Goal: Transaction & Acquisition: Purchase product/service

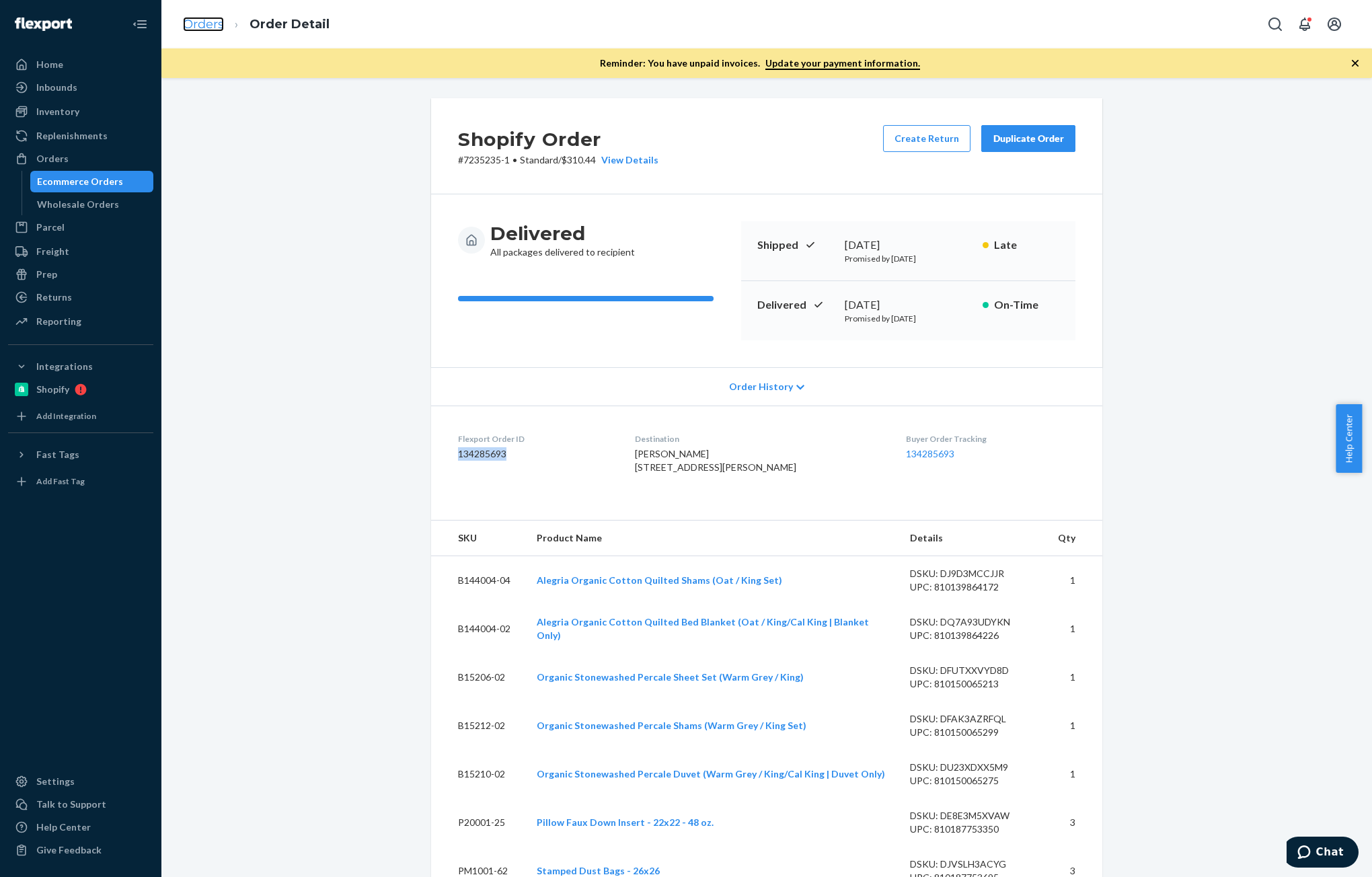
click at [195, 19] on link "Orders" at bounding box center [203, 24] width 41 height 15
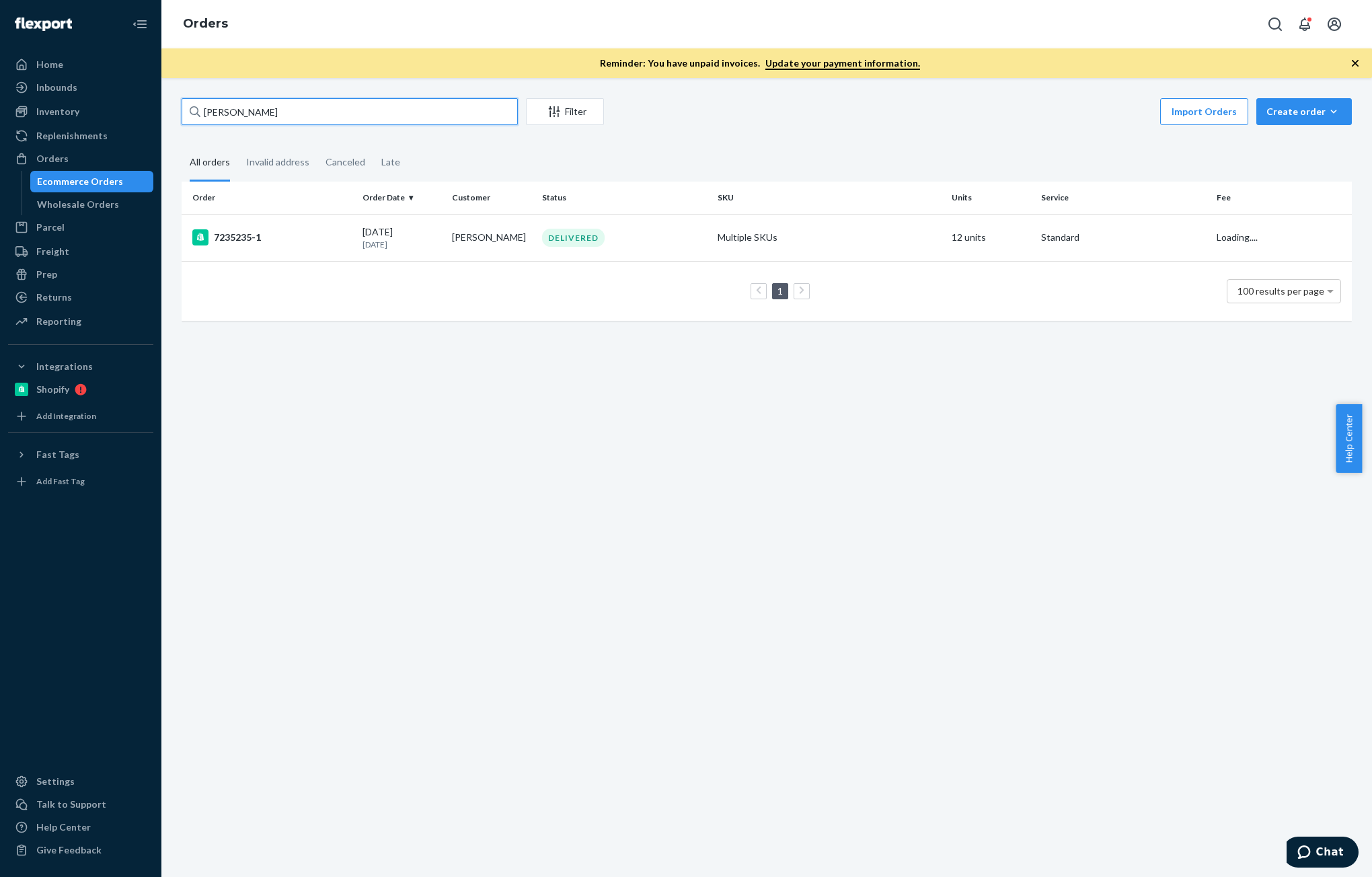
click at [358, 105] on input "[PERSON_NAME]" at bounding box center [349, 112] width 336 height 27
paste input "7499250-1"
type input "7499250-1"
click at [340, 251] on td "7499250-1" at bounding box center [269, 238] width 175 height 47
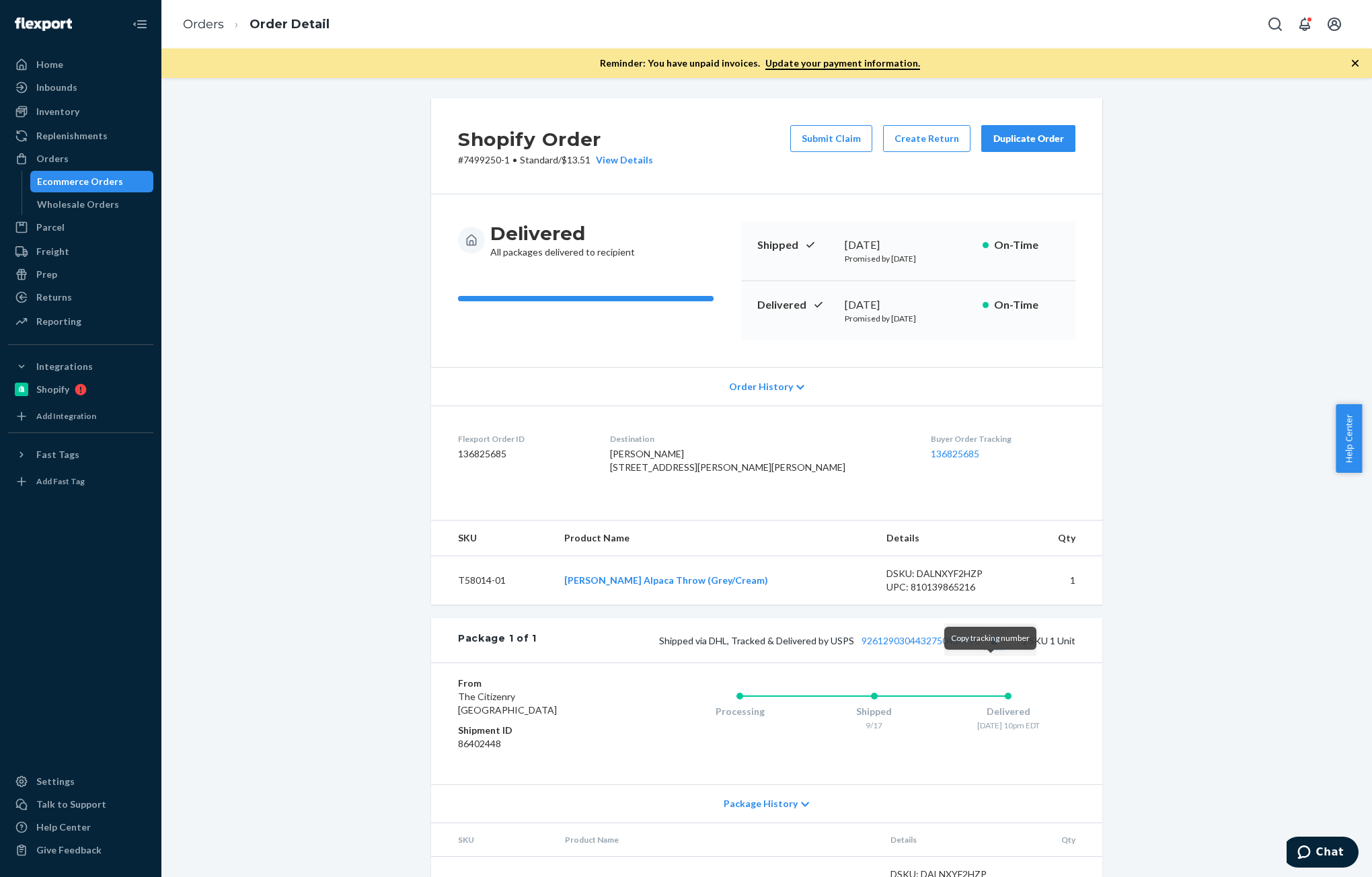
click at [994, 649] on button "Copy tracking number" at bounding box center [994, 639] width 17 height 17
click at [49, 110] on div "Inventory" at bounding box center [58, 111] width 43 height 13
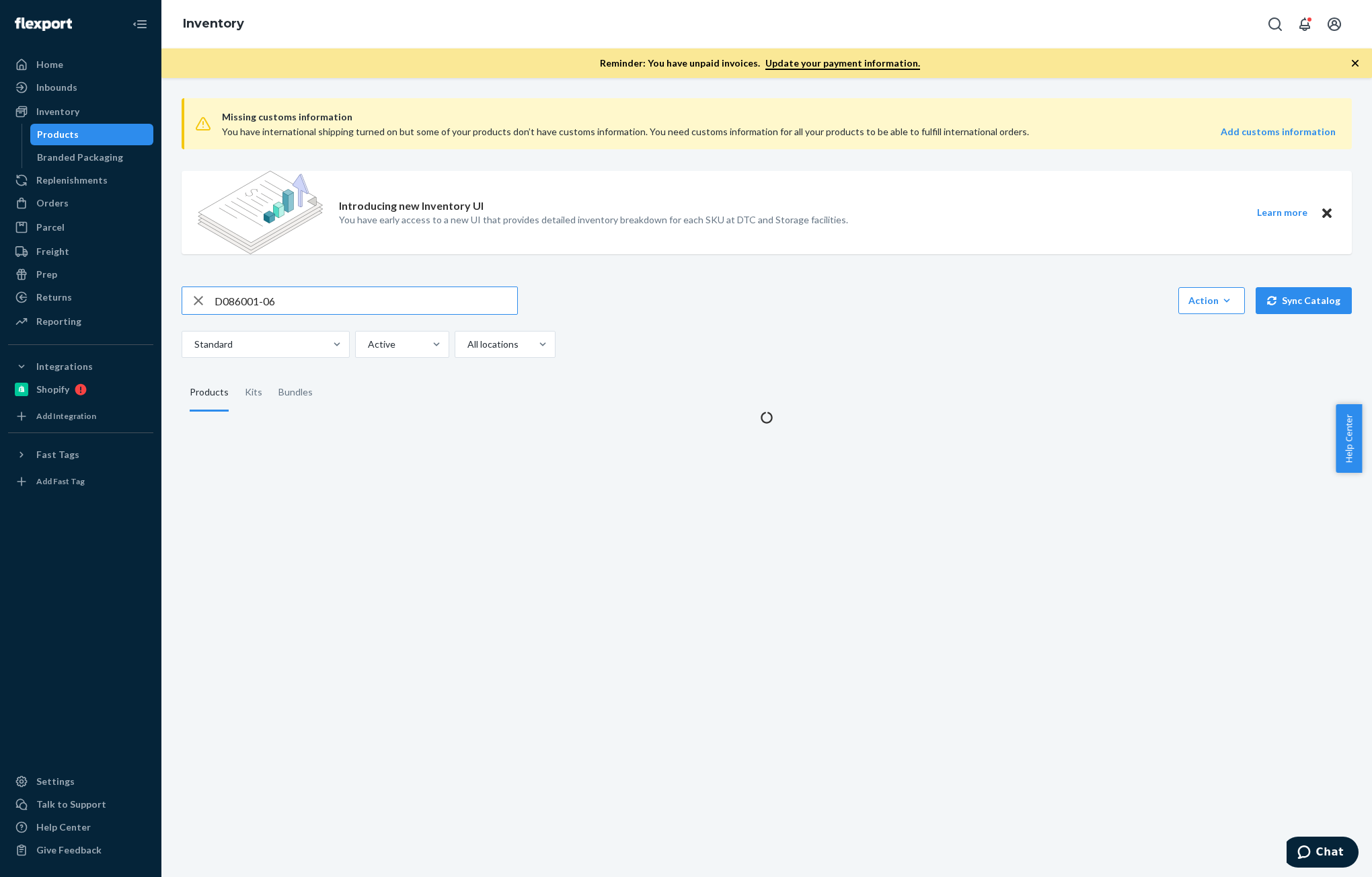
drag, startPoint x: 315, startPoint y: 278, endPoint x: 319, endPoint y: 288, distance: 10.8
click at [315, 278] on div "Missing customs information You have international shipping turned on but some …" at bounding box center [767, 256] width 1190 height 337
click at [323, 299] on input "D086001-06" at bounding box center [366, 300] width 303 height 27
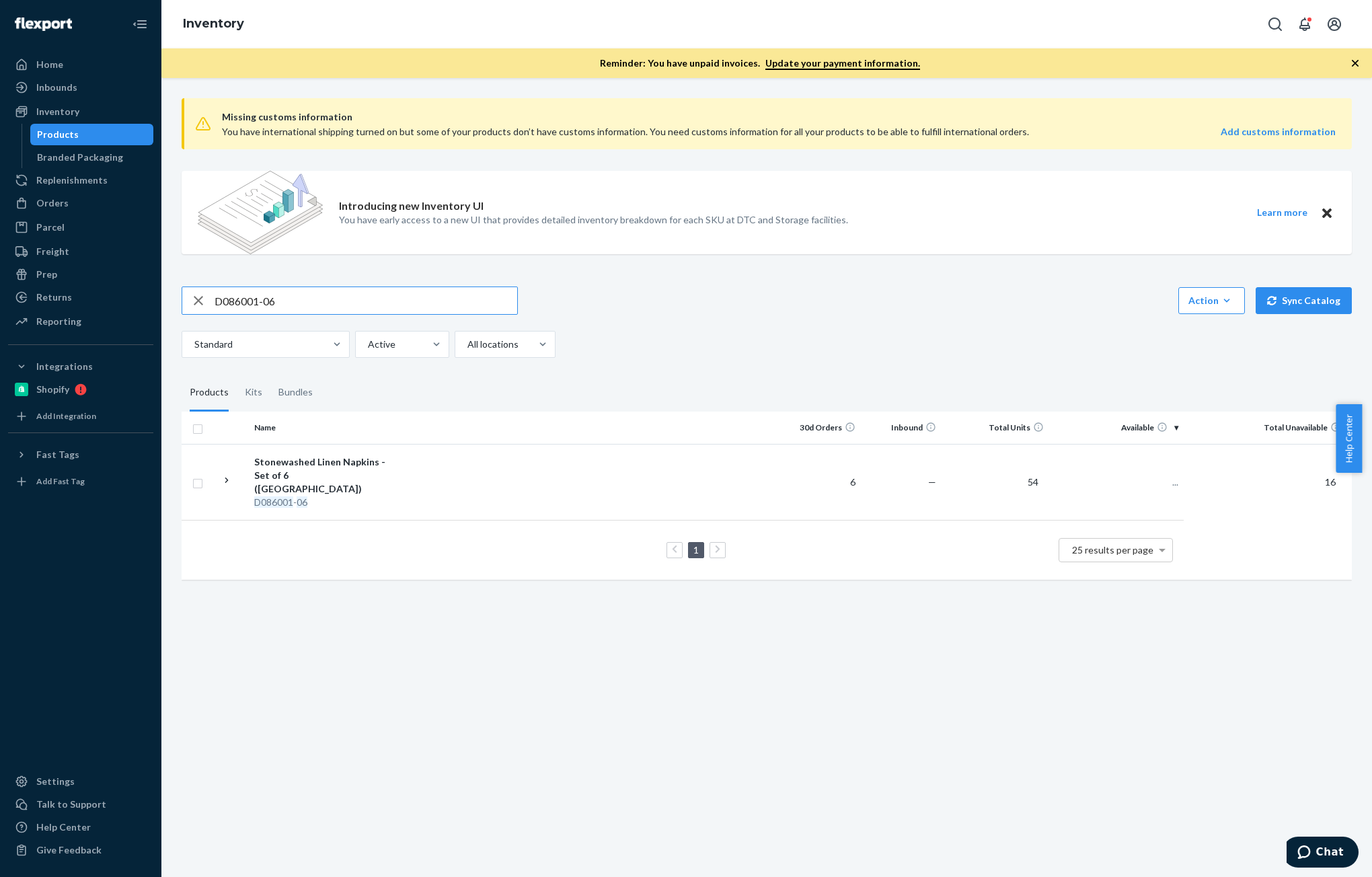
paste input "B121004-03"
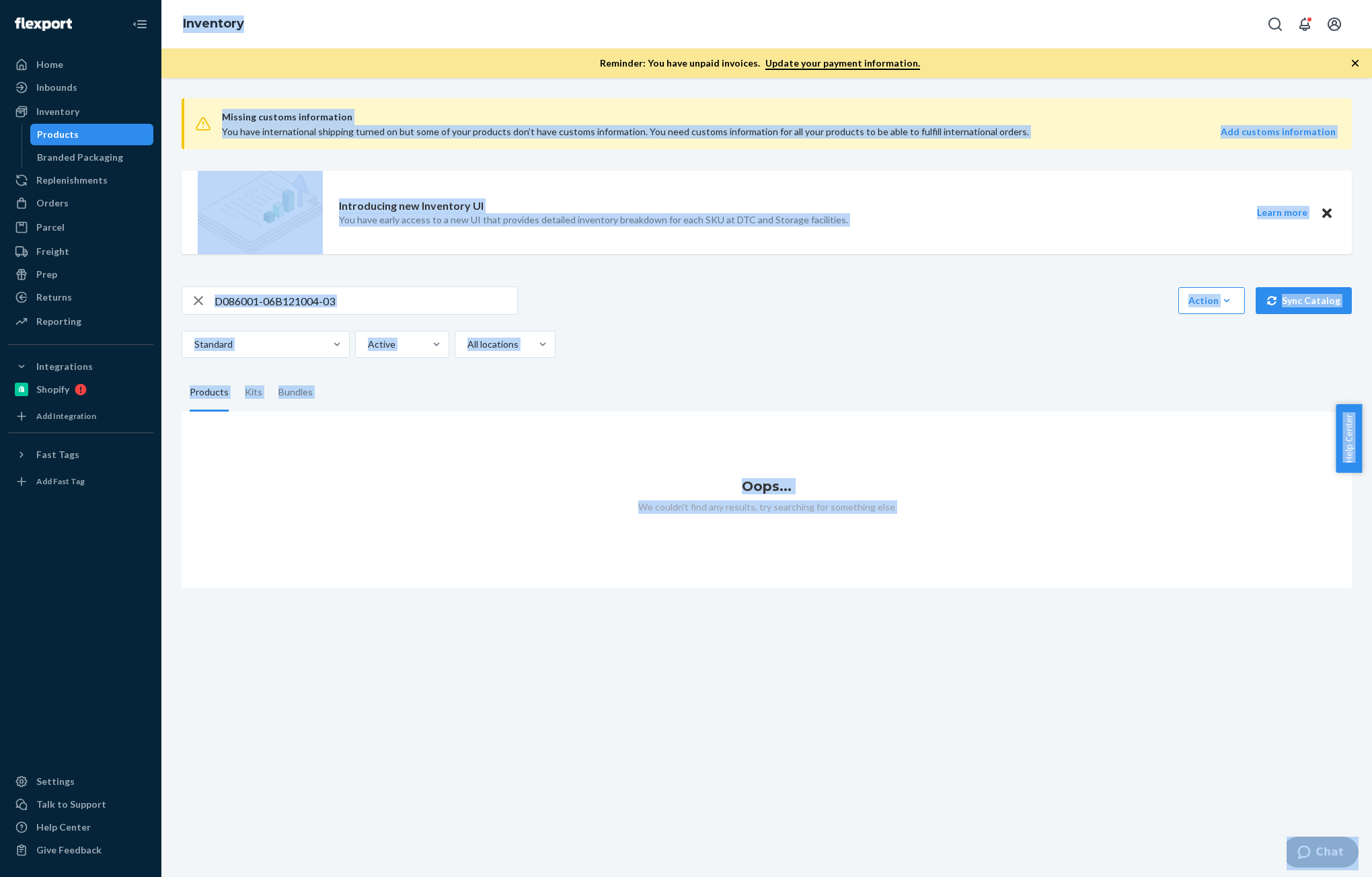
click at [323, 299] on input "D086001-06B121004-03" at bounding box center [366, 300] width 303 height 27
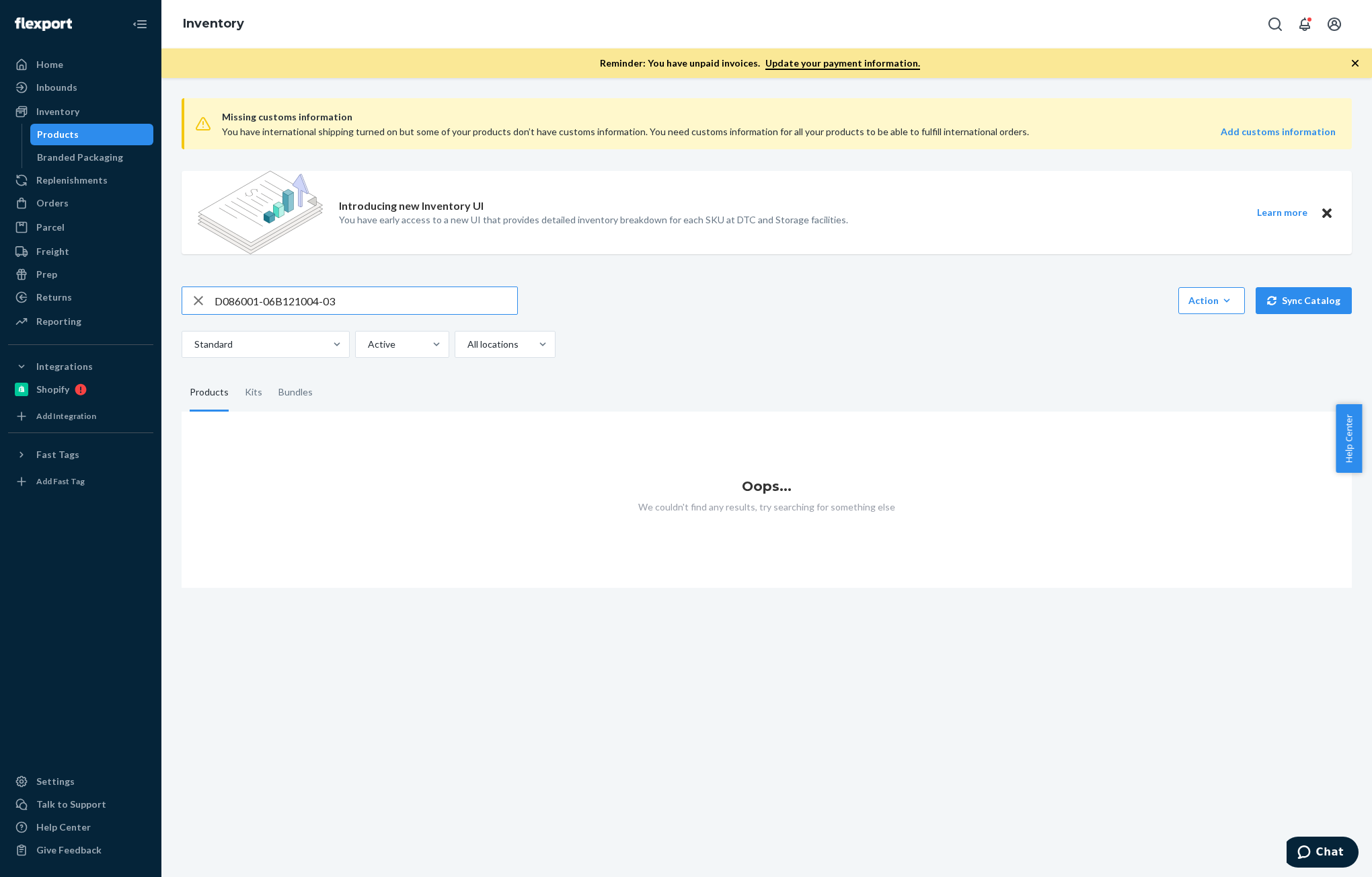
click at [323, 299] on input "D086001-06B121004-03" at bounding box center [366, 300] width 303 height 27
paste input "text"
type input "B121004-03"
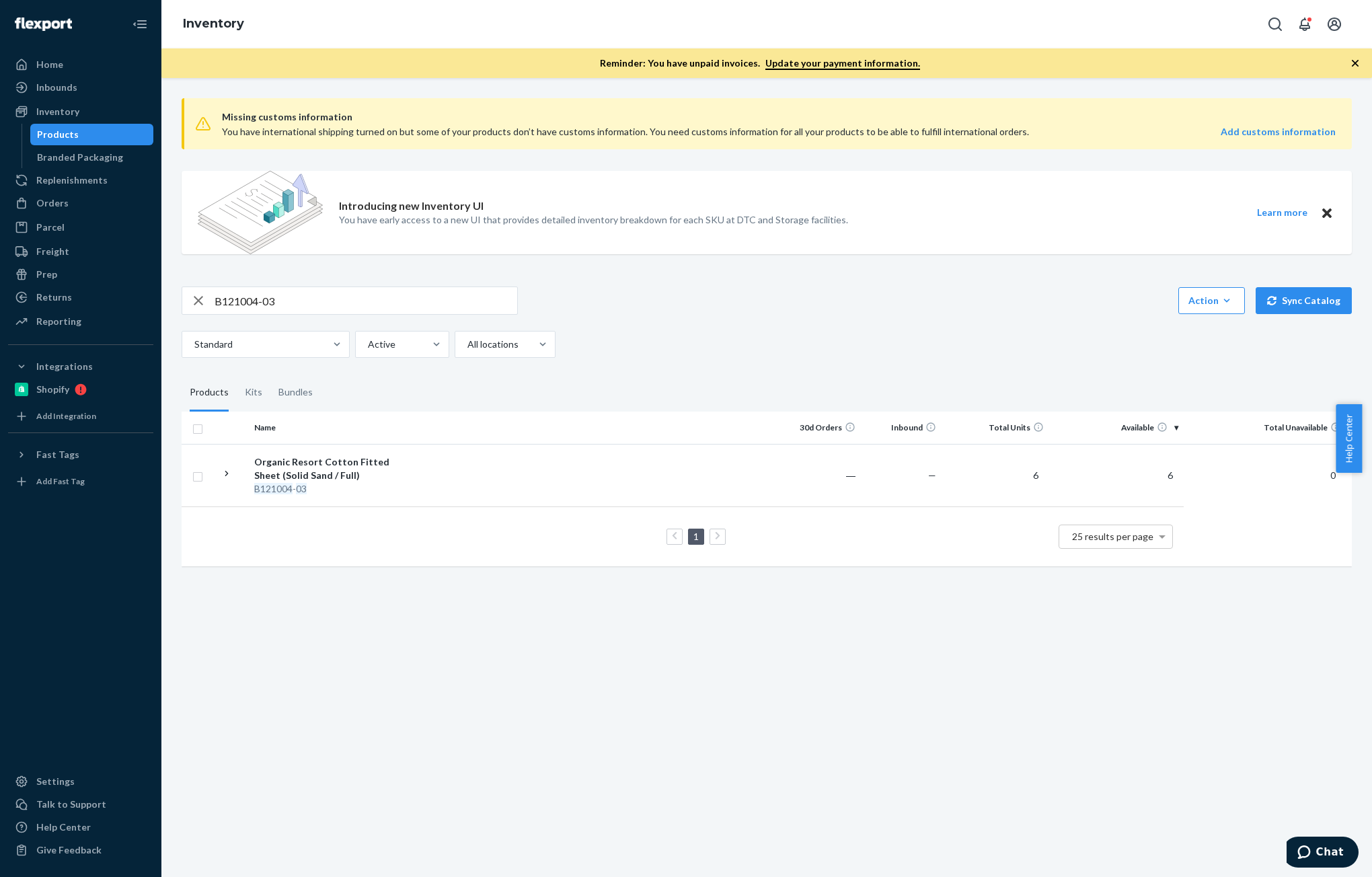
drag, startPoint x: 64, startPoint y: 195, endPoint x: 190, endPoint y: 209, distance: 126.8
click at [63, 195] on div "Orders" at bounding box center [81, 203] width 143 height 19
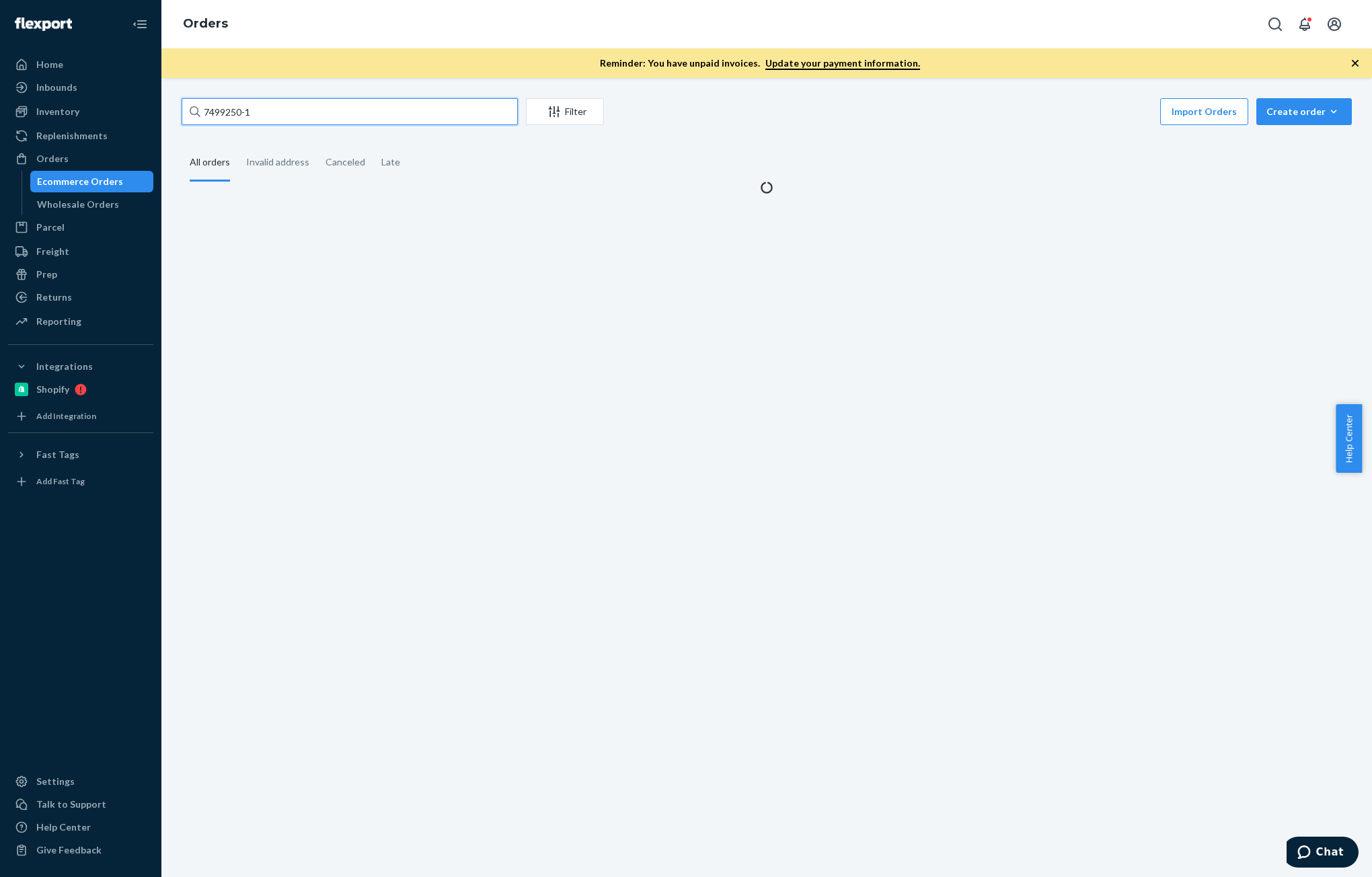
click at [301, 115] on input "7499250-1" at bounding box center [349, 112] width 336 height 27
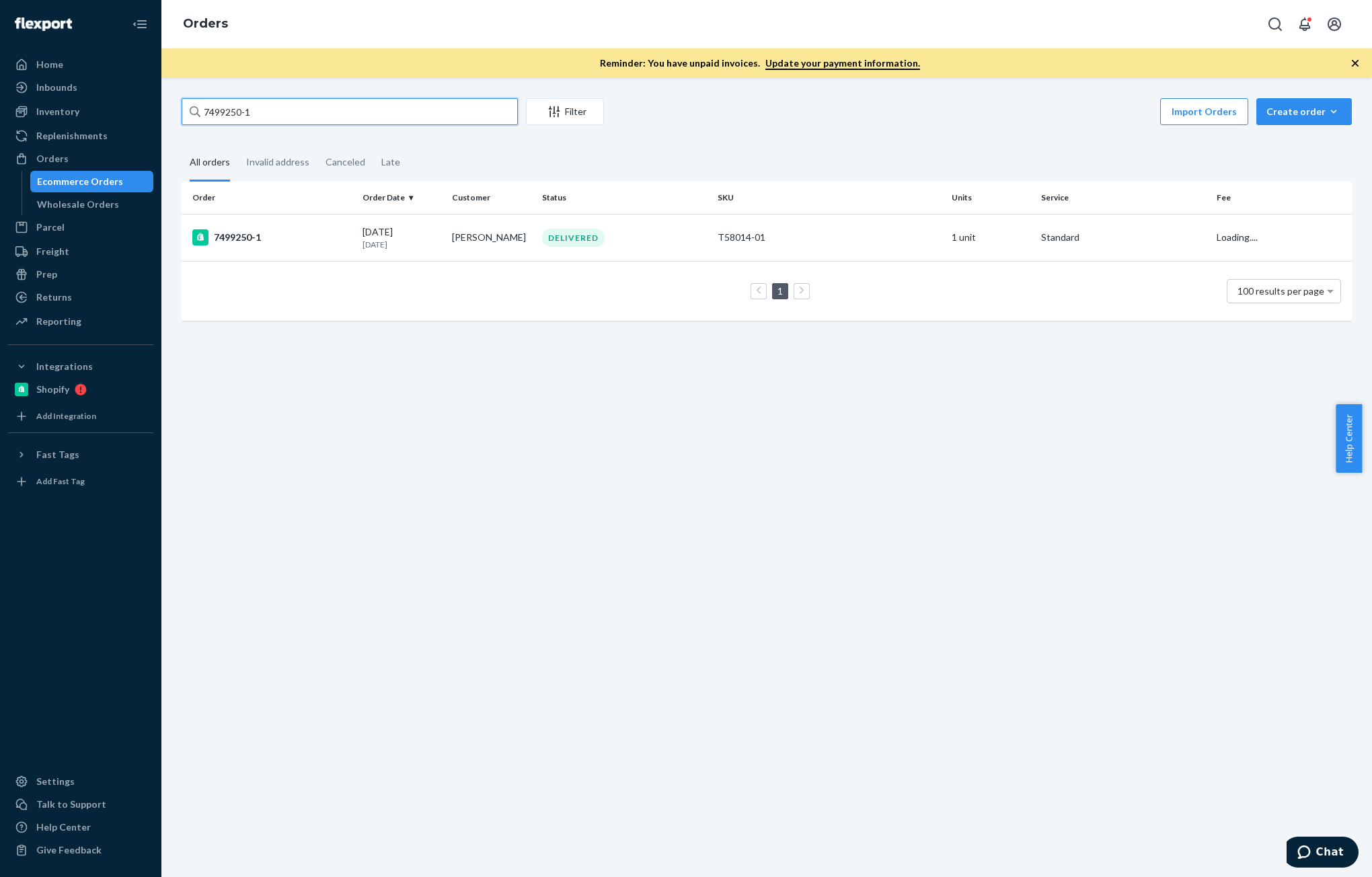
paste input "[PERSON_NAME]"
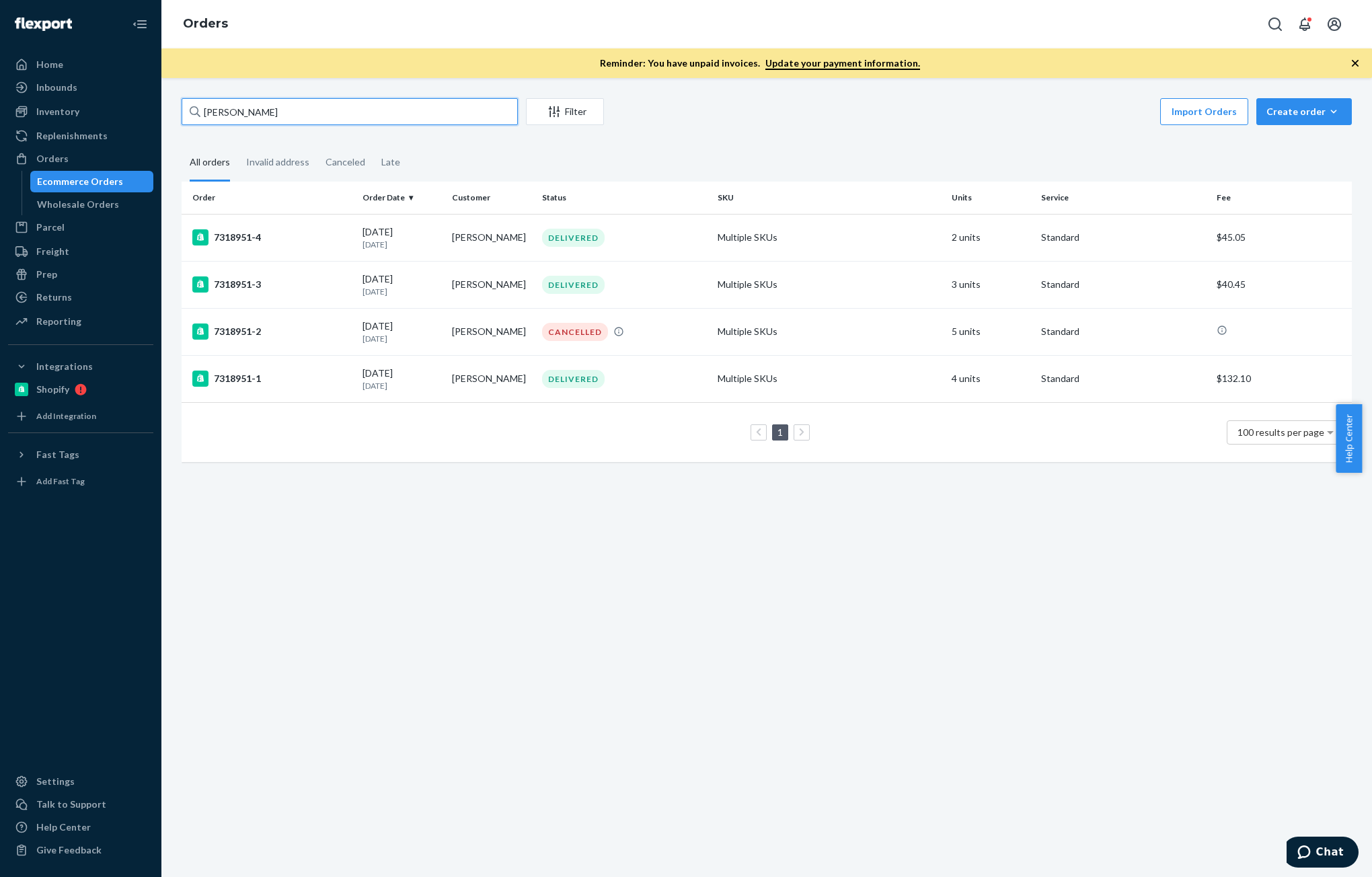
type input "[PERSON_NAME]"
click at [410, 231] on div "[DATE] [DATE]" at bounding box center [402, 238] width 79 height 25
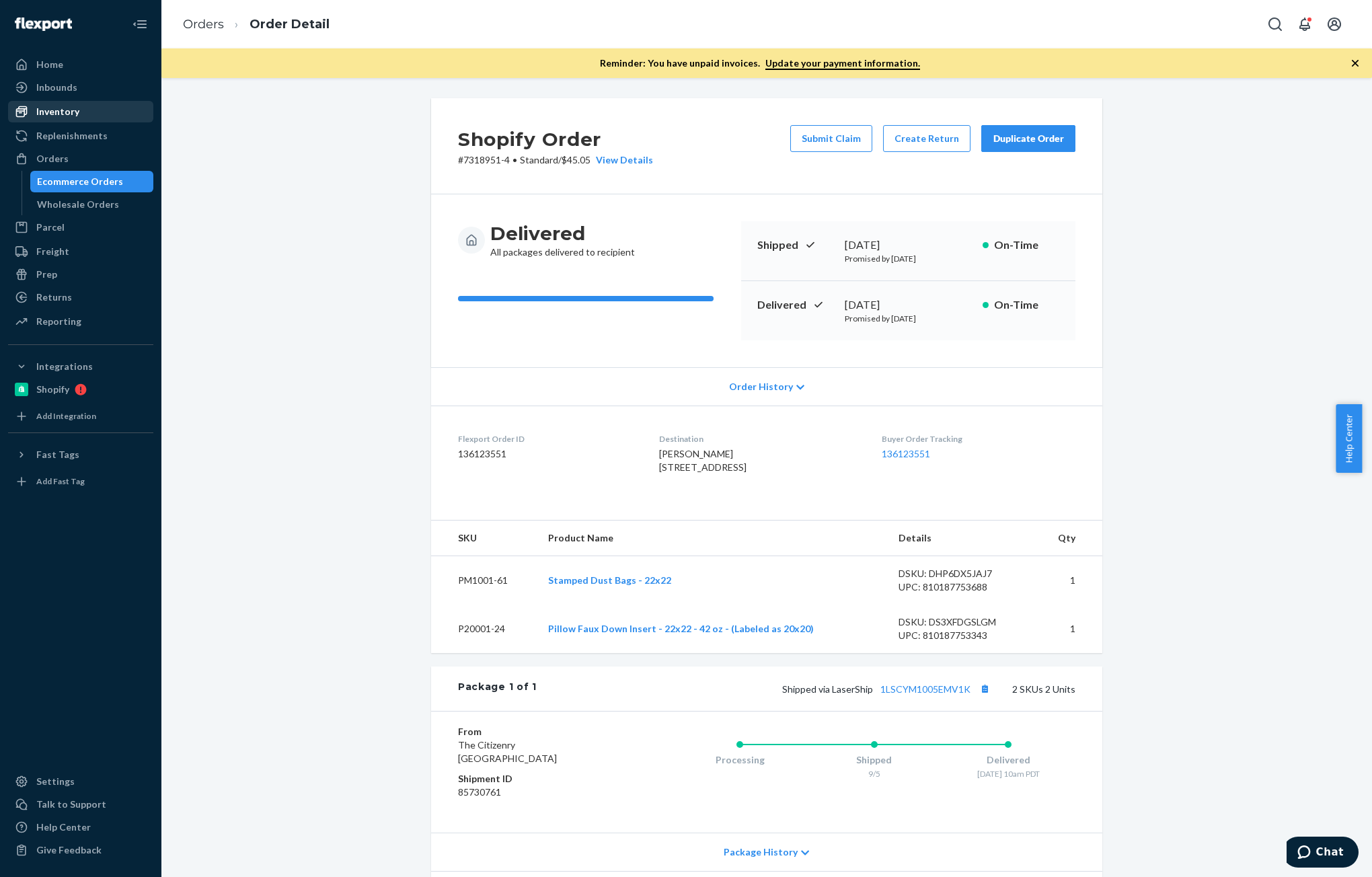
click at [61, 108] on div "Inventory" at bounding box center [58, 111] width 43 height 13
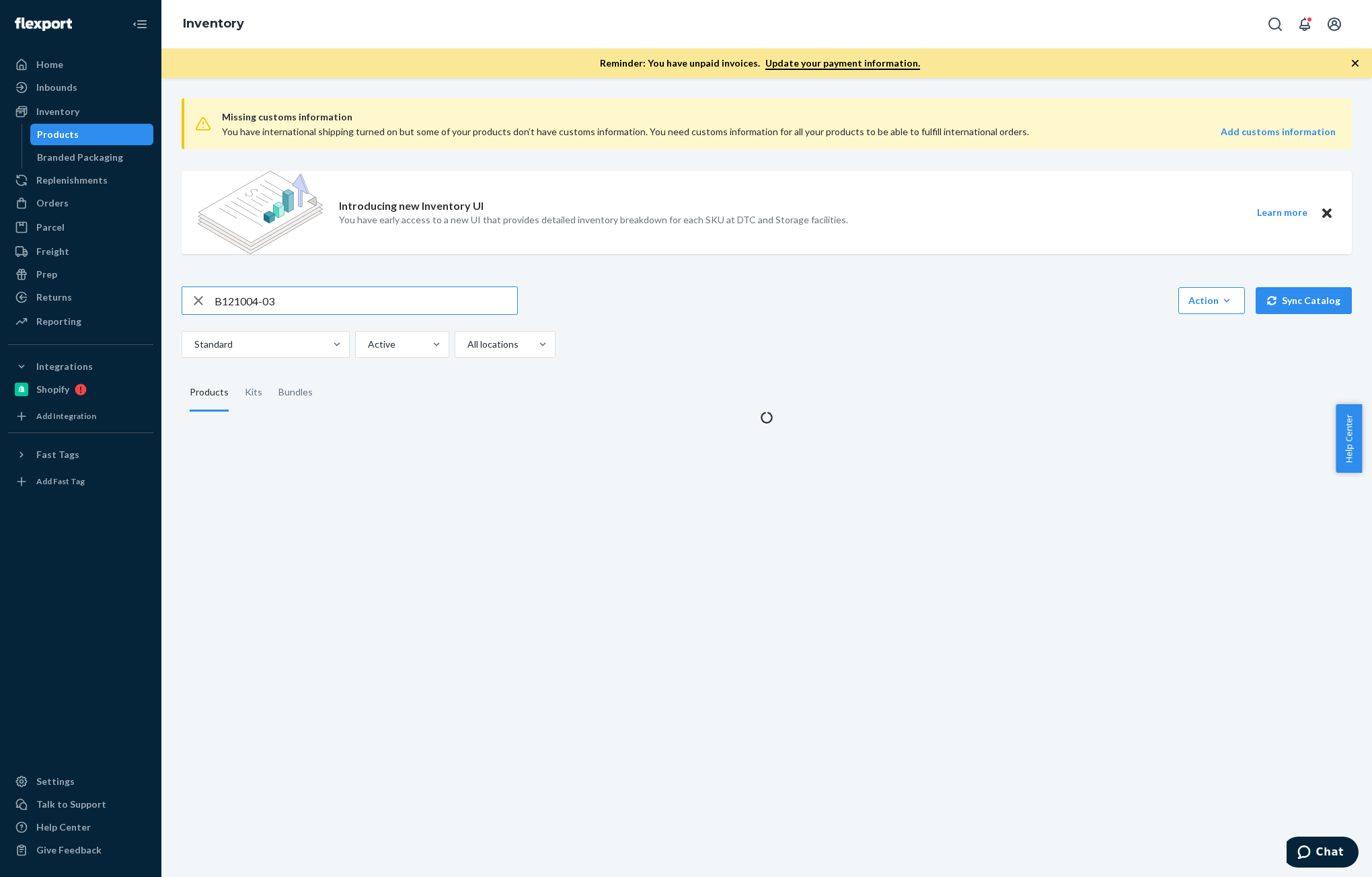
click at [358, 304] on input "B121004-03" at bounding box center [366, 300] width 303 height 27
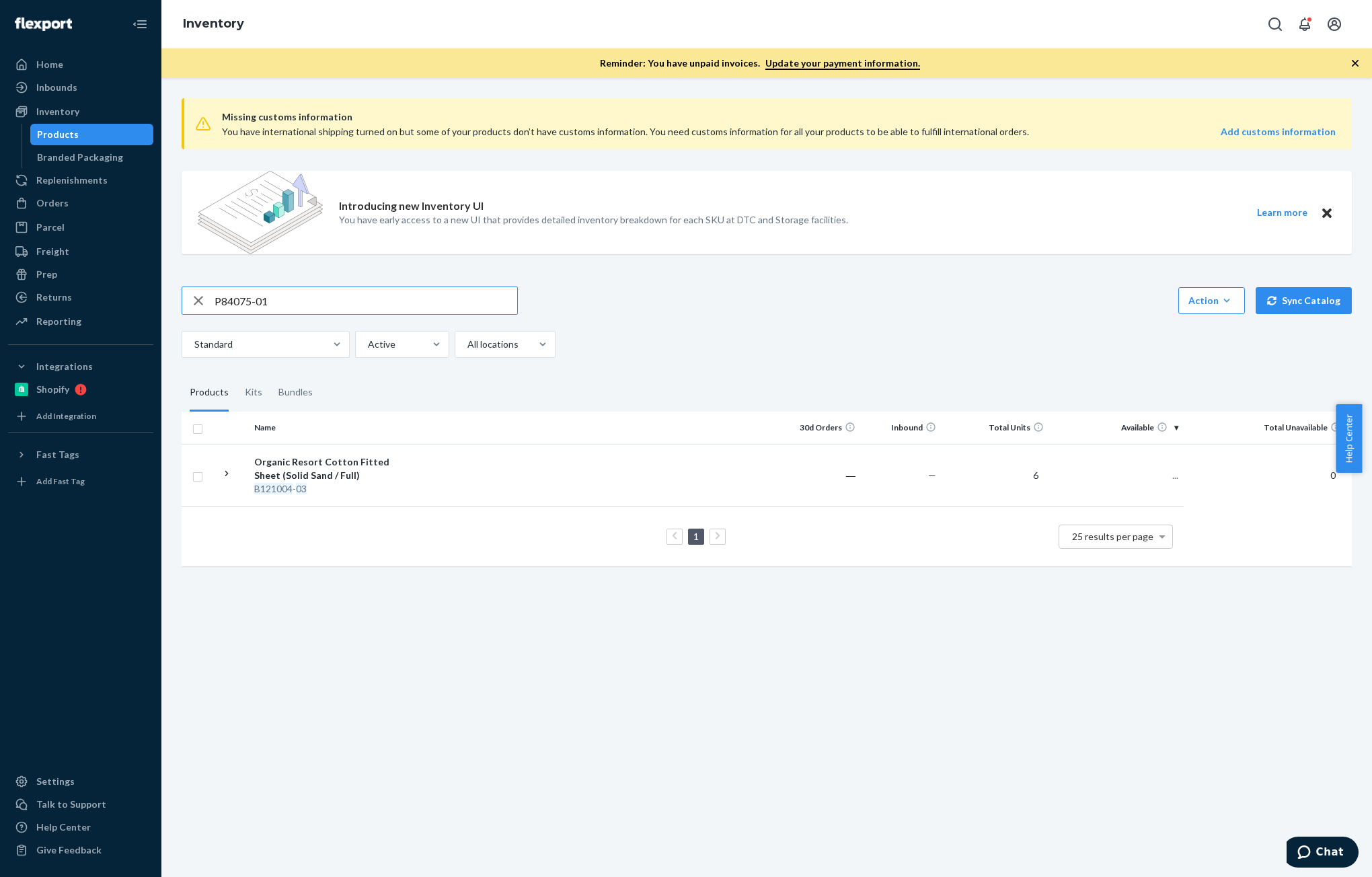
type input "P84075-01"
click at [304, 388] on div "Bundles" at bounding box center [296, 393] width 35 height 37
click at [270, 374] on input "Bundles" at bounding box center [270, 374] width 0 height 0
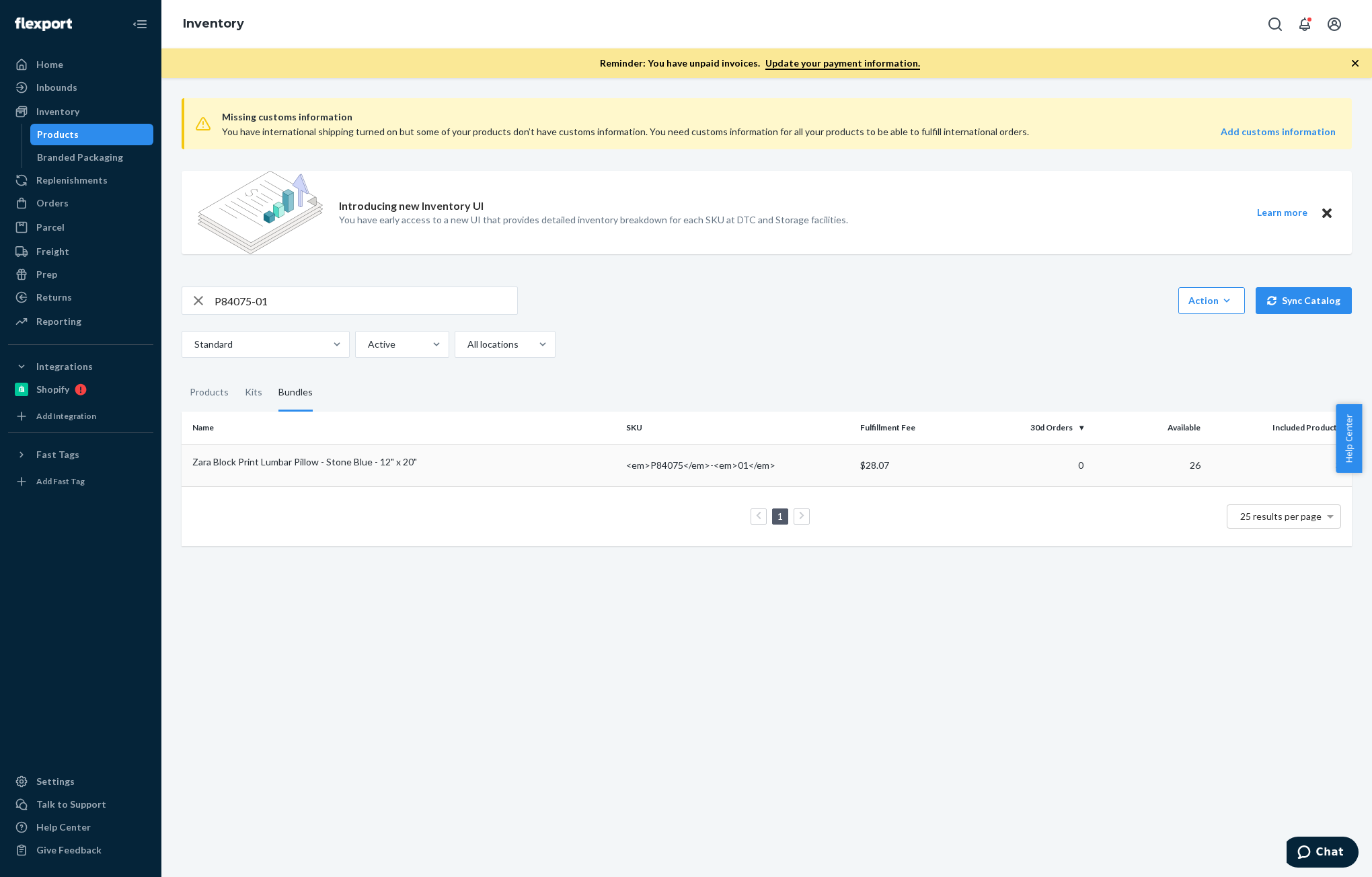
click at [342, 459] on div "Zara Block Print Lumbar Pillow - Stone Blue - 12" x 20"" at bounding box center [404, 461] width 423 height 13
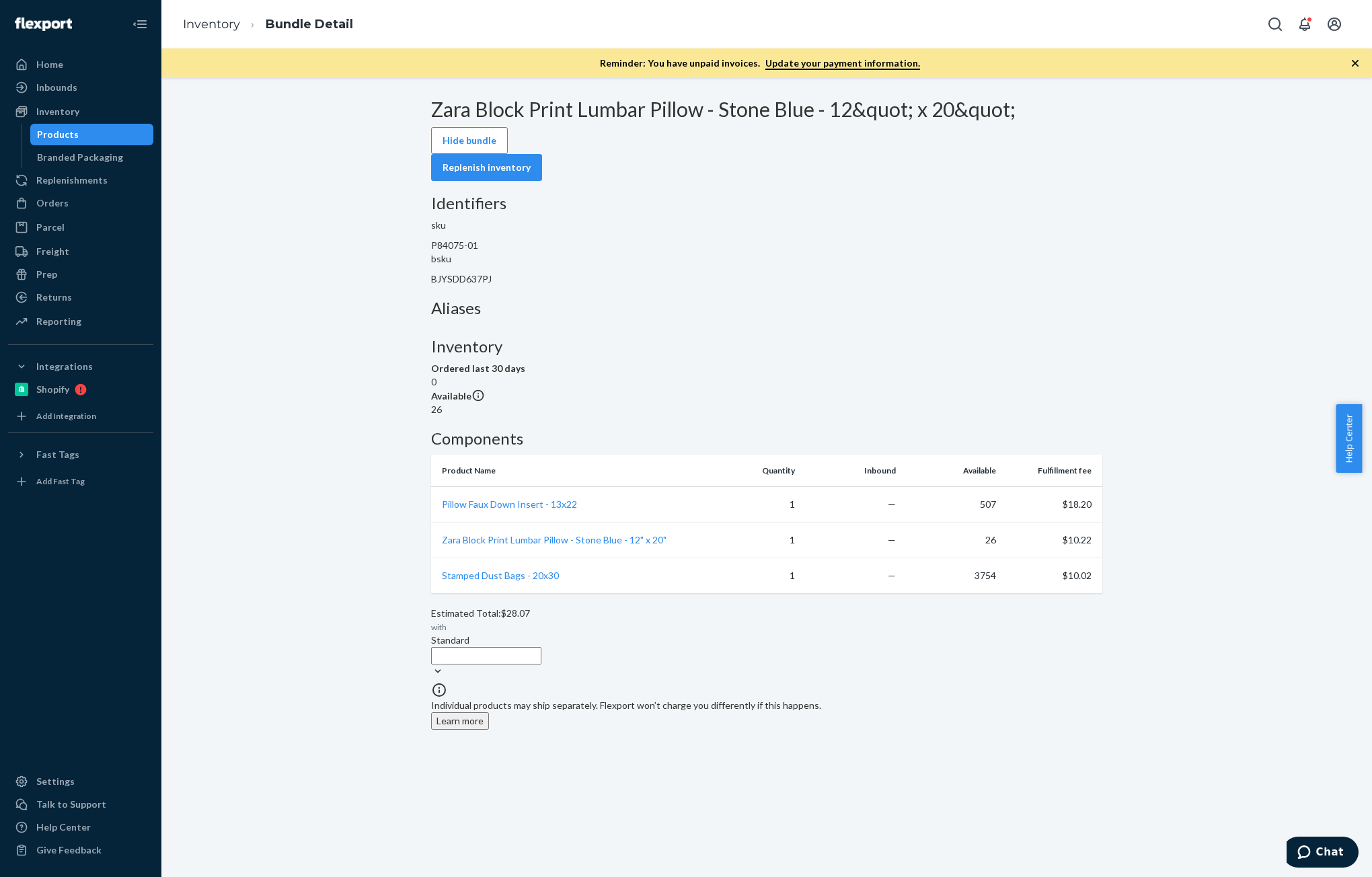
drag, startPoint x: 53, startPoint y: 116, endPoint x: 126, endPoint y: 139, distance: 76.5
click at [53, 116] on div "Inventory" at bounding box center [58, 111] width 43 height 13
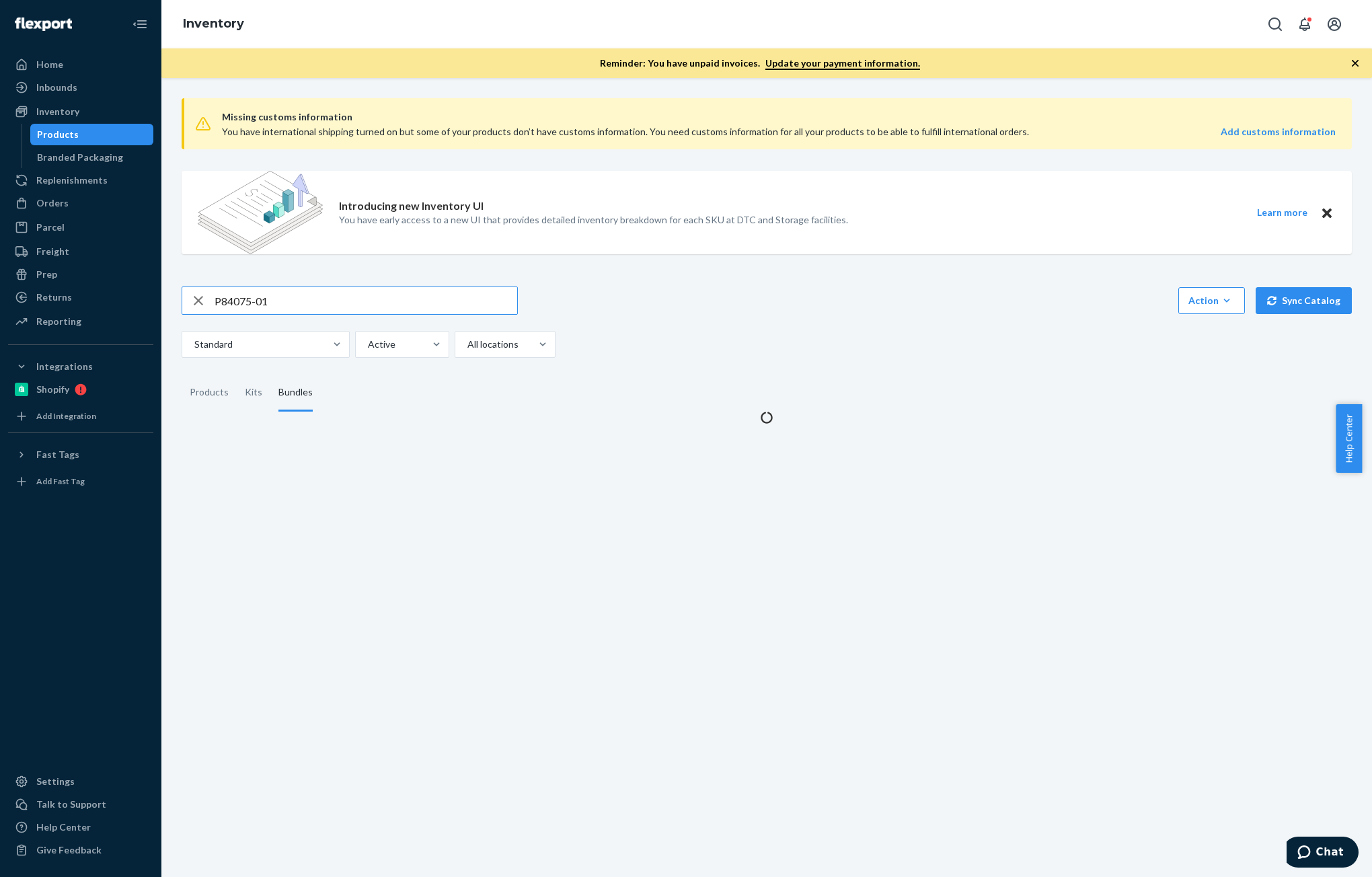
click at [304, 298] on input "P84075-01" at bounding box center [366, 300] width 303 height 27
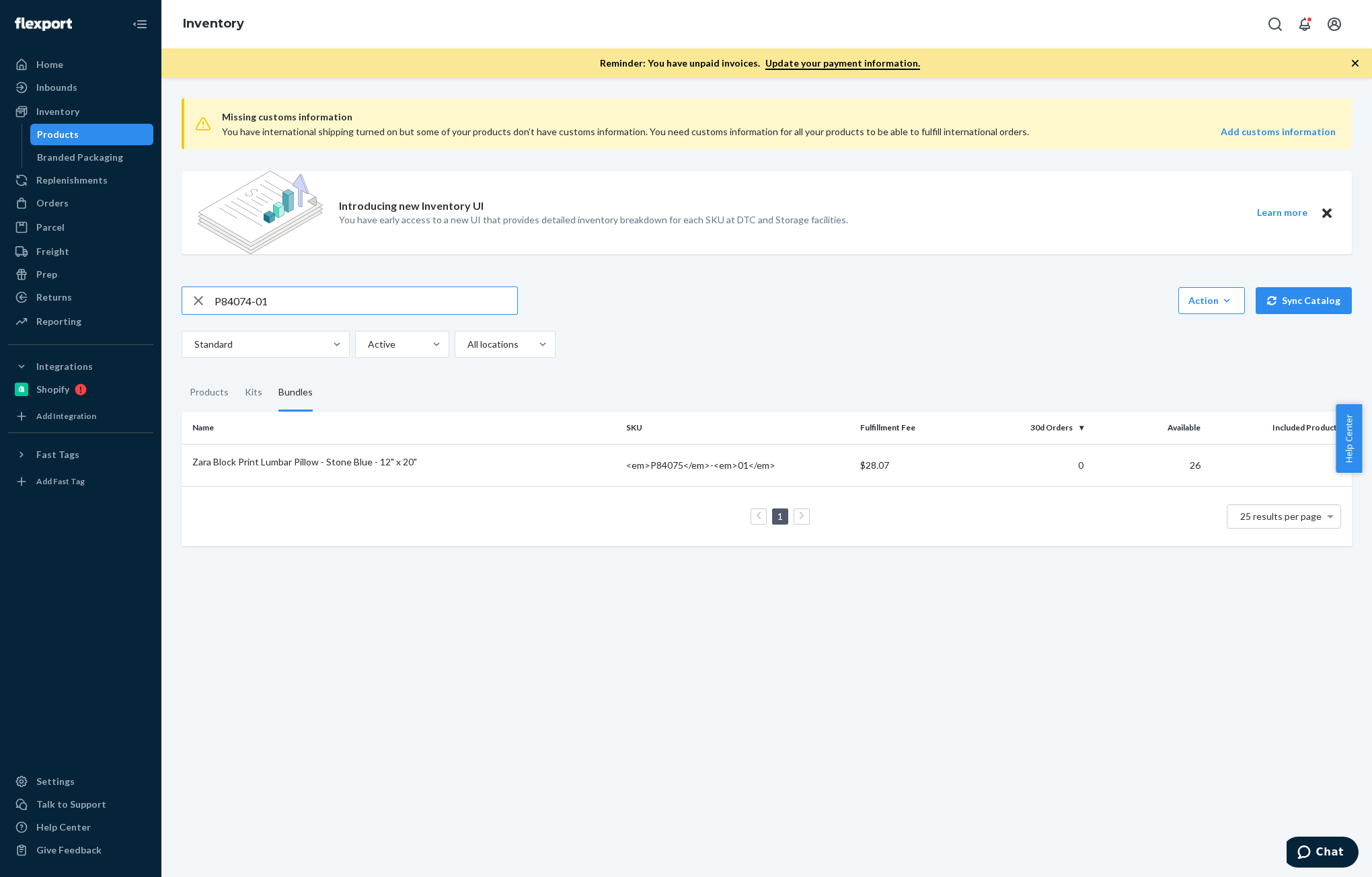
type input "P84074-01"
click at [409, 471] on td "Elodie Block Print Pillow - Mulberry - 20"" at bounding box center [401, 465] width 439 height 42
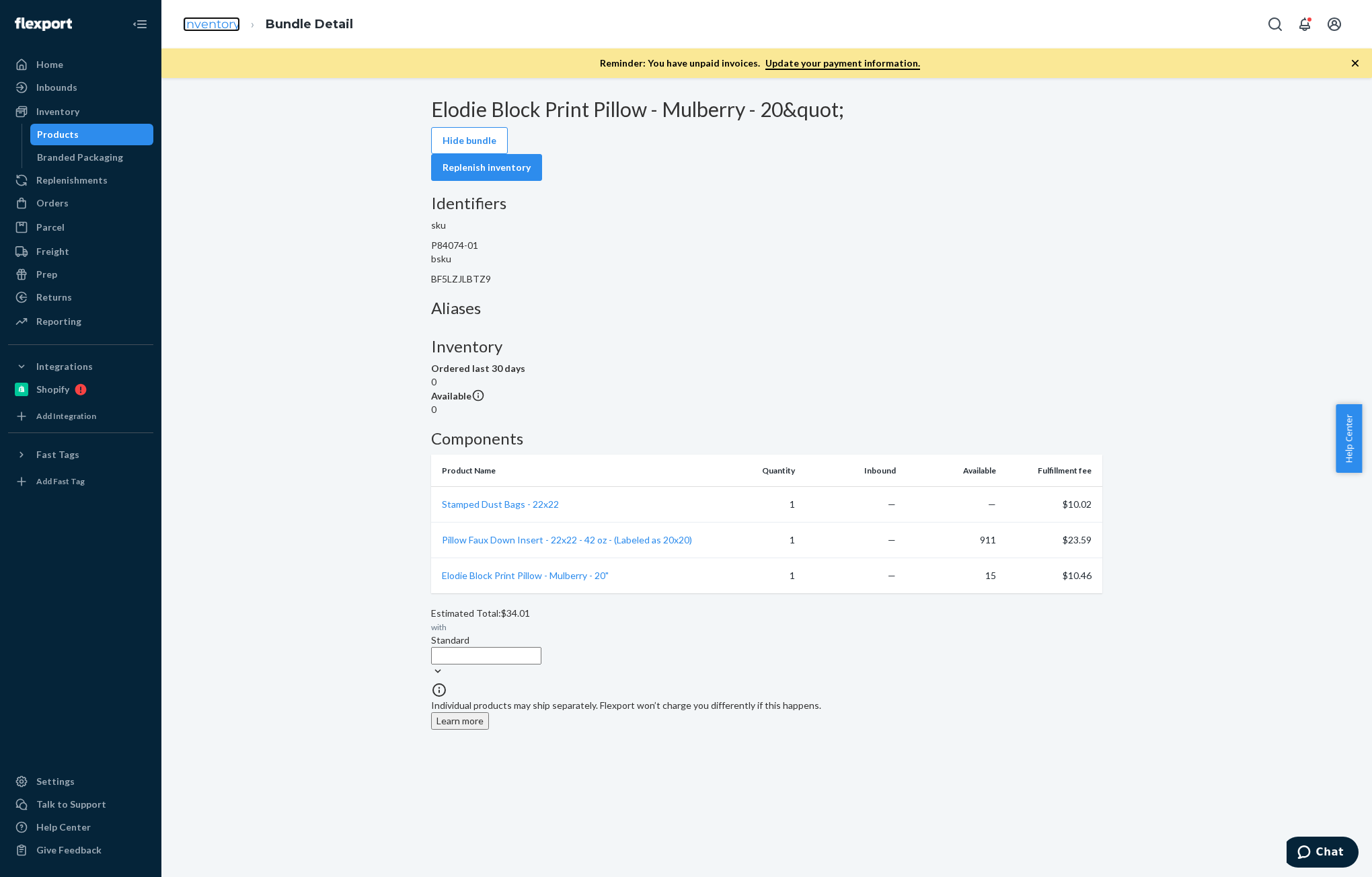
click at [195, 24] on link "Inventory" at bounding box center [211, 24] width 58 height 15
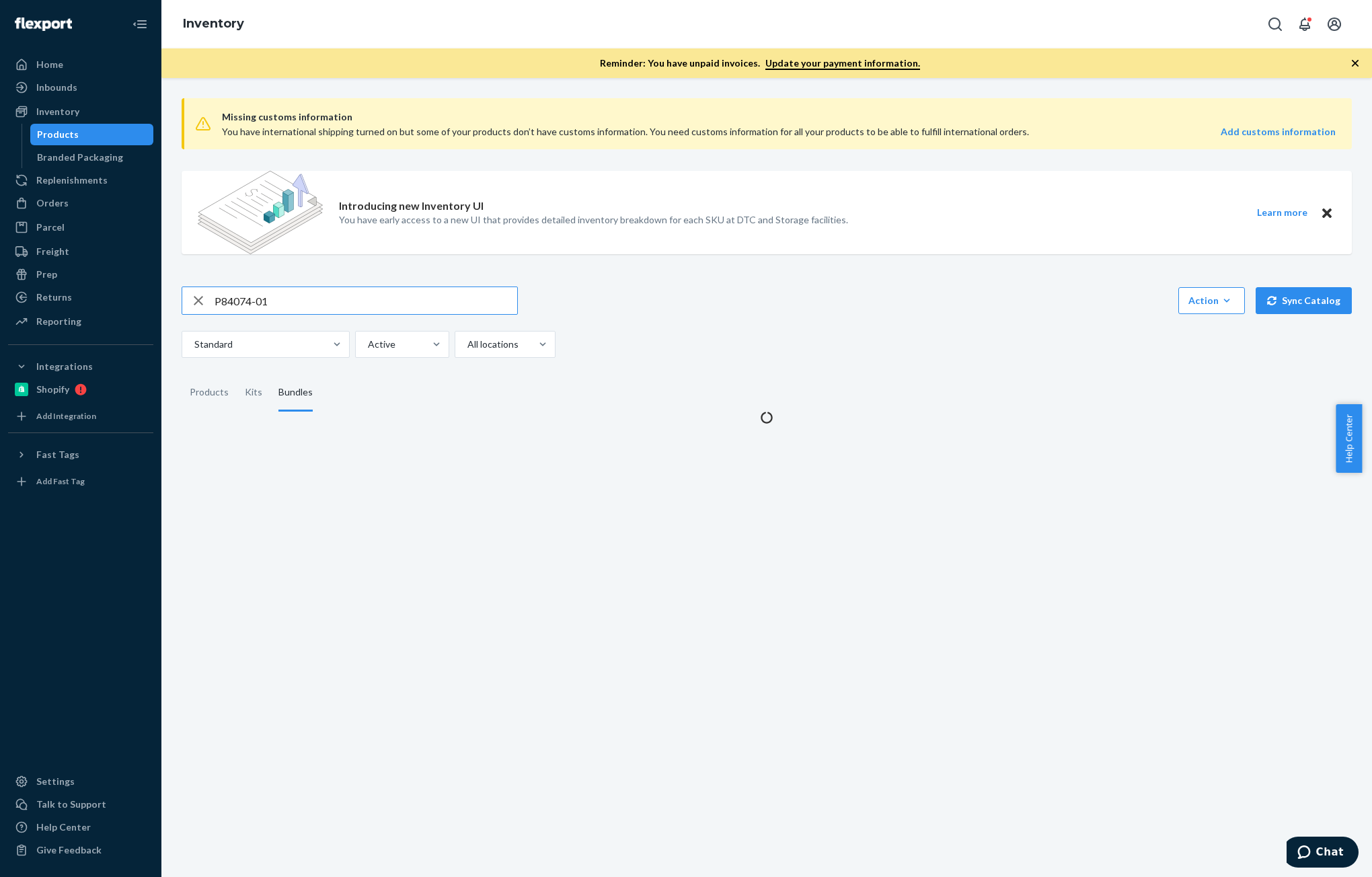
click at [276, 308] on input "P84074-01" at bounding box center [366, 300] width 303 height 27
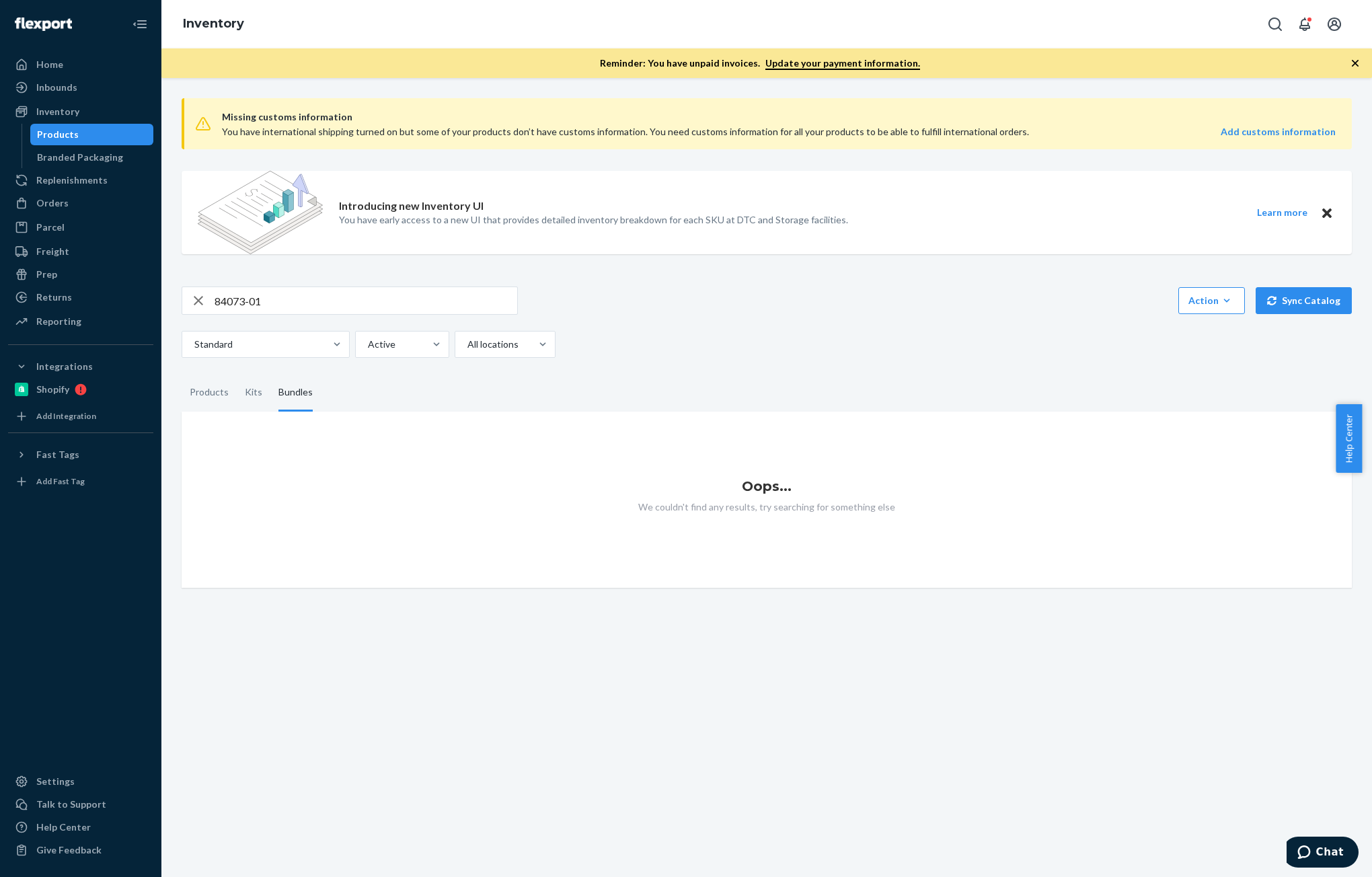
drag, startPoint x: 42, startPoint y: 108, endPoint x: 101, endPoint y: 130, distance: 63.0
click at [42, 108] on div "Inventory" at bounding box center [58, 111] width 43 height 13
click at [320, 296] on input "84073-01" at bounding box center [366, 300] width 303 height 27
paste input "P"
type input "P84073-01"
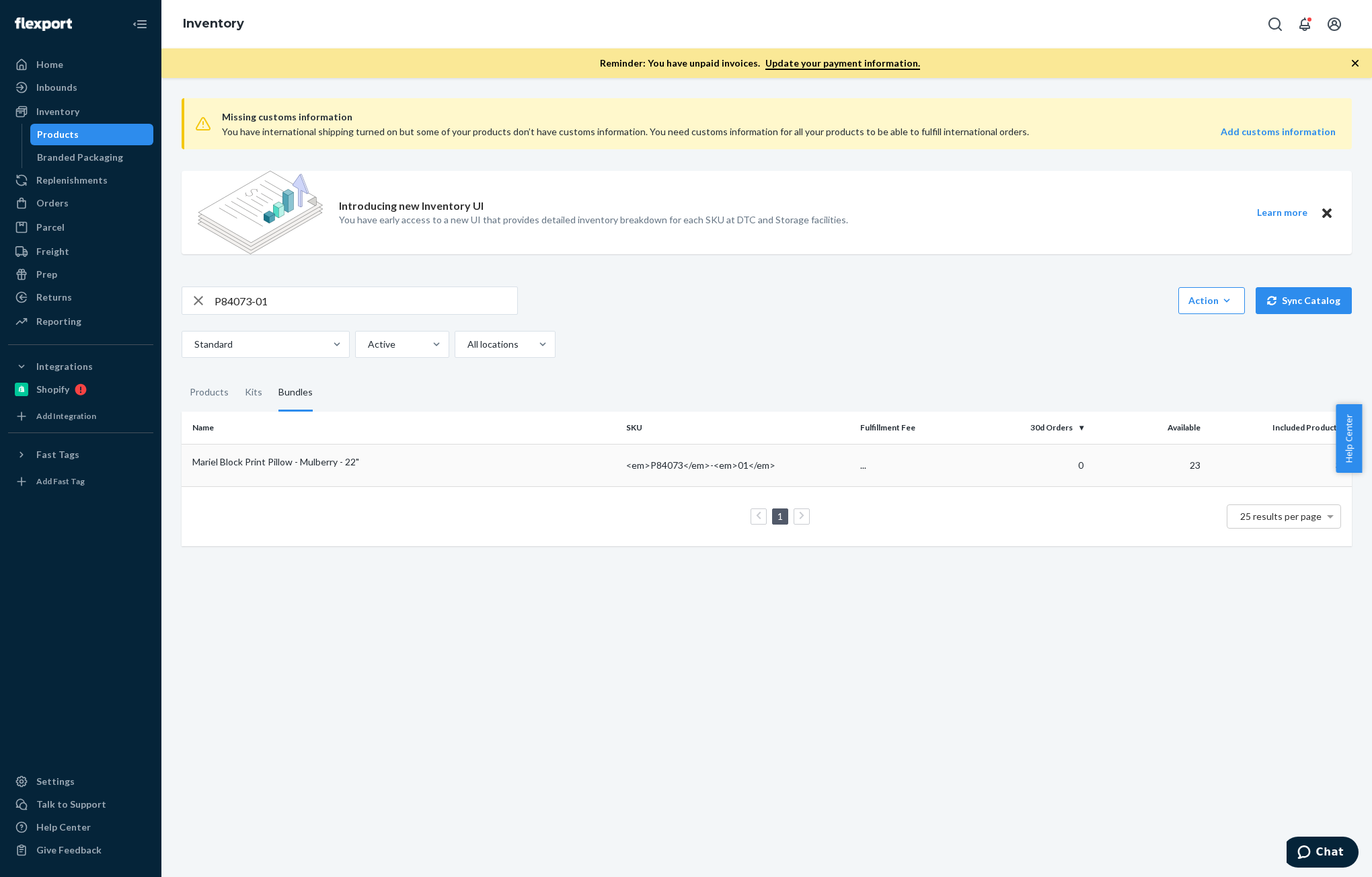
click at [409, 463] on div "Mariel Block Print Pillow - Mulberry - 22"" at bounding box center [404, 461] width 423 height 13
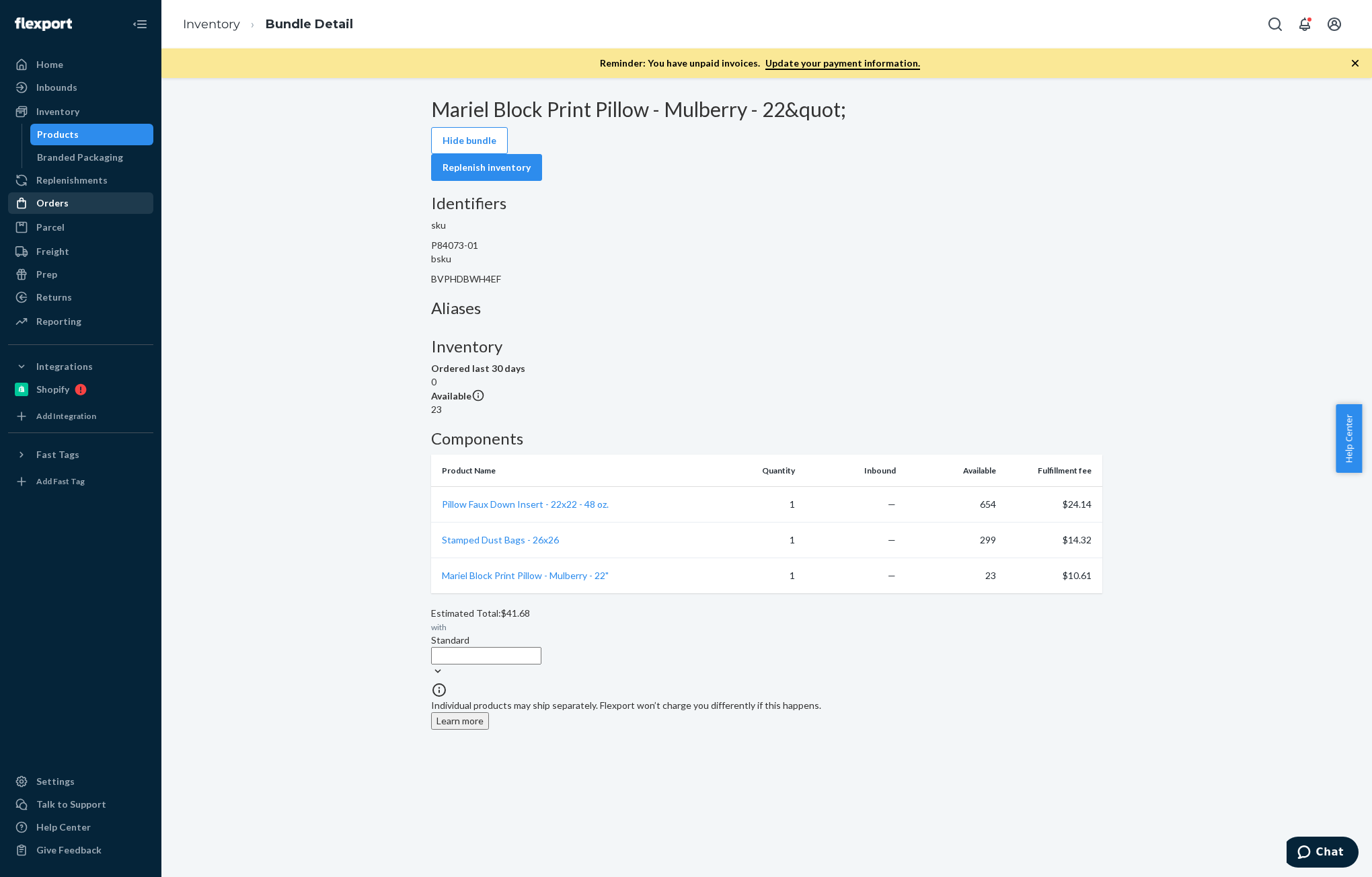
click at [91, 200] on div "Orders" at bounding box center [81, 203] width 143 height 19
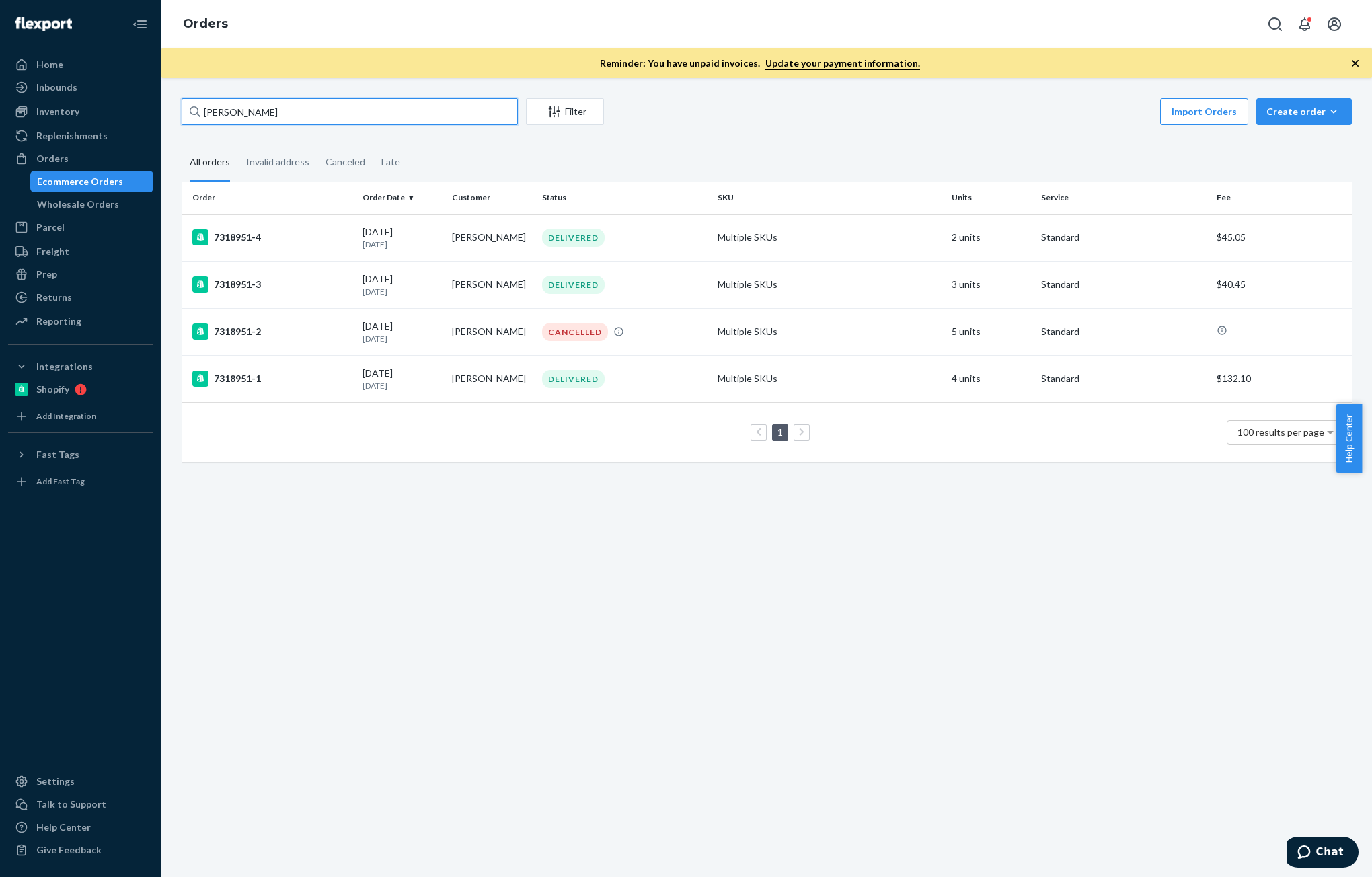
click at [326, 114] on input "[PERSON_NAME]" at bounding box center [349, 112] width 336 height 27
click at [392, 287] on p "[DATE]" at bounding box center [402, 292] width 79 height 12
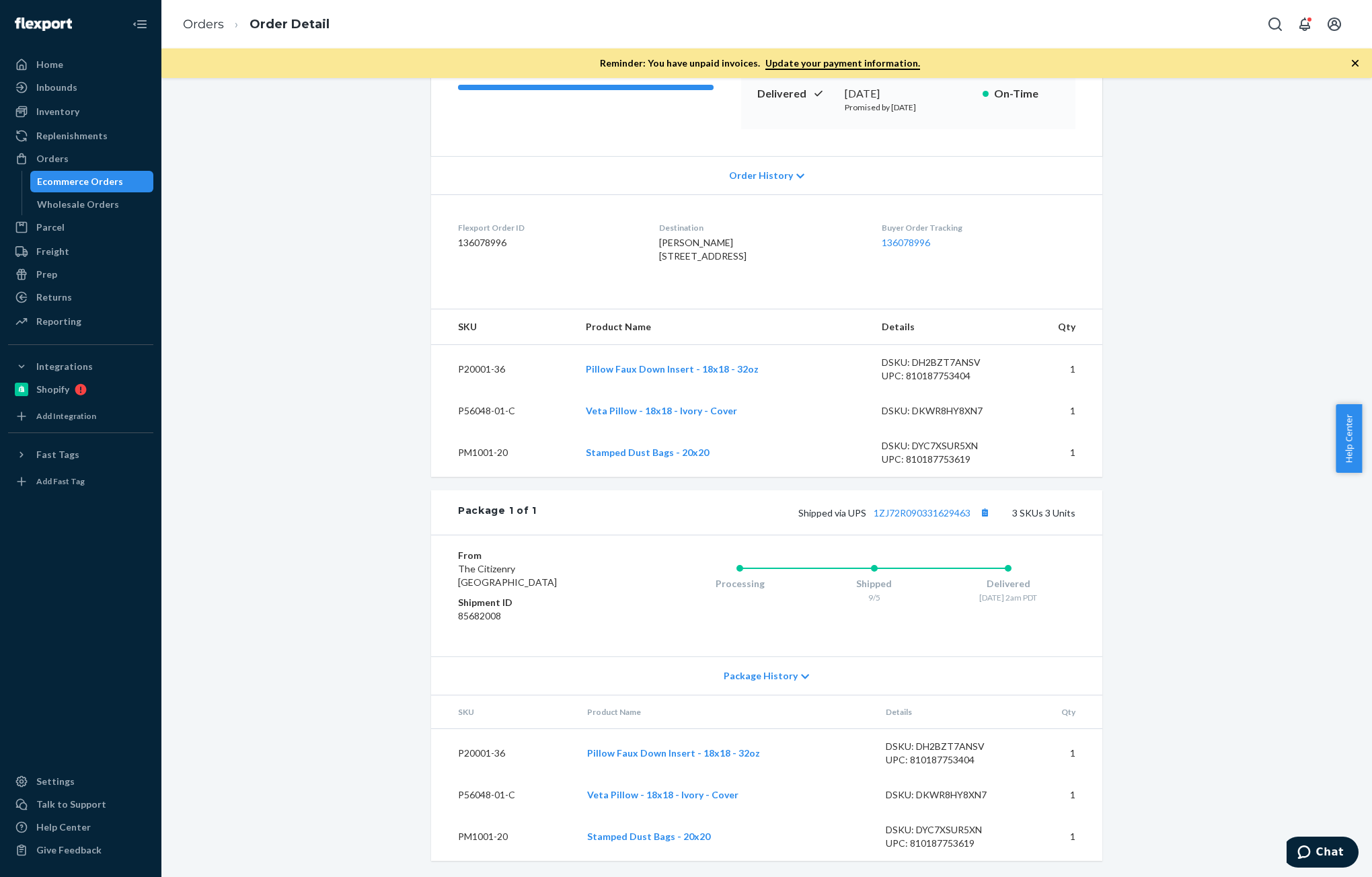
scroll to position [238, 0]
drag, startPoint x: 191, startPoint y: 25, endPoint x: 229, endPoint y: 55, distance: 48.4
click at [191, 25] on link "Orders" at bounding box center [203, 24] width 41 height 15
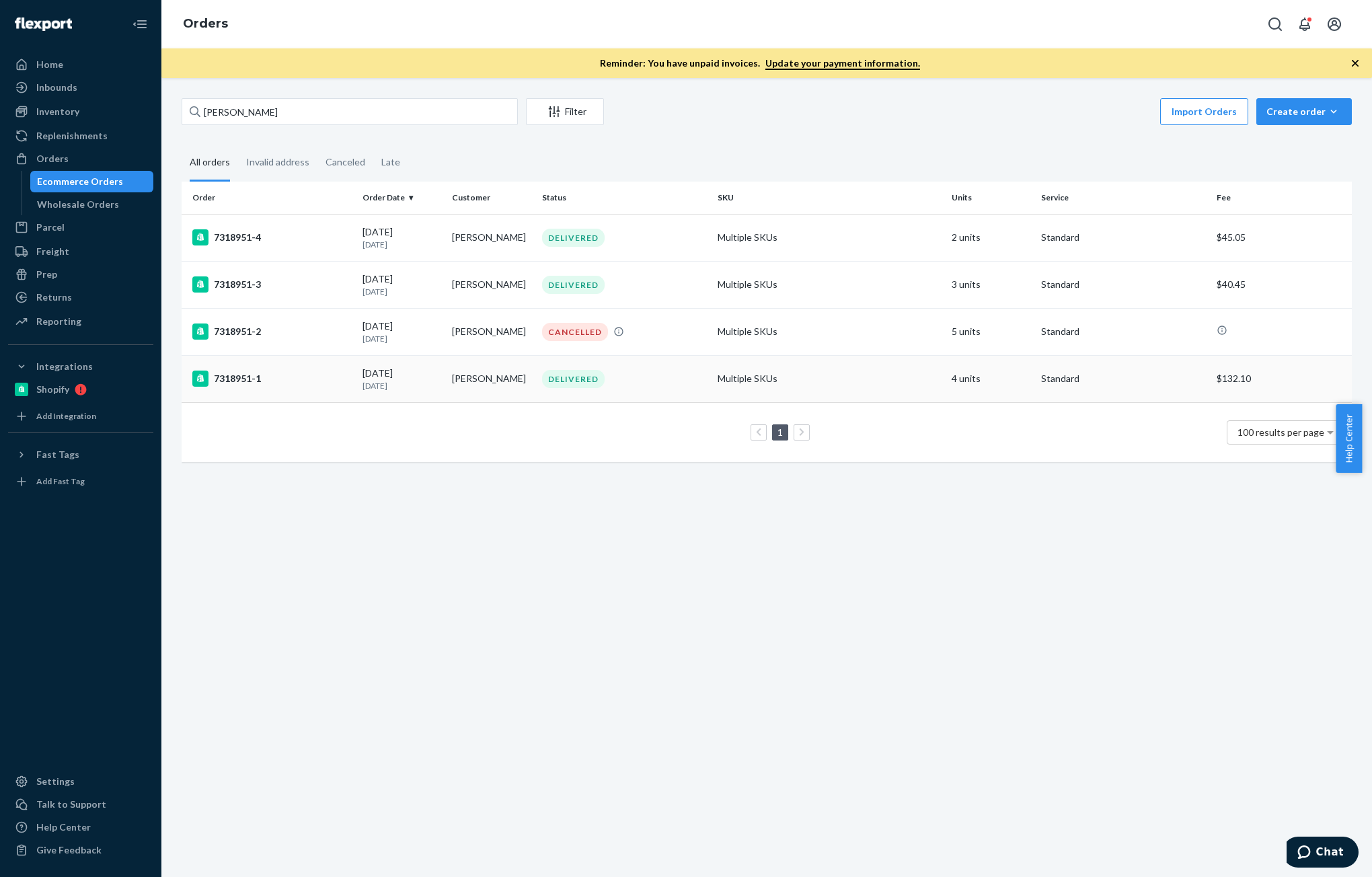
click at [579, 379] on div "DELIVERED" at bounding box center [573, 379] width 62 height 18
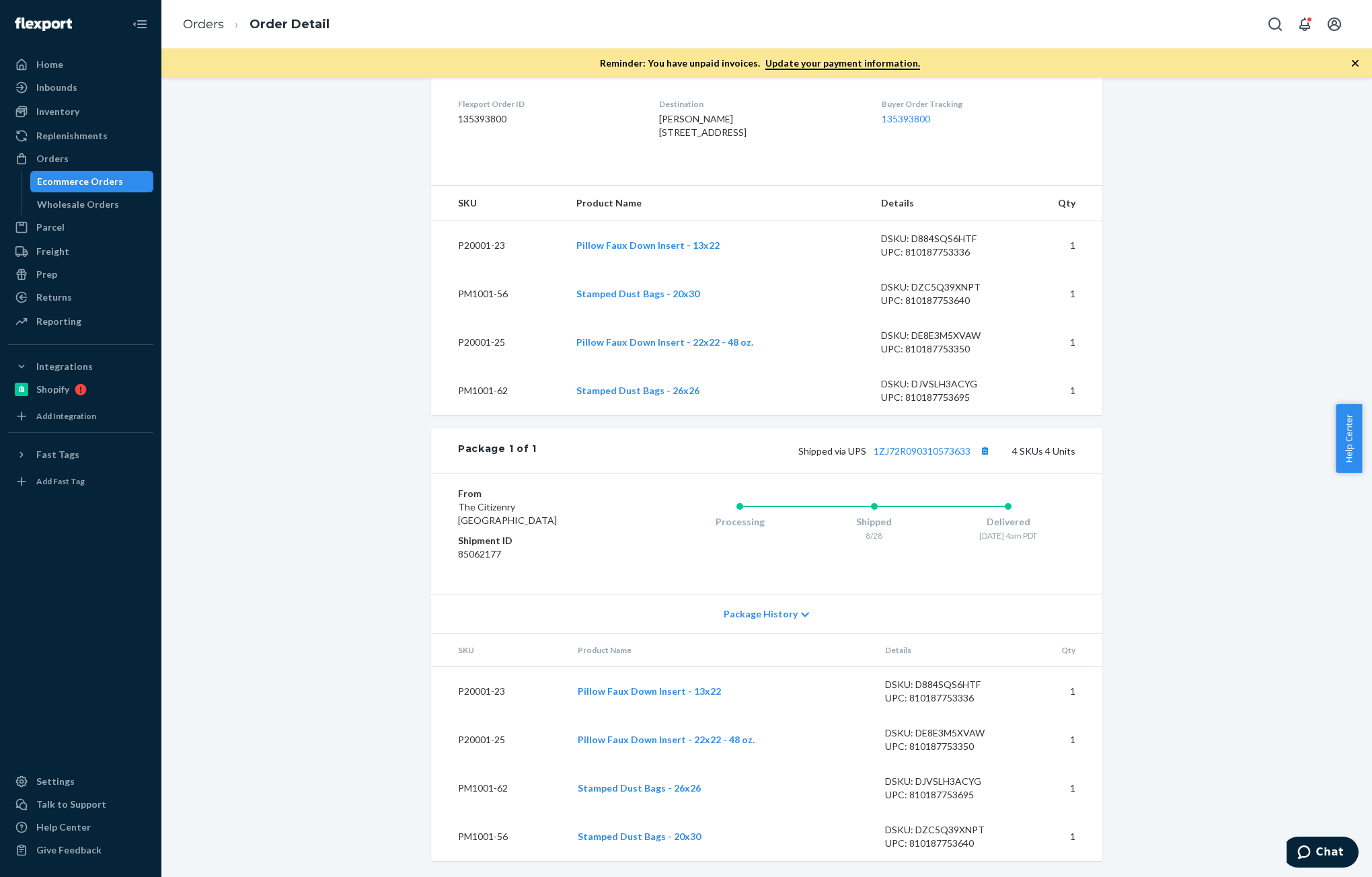
scroll to position [362, 0]
click at [982, 449] on button "Copy tracking number" at bounding box center [984, 450] width 17 height 17
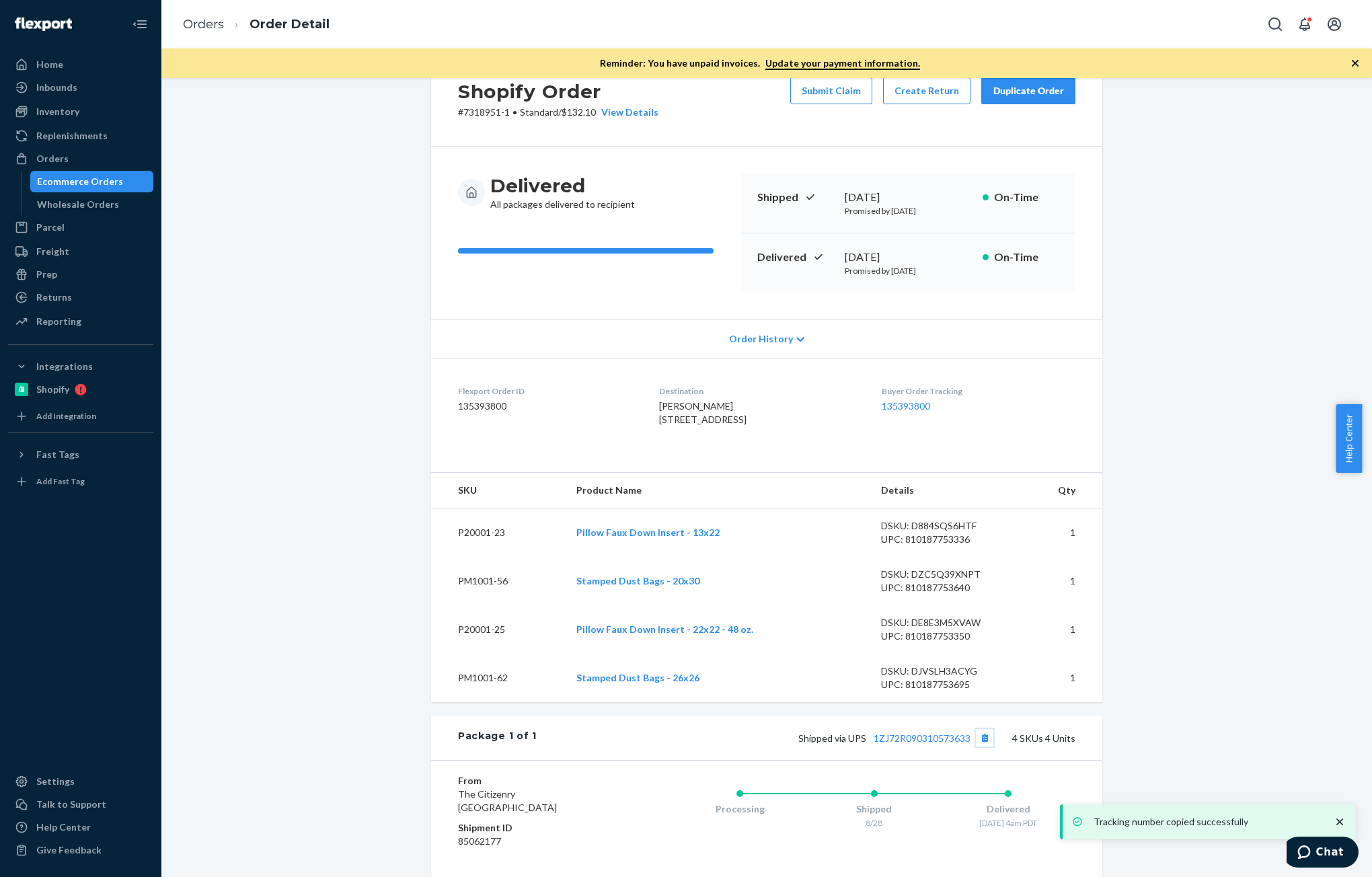
scroll to position [0, 0]
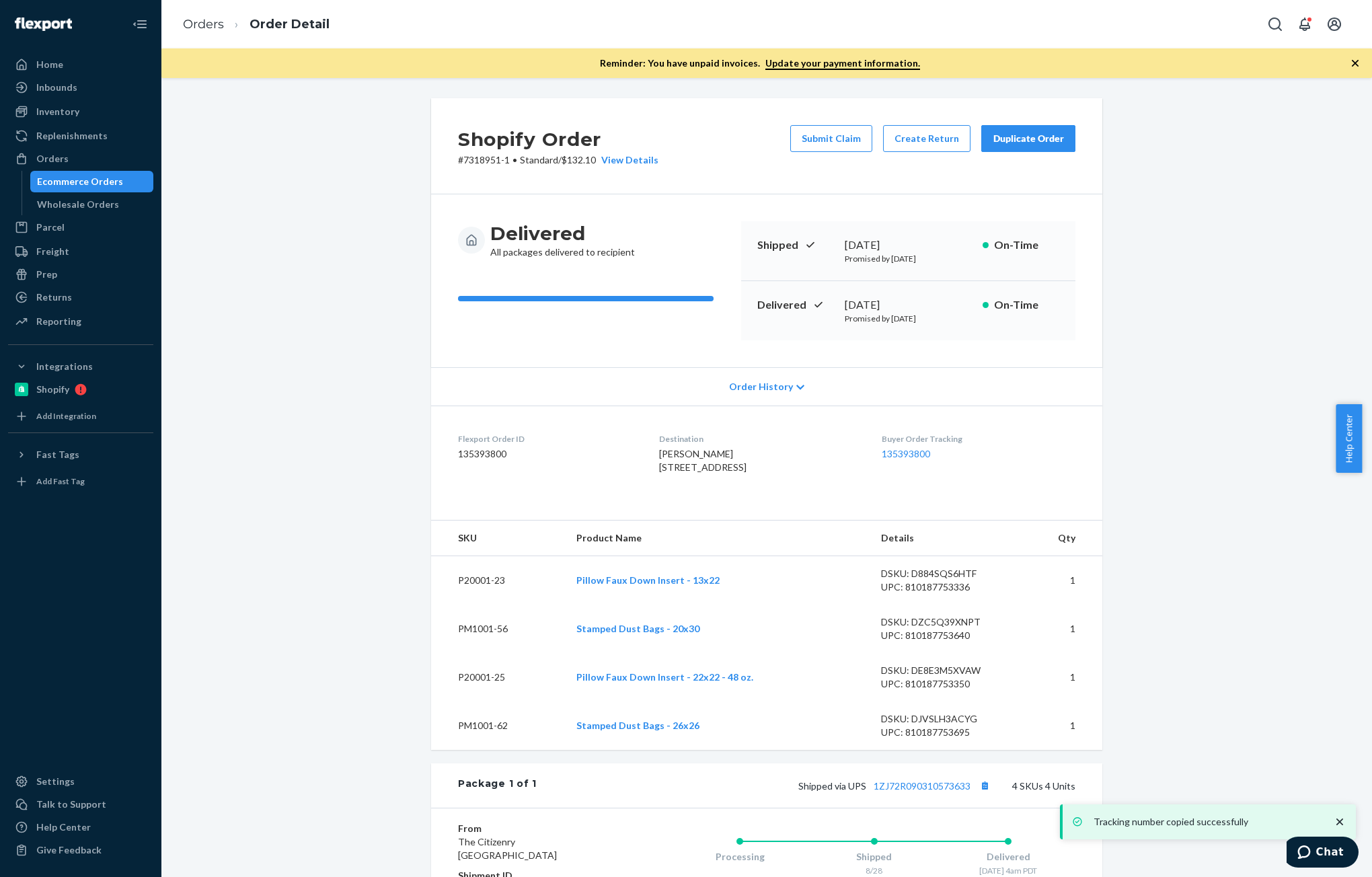
click at [215, 16] on li "Orders" at bounding box center [203, 24] width 41 height 17
click at [207, 17] on link "Orders" at bounding box center [203, 24] width 41 height 15
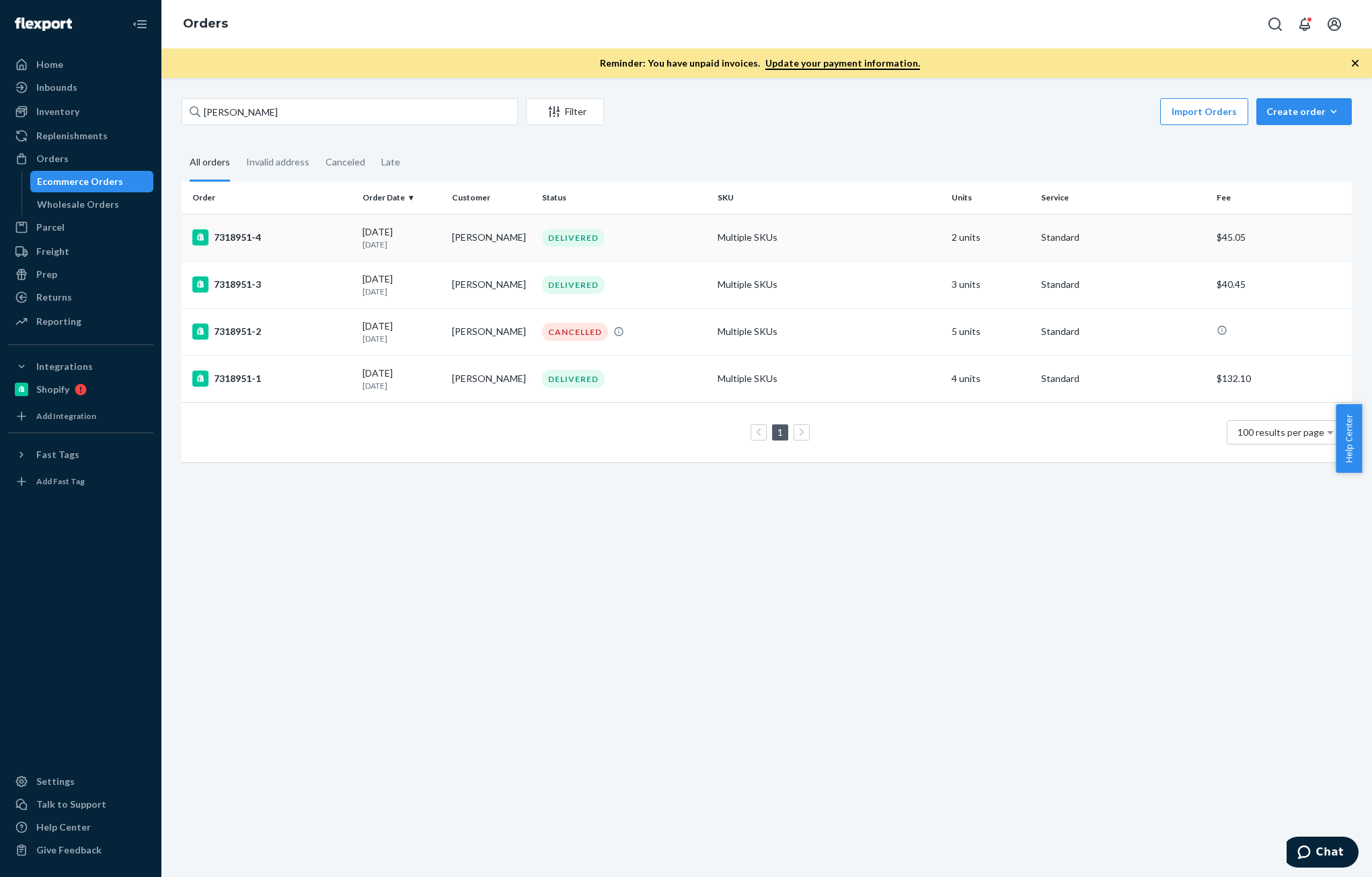
click at [376, 235] on div "[DATE] [DATE]" at bounding box center [402, 238] width 79 height 25
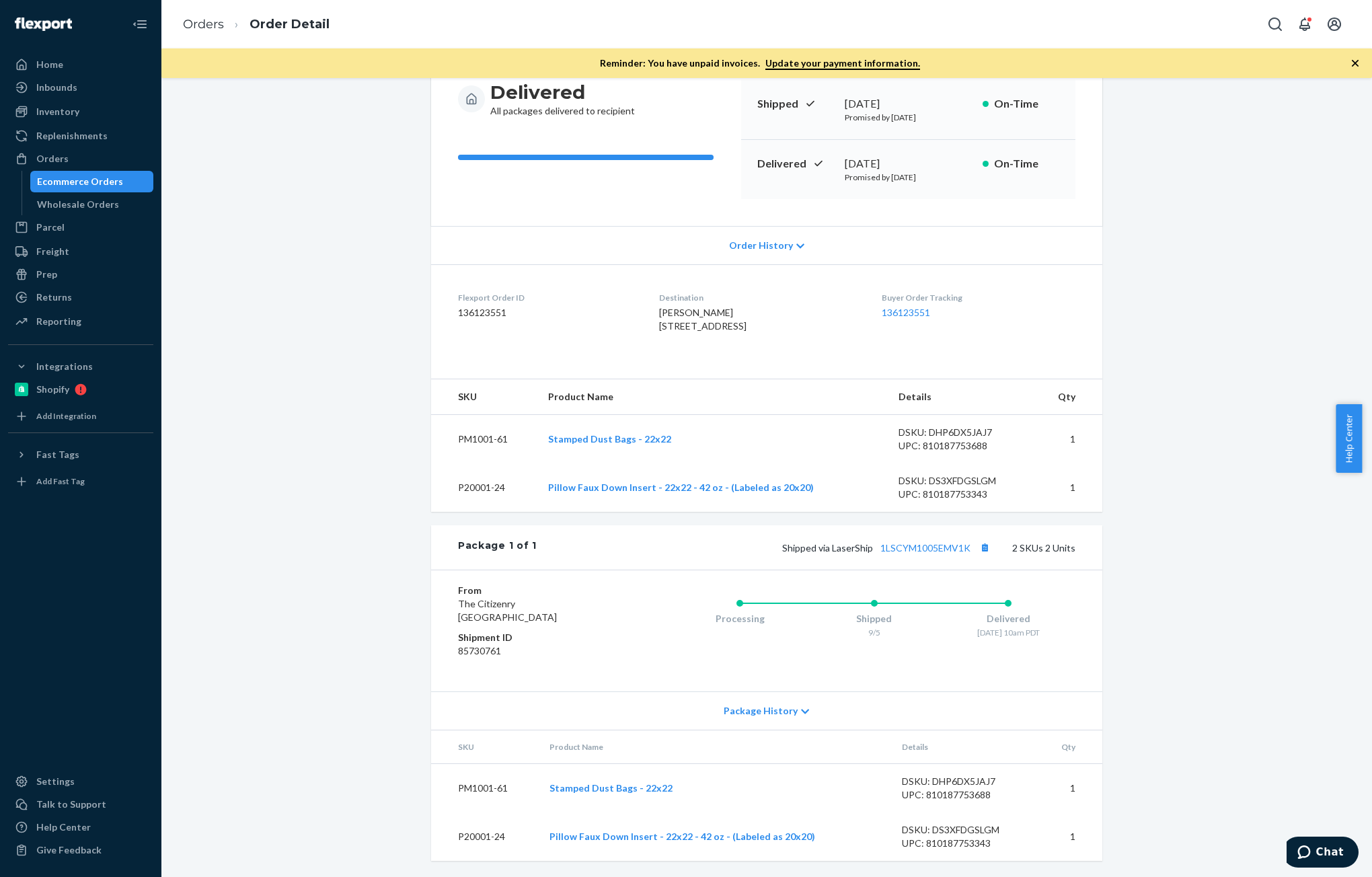
scroll to position [168, 0]
click at [981, 545] on button "Copy tracking number" at bounding box center [984, 547] width 17 height 17
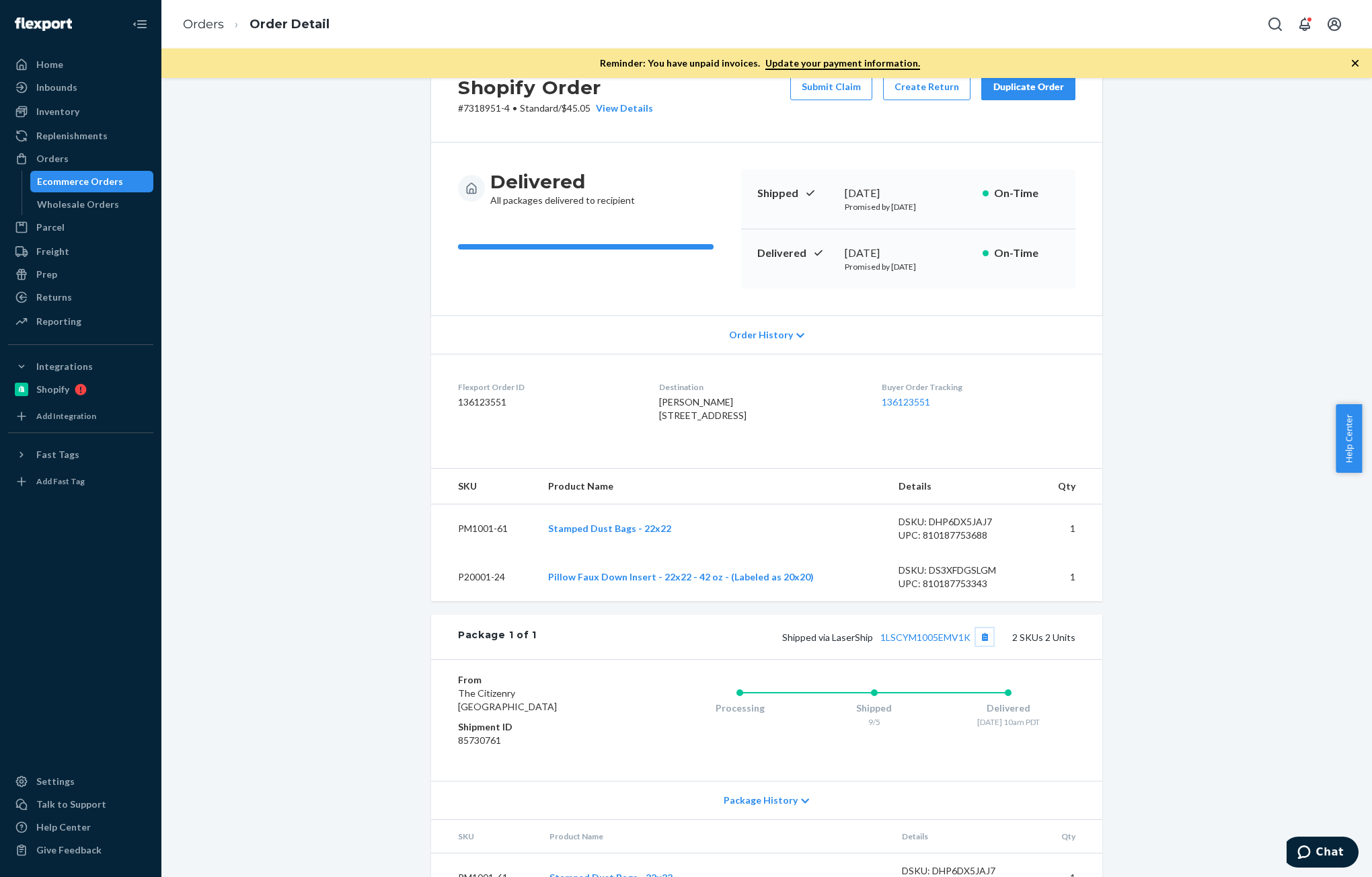
scroll to position [0, 0]
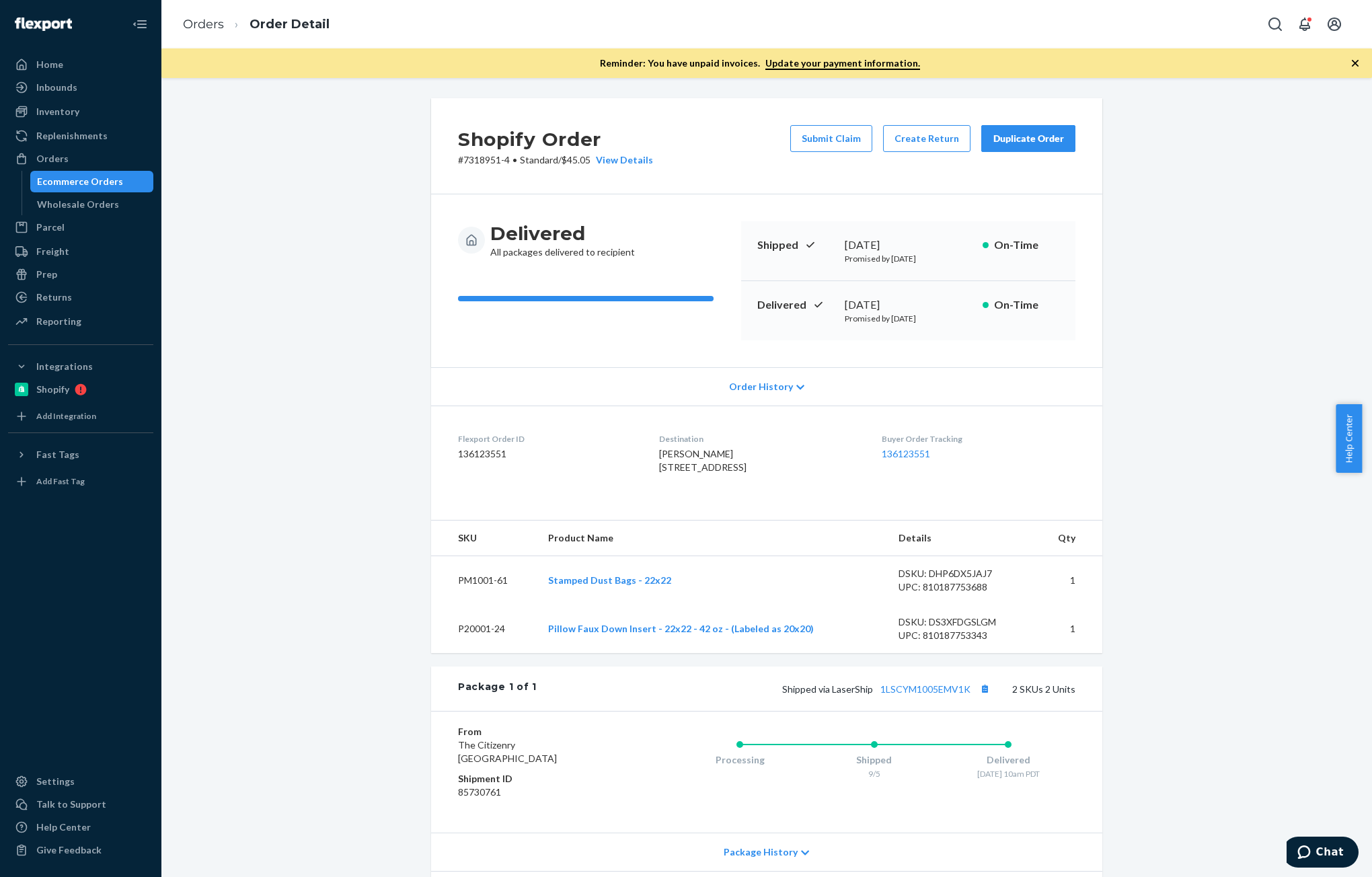
click at [1021, 132] on div "Duplicate Order" at bounding box center [1028, 138] width 71 height 13
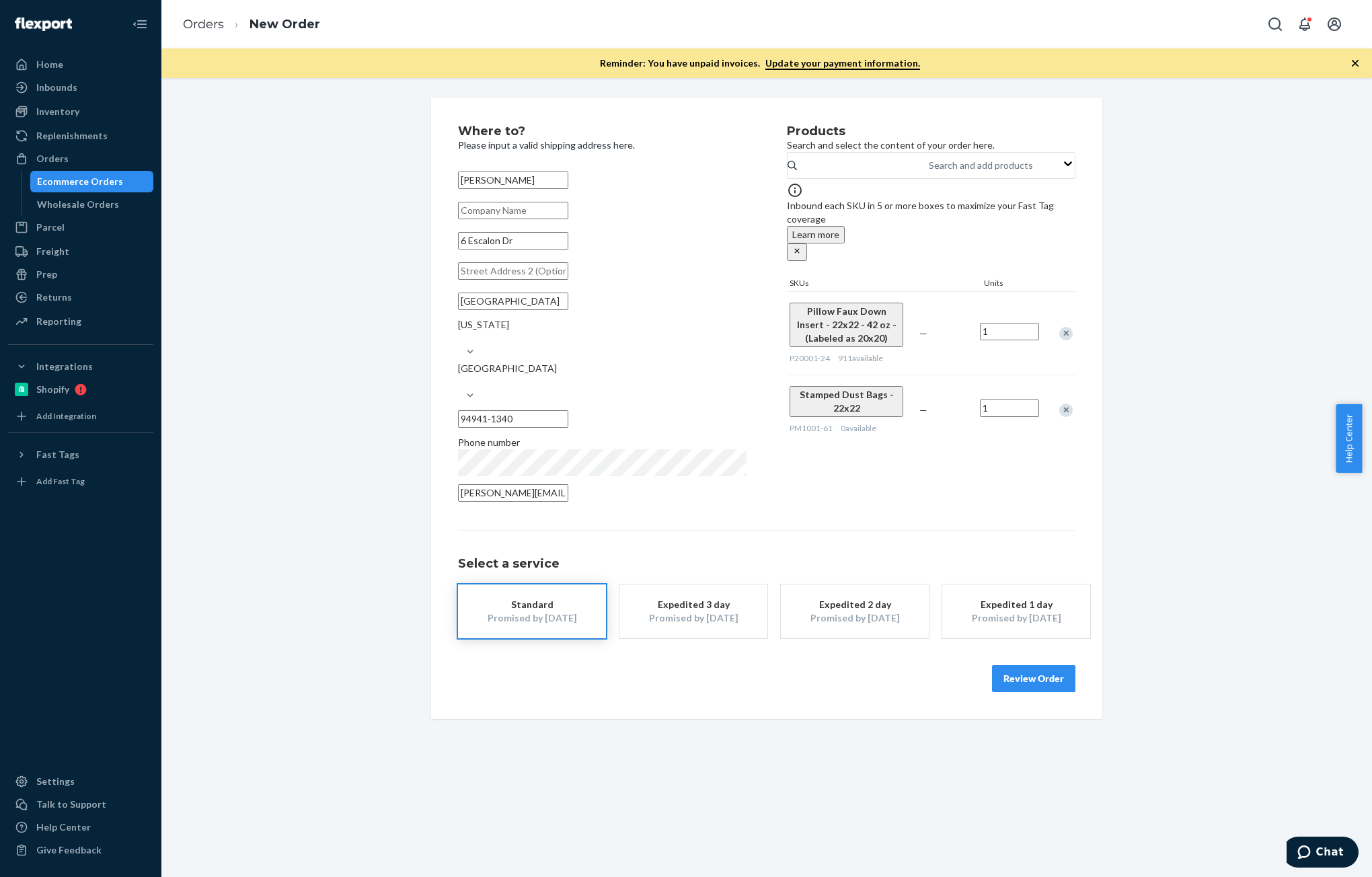
click at [1065, 327] on div "Remove Item" at bounding box center [1066, 333] width 13 height 13
click at [1063, 314] on div at bounding box center [1059, 326] width 34 height 35
click at [1062, 320] on div "Remove Item" at bounding box center [1066, 326] width 13 height 13
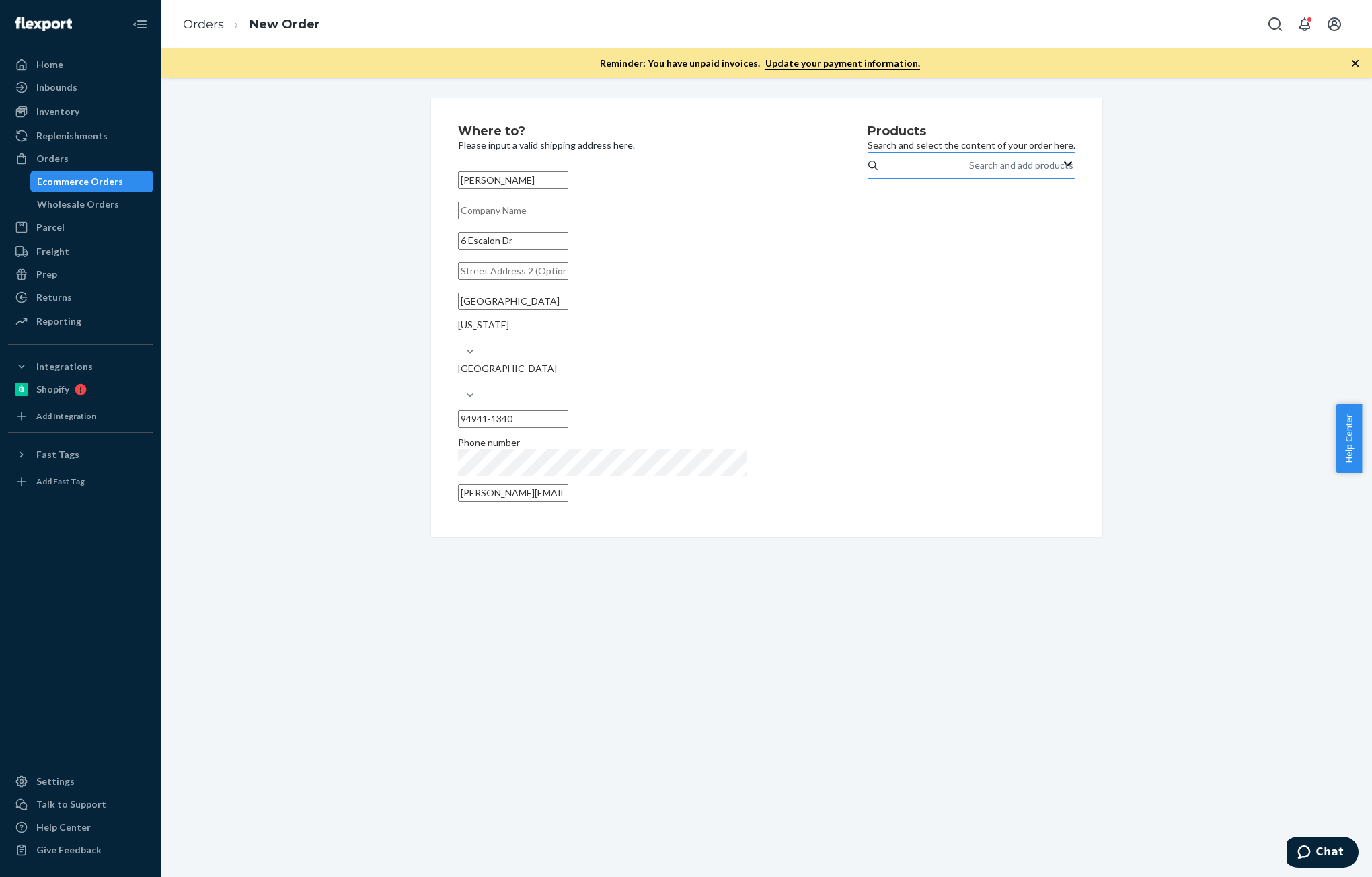
click at [969, 172] on div "Search and add products" at bounding box center [1021, 165] width 104 height 13
click at [969, 172] on input "Search and add products" at bounding box center [970, 165] width 1 height 13
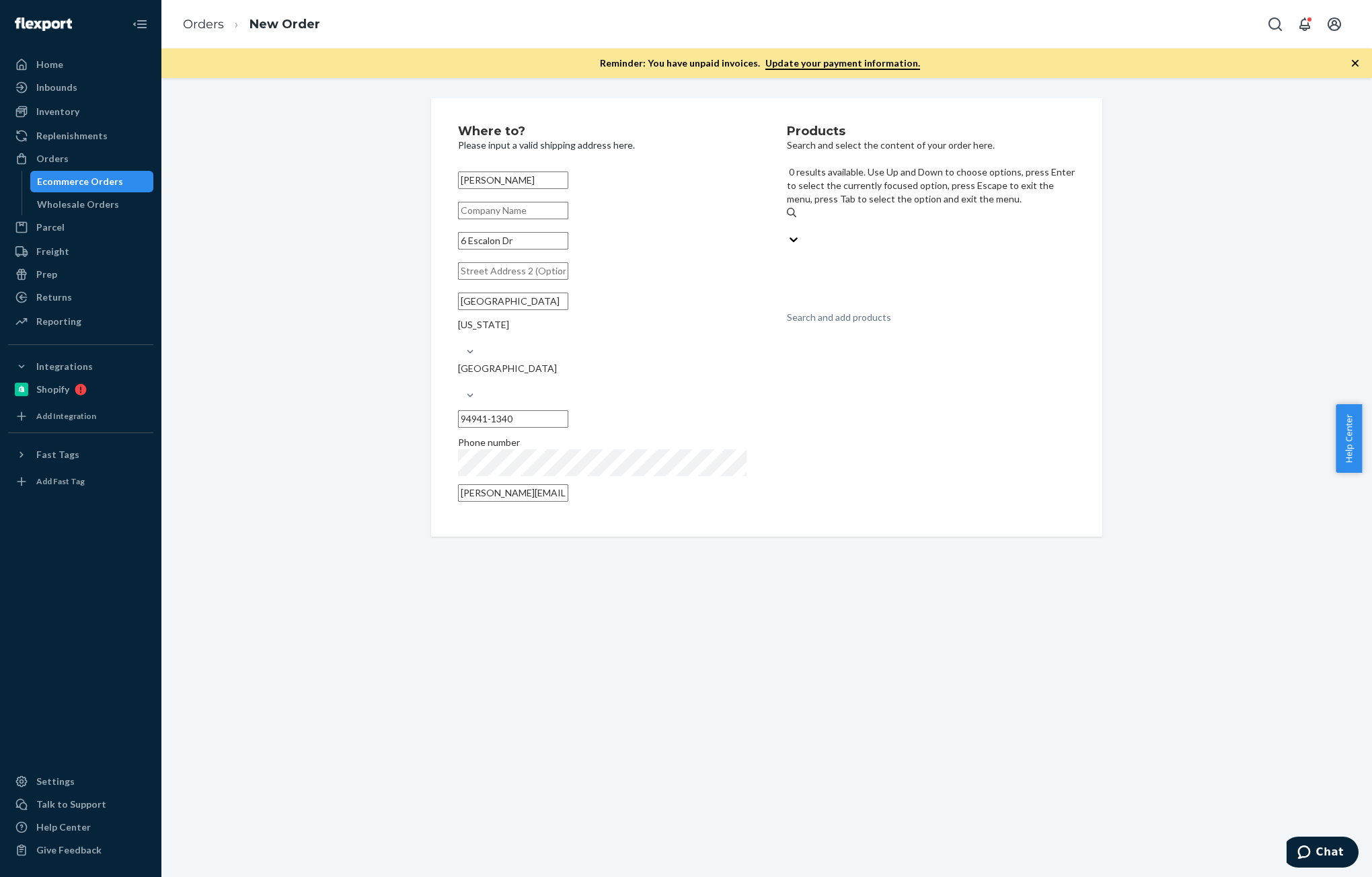
paste input "P84075-01"
type input "P84075-01"
click at [925, 263] on div "Zara Block Print Lumbar Pillow - Stone Blue - 12" x 20"" at bounding box center [931, 269] width 288 height 13
click at [836, 233] on input "P84075-01" at bounding box center [811, 239] width 49 height 13
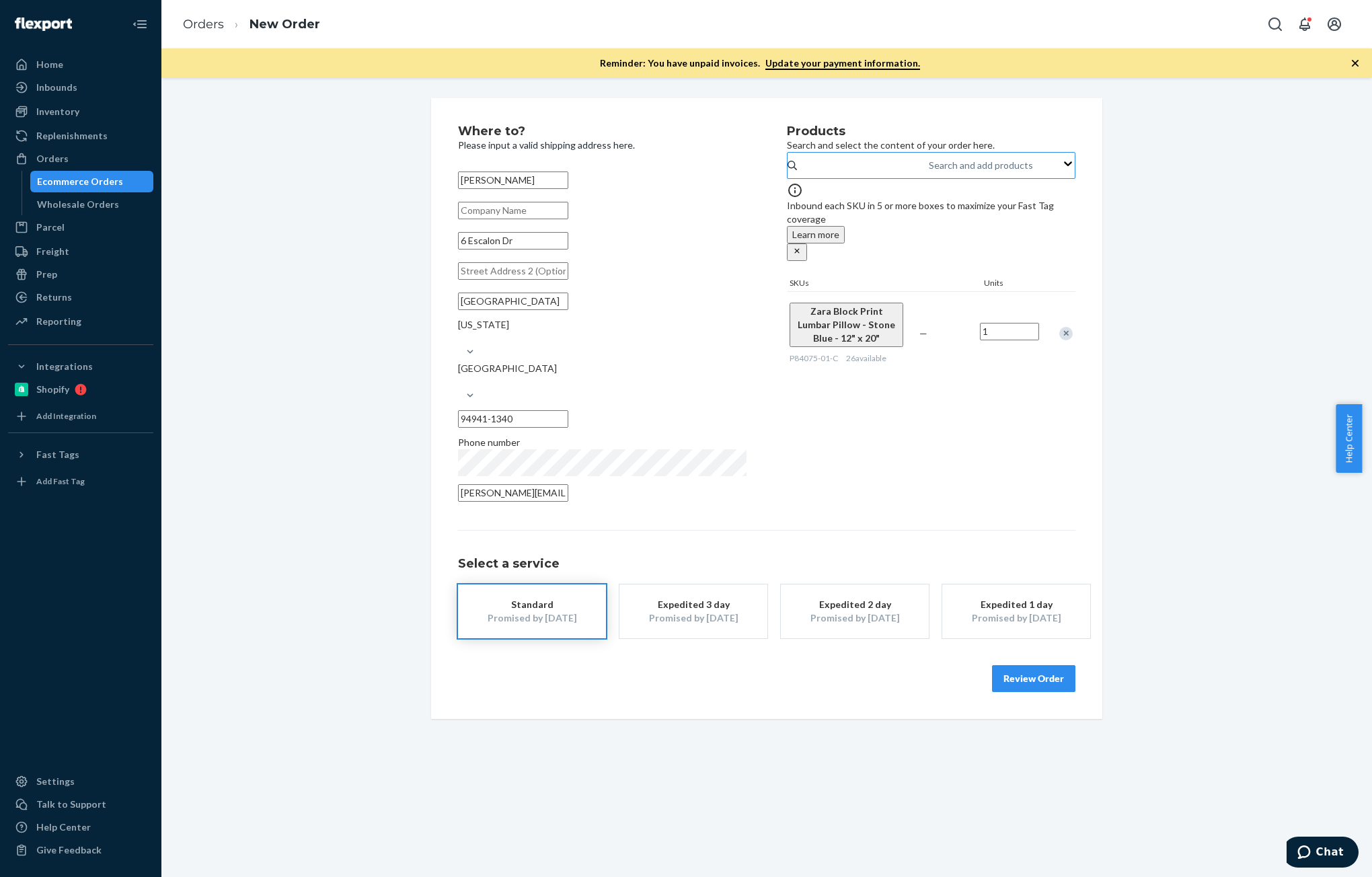
click at [929, 171] on div "Search and add products" at bounding box center [980, 165] width 104 height 13
click at [929, 171] on input "Search and add products" at bounding box center [929, 165] width 1 height 13
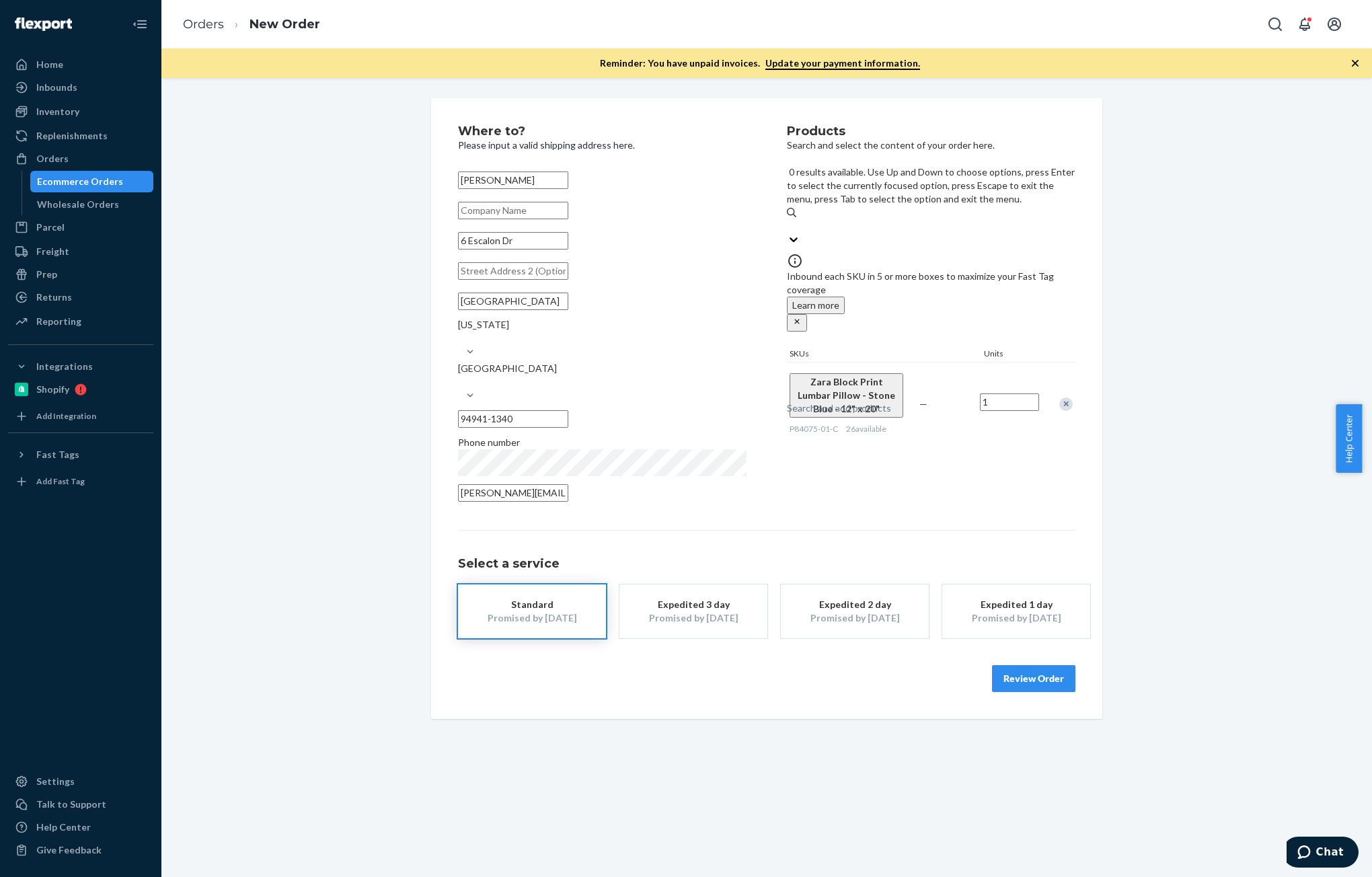
paste input "P84074-01"
type input "P84074-01"
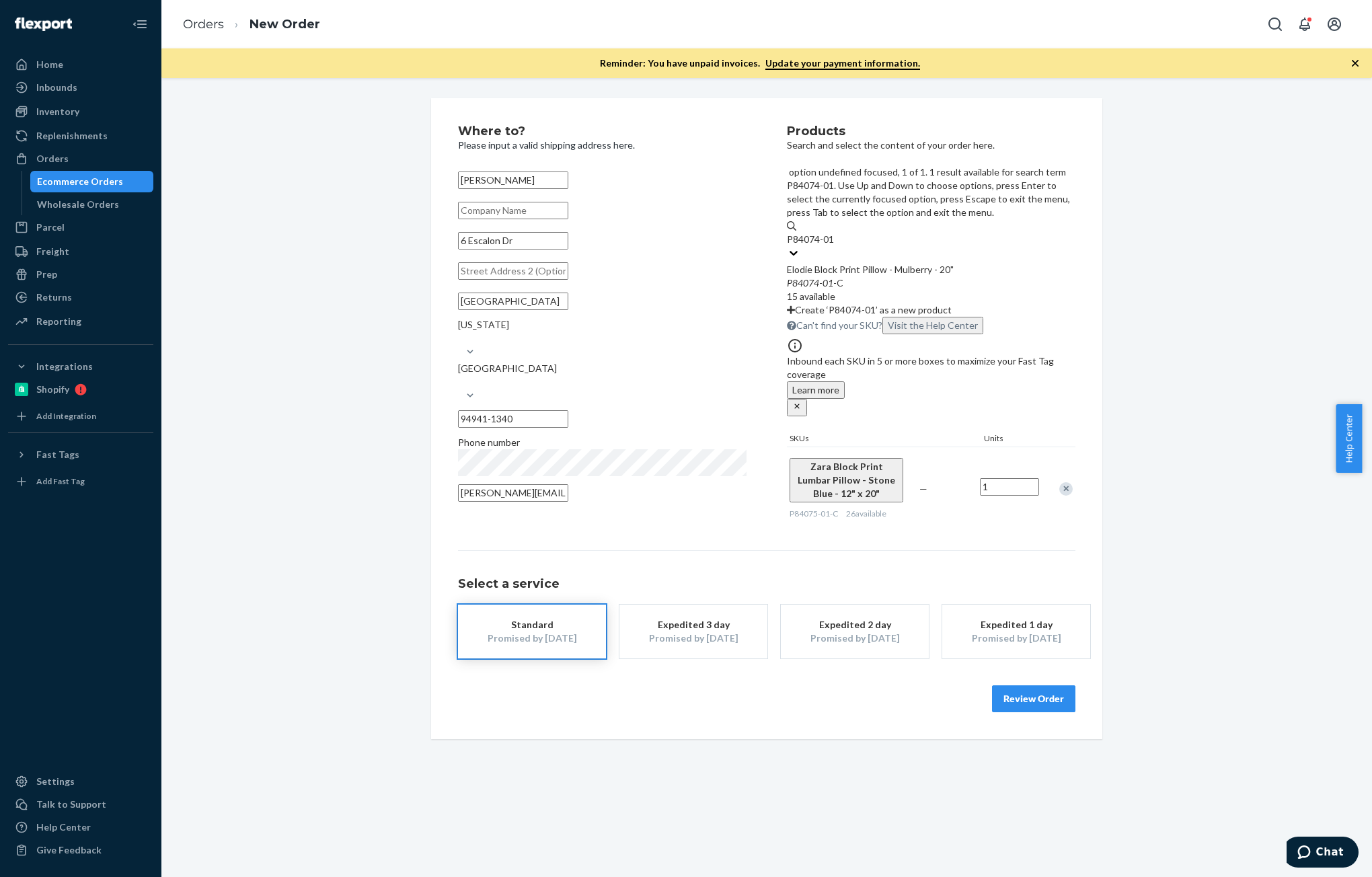
click at [900, 263] on div "Elodie Block Print Pillow - Mulberry - 20"" at bounding box center [931, 269] width 288 height 13
click at [836, 233] on input "P84074-01" at bounding box center [811, 239] width 49 height 13
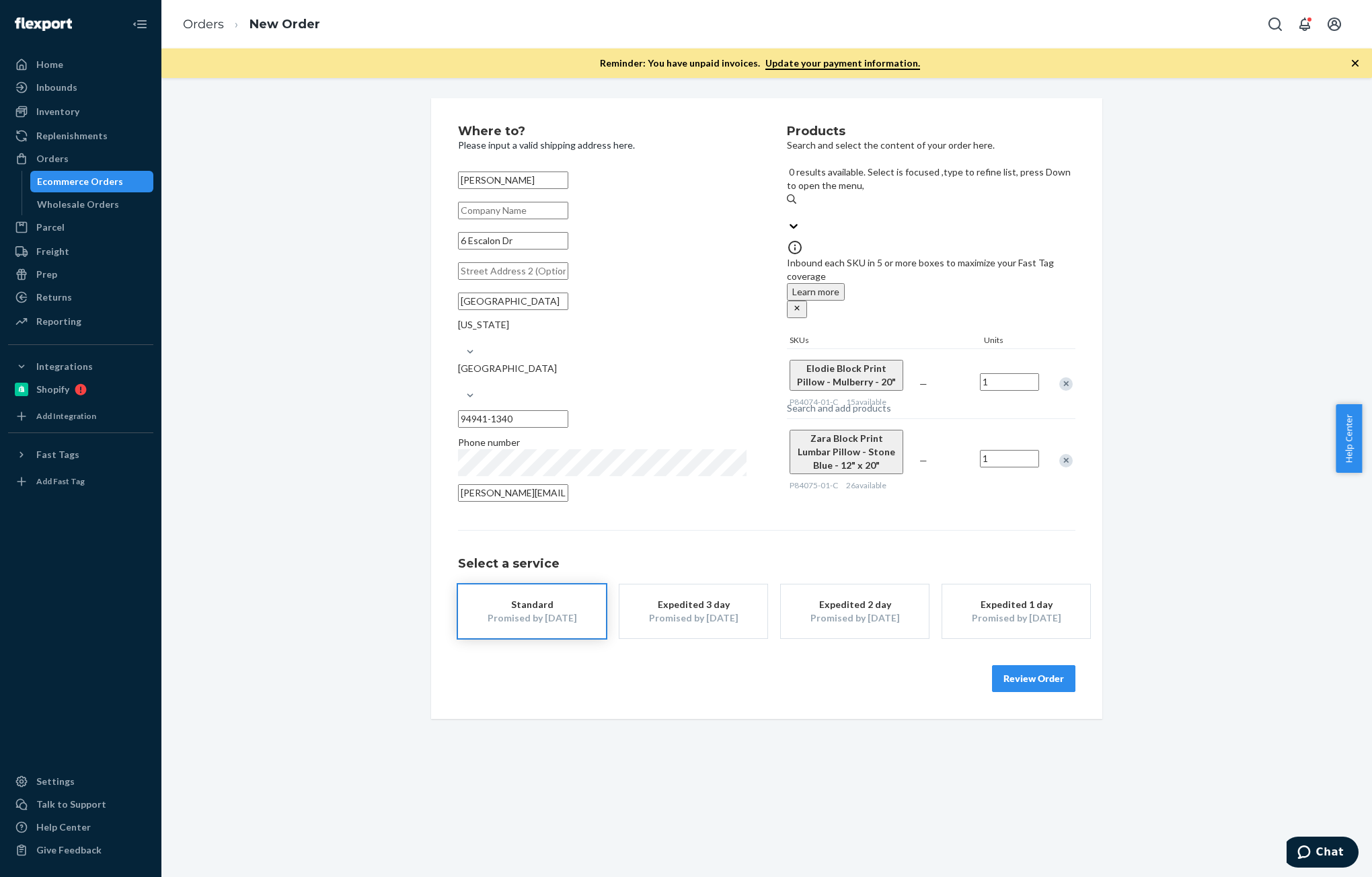
click at [862, 401] on div "Search and add products" at bounding box center [839, 407] width 104 height 13
click at [789, 206] on input "0 results available. Select is focused ,type to refine list, press Down to open…" at bounding box center [788, 212] width 1 height 13
paste input "P84073-01"
type input "P84073-01"
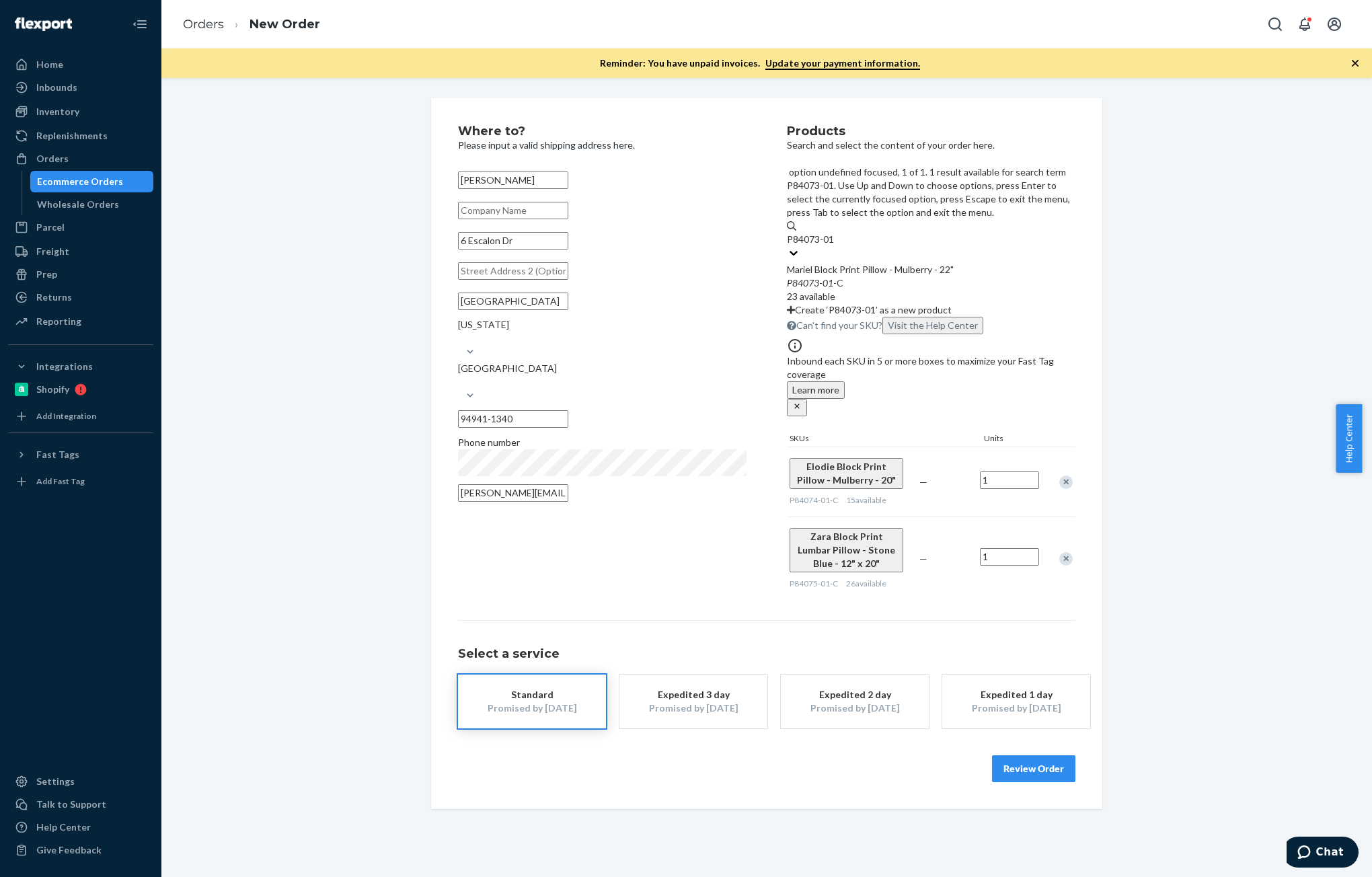
click at [880, 263] on div "Mariel Block Print Pillow - Mulberry - 22"" at bounding box center [931, 269] width 288 height 13
click at [836, 233] on input "P84073-01" at bounding box center [811, 239] width 49 height 13
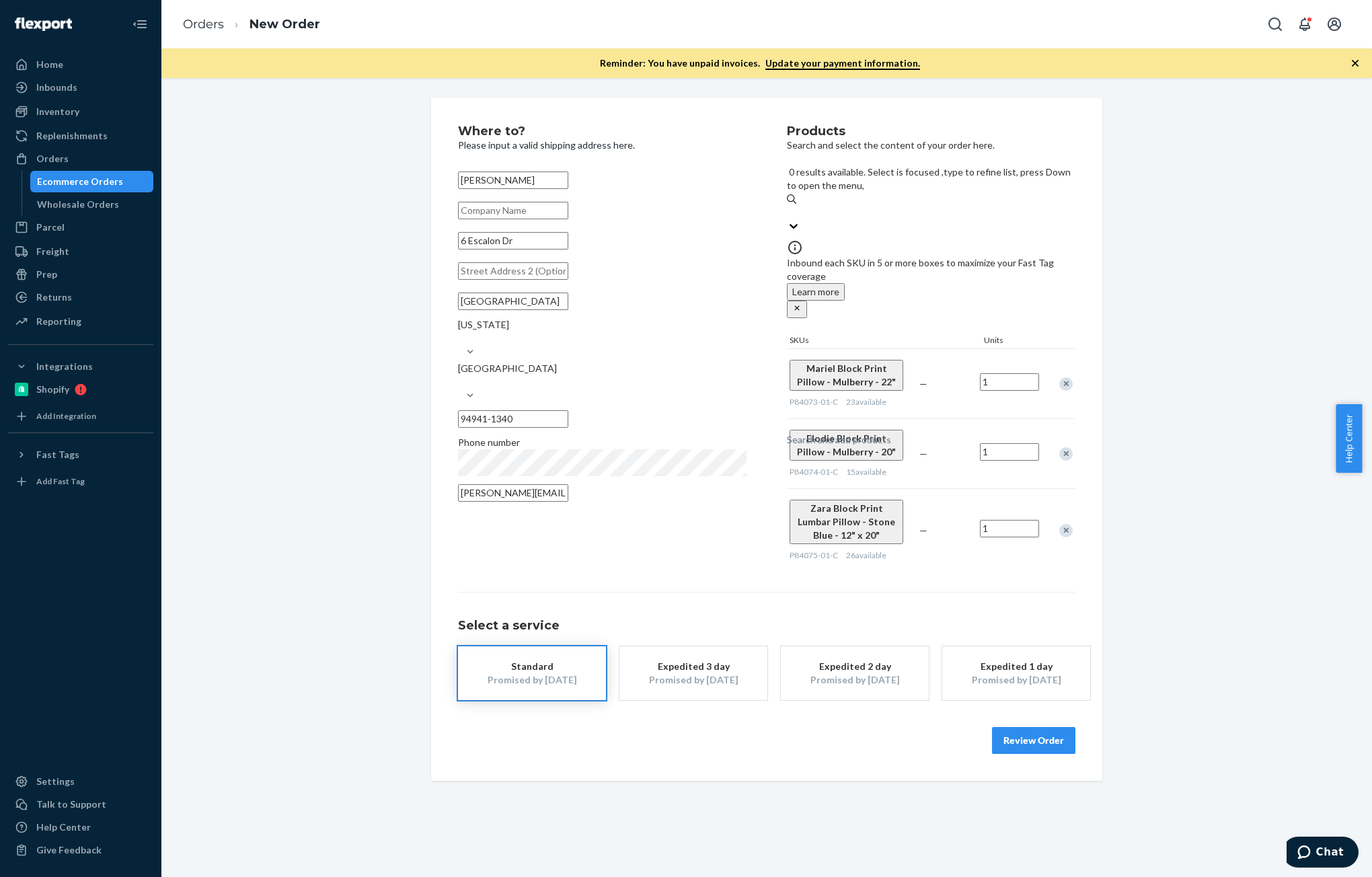
click at [1215, 454] on div "Where to? Please input a valid shipping address here. [PERSON_NAME] [STREET_ADD…" at bounding box center [767, 439] width 1190 height 682
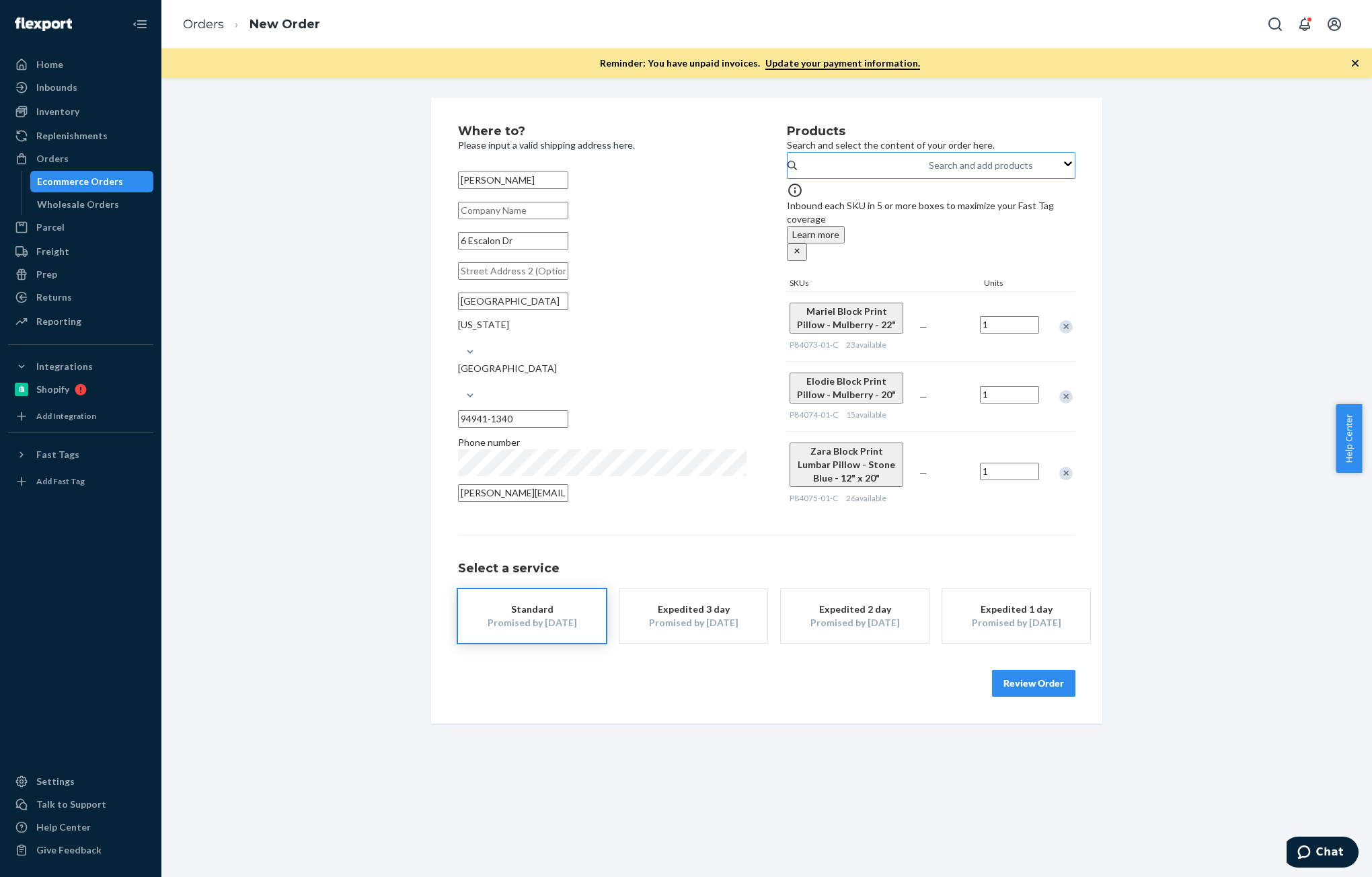
click at [1028, 670] on button "Review Order" at bounding box center [1034, 683] width 83 height 27
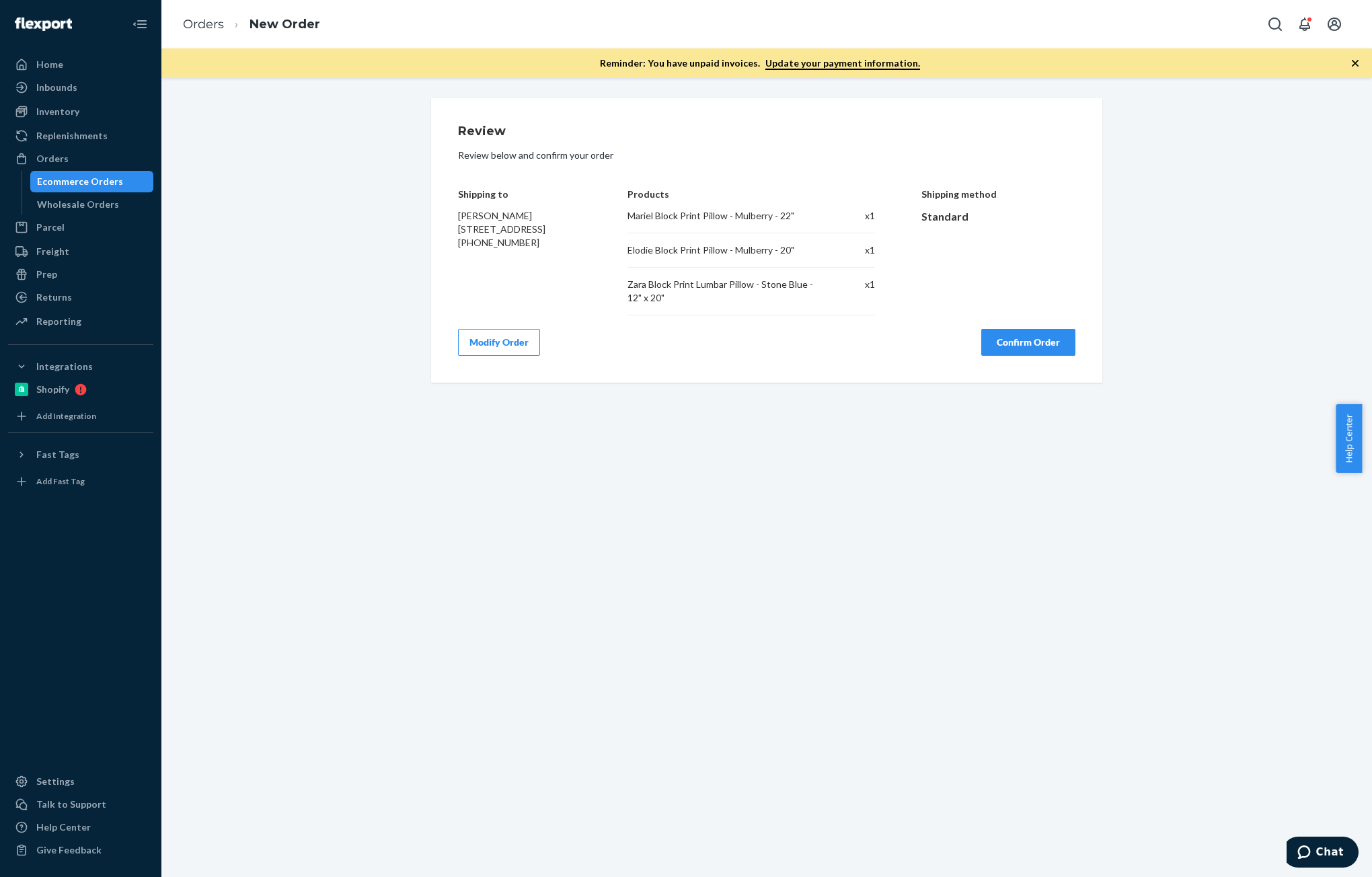
click at [1032, 350] on button "Confirm Order" at bounding box center [1028, 342] width 94 height 27
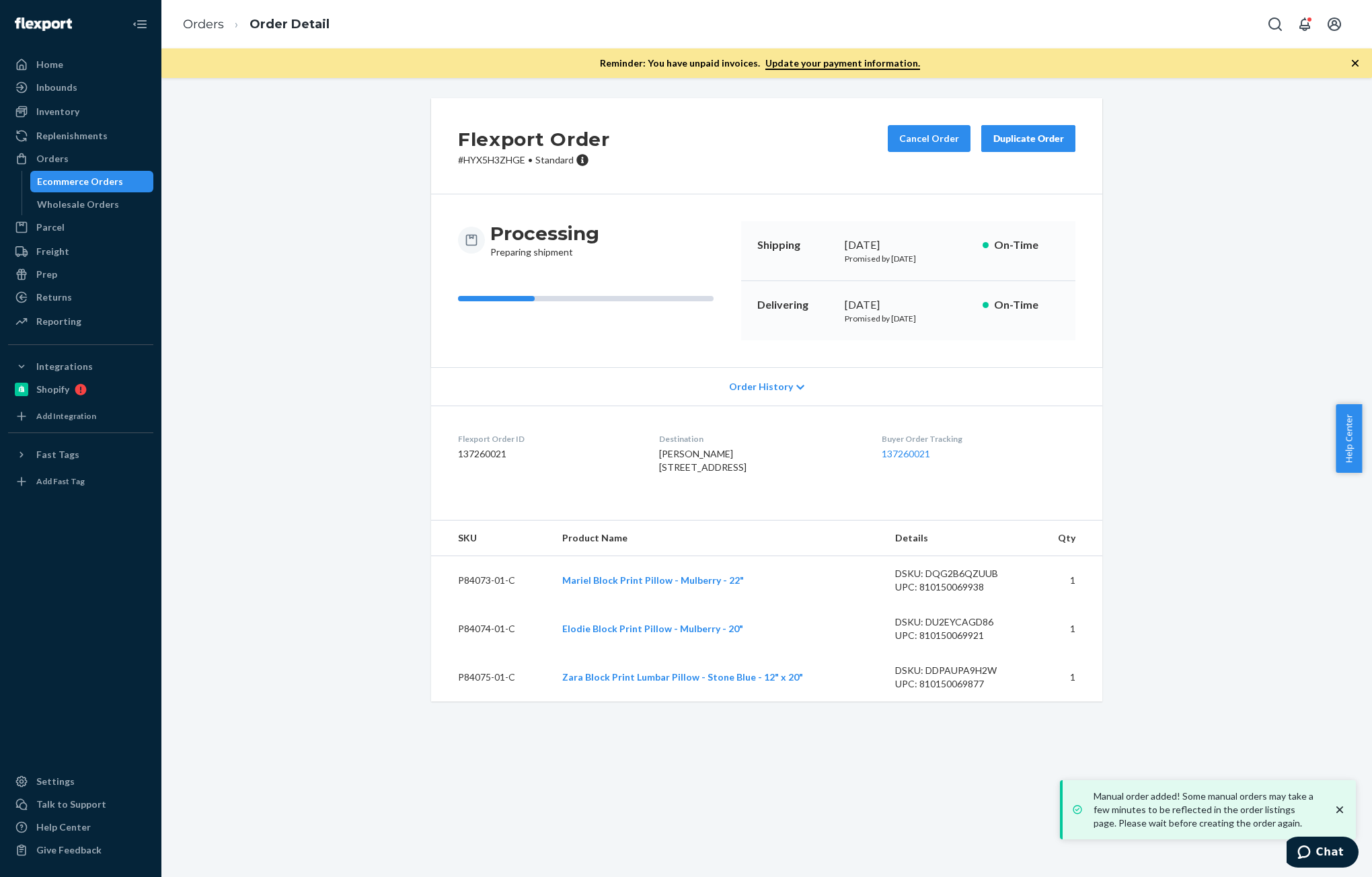
click at [479, 452] on dd "137260021" at bounding box center [547, 453] width 179 height 13
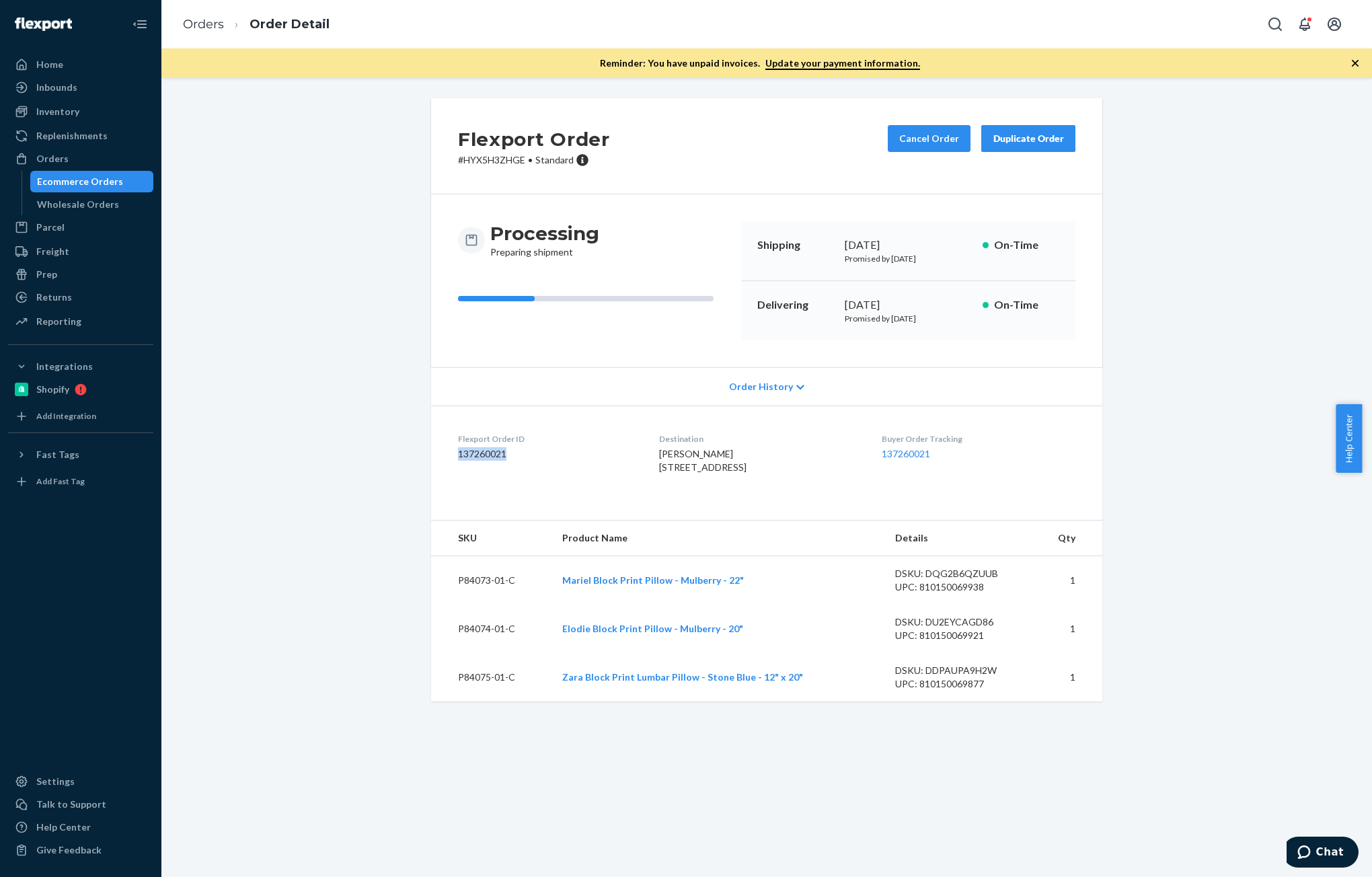
copy dd "137260021"
click at [208, 24] on link "Orders" at bounding box center [203, 24] width 41 height 15
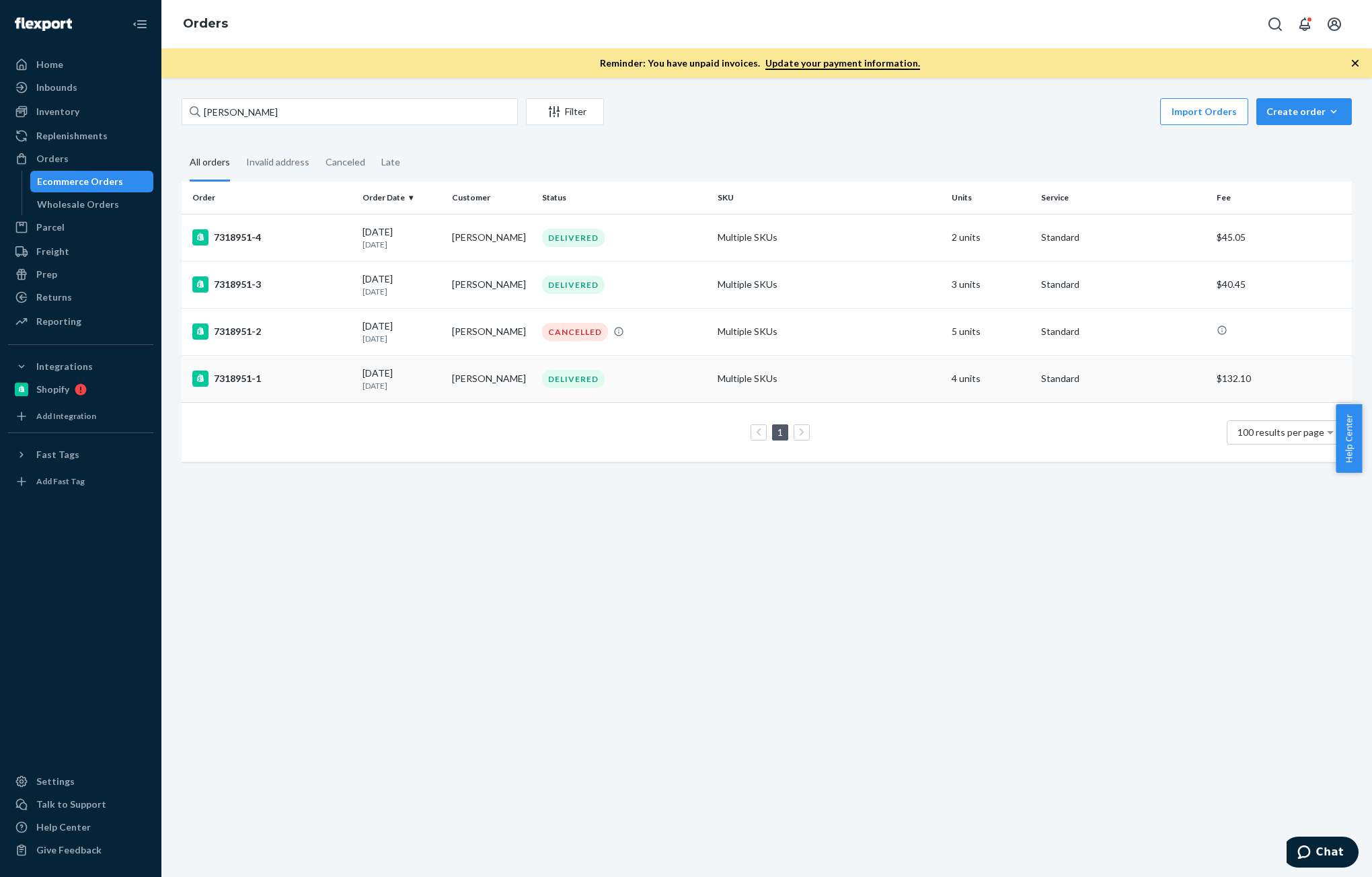
click at [456, 373] on td "[PERSON_NAME]" at bounding box center [491, 378] width 89 height 47
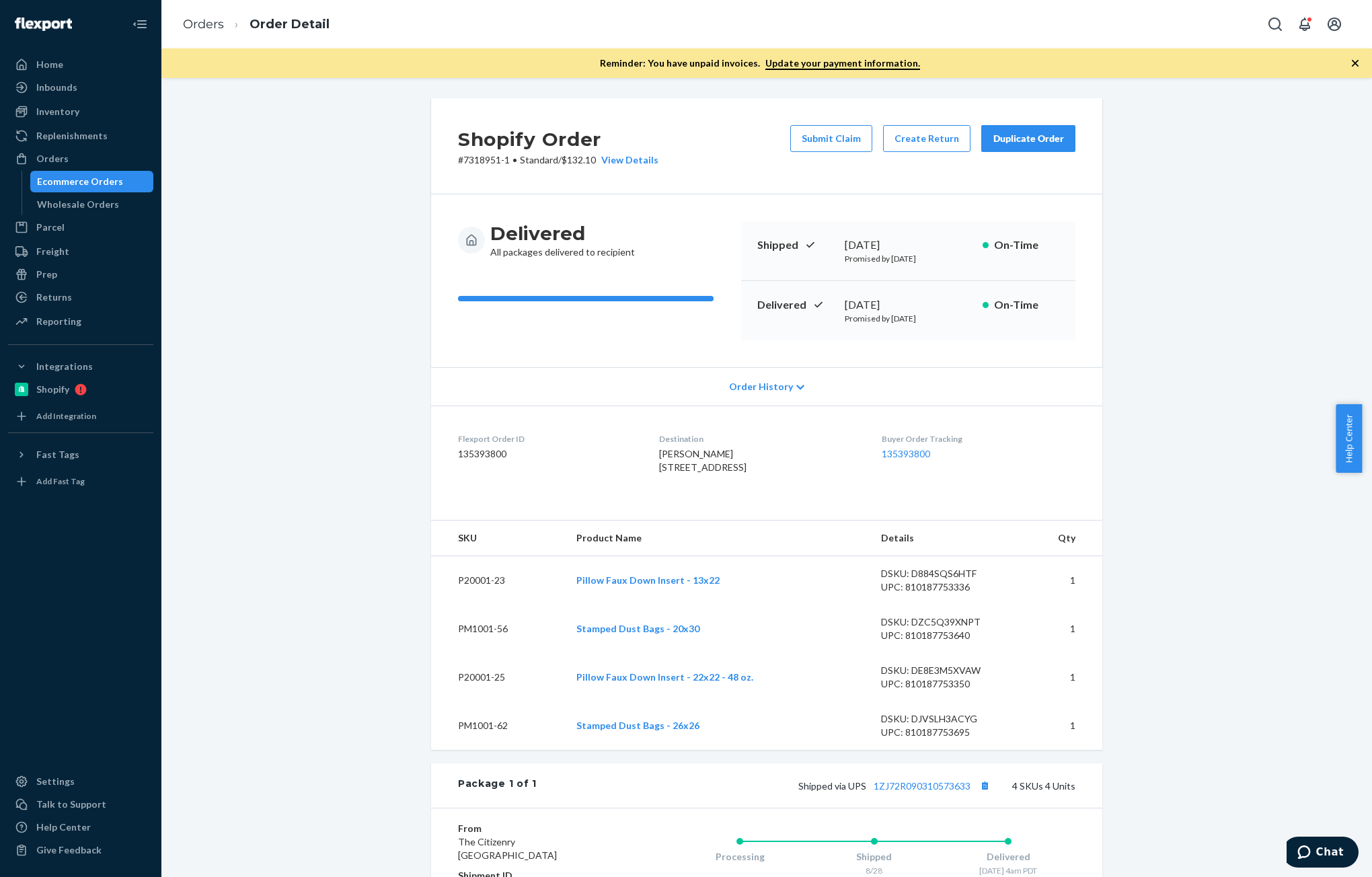
click at [485, 458] on dd "135393800" at bounding box center [547, 453] width 179 height 13
click at [485, 457] on dd "135393800" at bounding box center [547, 453] width 179 height 13
copy dd "135393800"
click at [55, 122] on link "Inventory" at bounding box center [81, 112] width 146 height 21
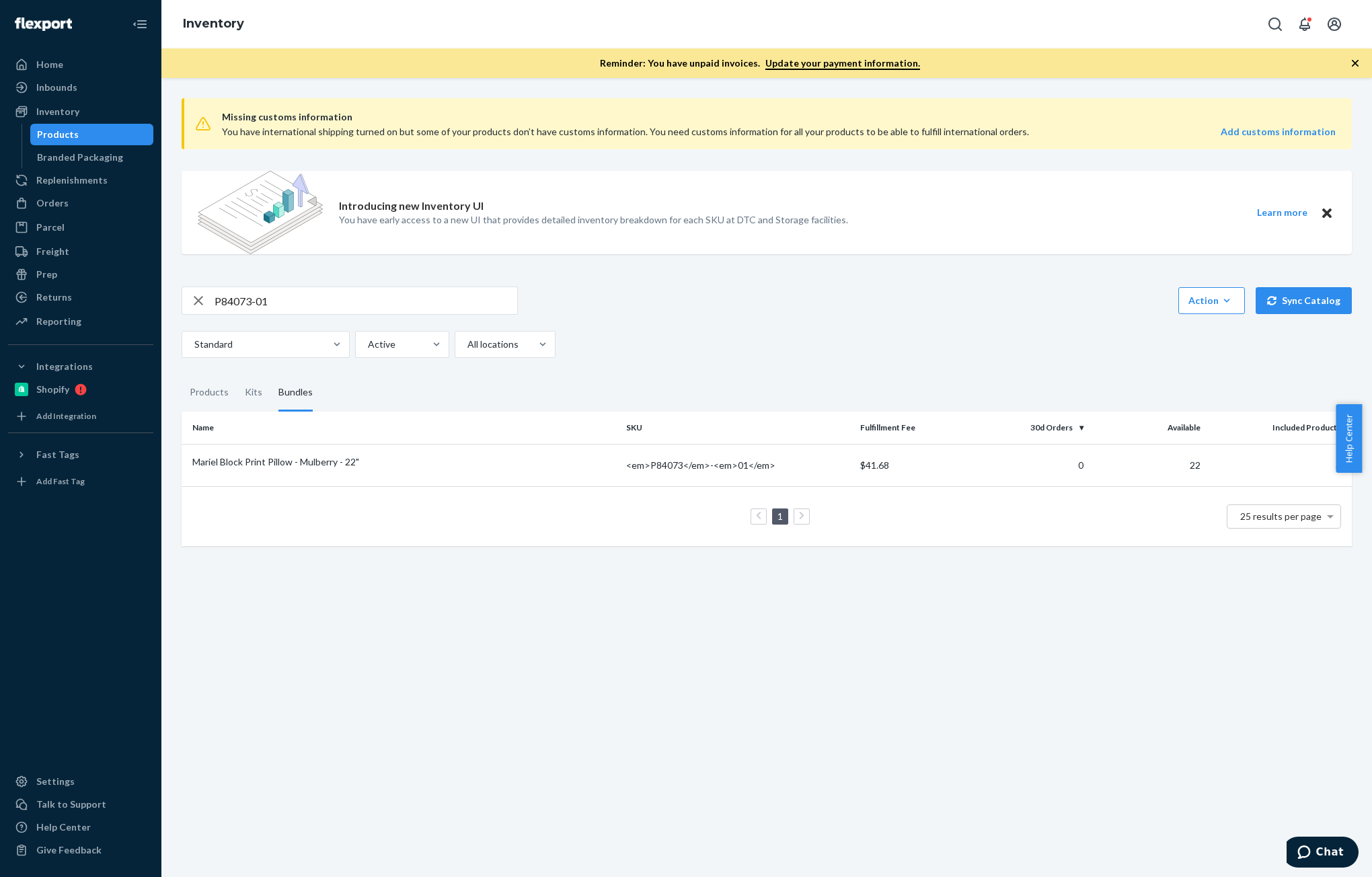
click at [313, 304] on input "P84073-01" at bounding box center [366, 300] width 303 height 27
paste input "5"
type input "P84075-01"
click at [207, 389] on div "Products" at bounding box center [209, 393] width 39 height 37
click at [182, 374] on input "Products" at bounding box center [182, 374] width 0 height 0
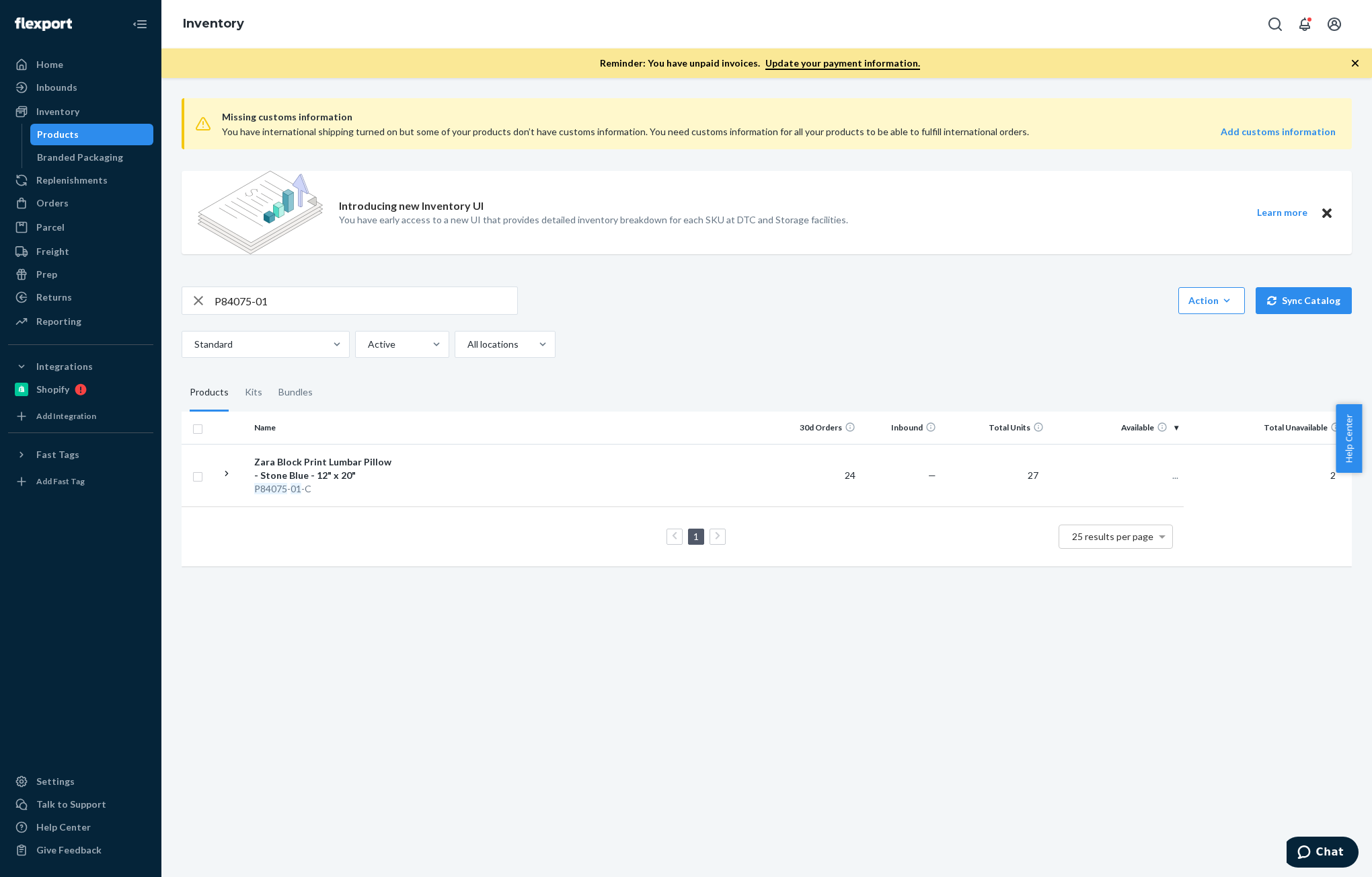
click at [328, 469] on div "Zara Block Print Lumbar Pillow - Stone Blue - 12" x 20"" at bounding box center [324, 468] width 141 height 27
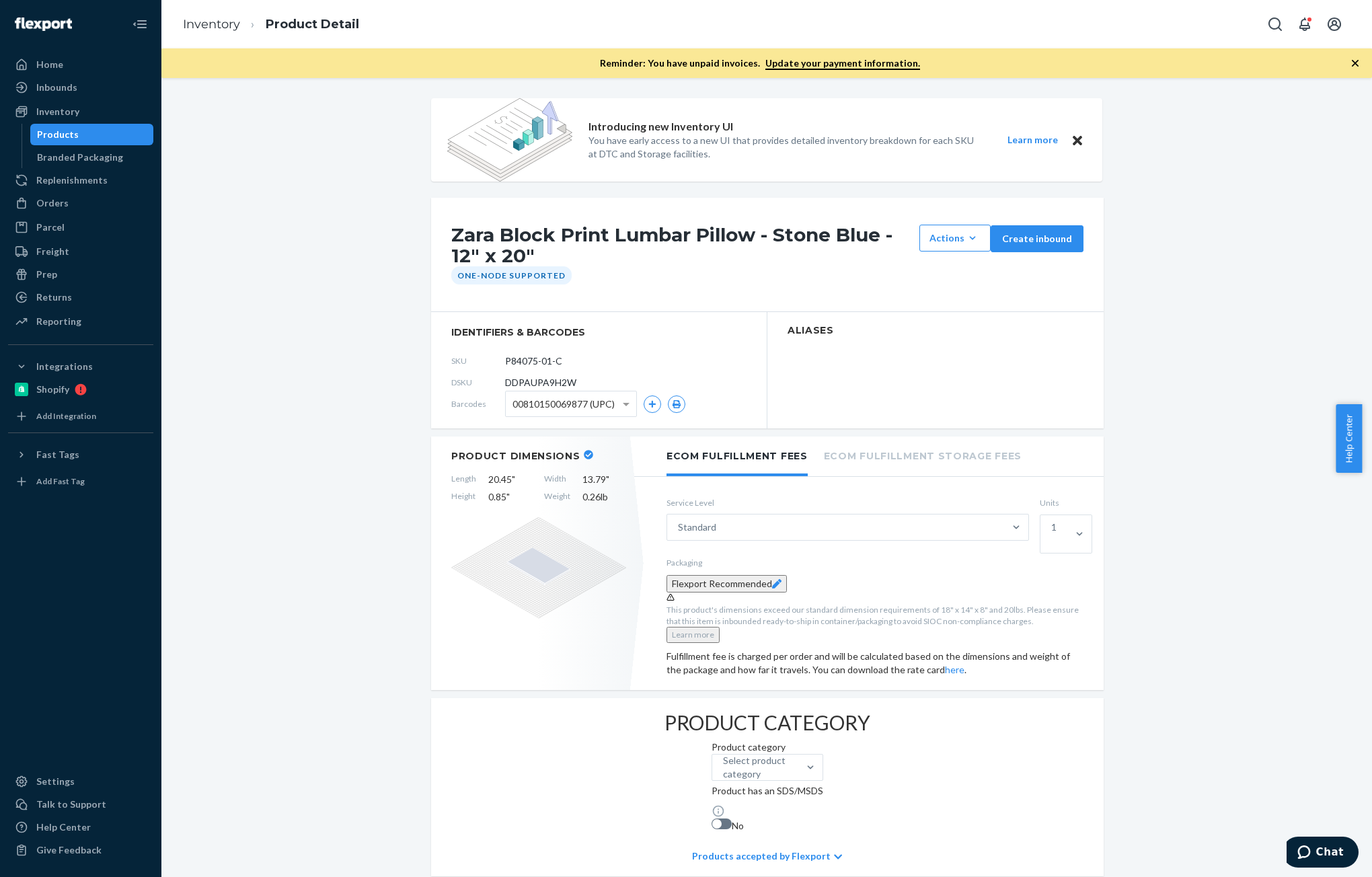
click at [545, 384] on span "DDPAUPA9H2W" at bounding box center [540, 382] width 71 height 13
copy span "DDPAUPA9H2W"
click at [204, 29] on link "Inventory" at bounding box center [211, 24] width 58 height 15
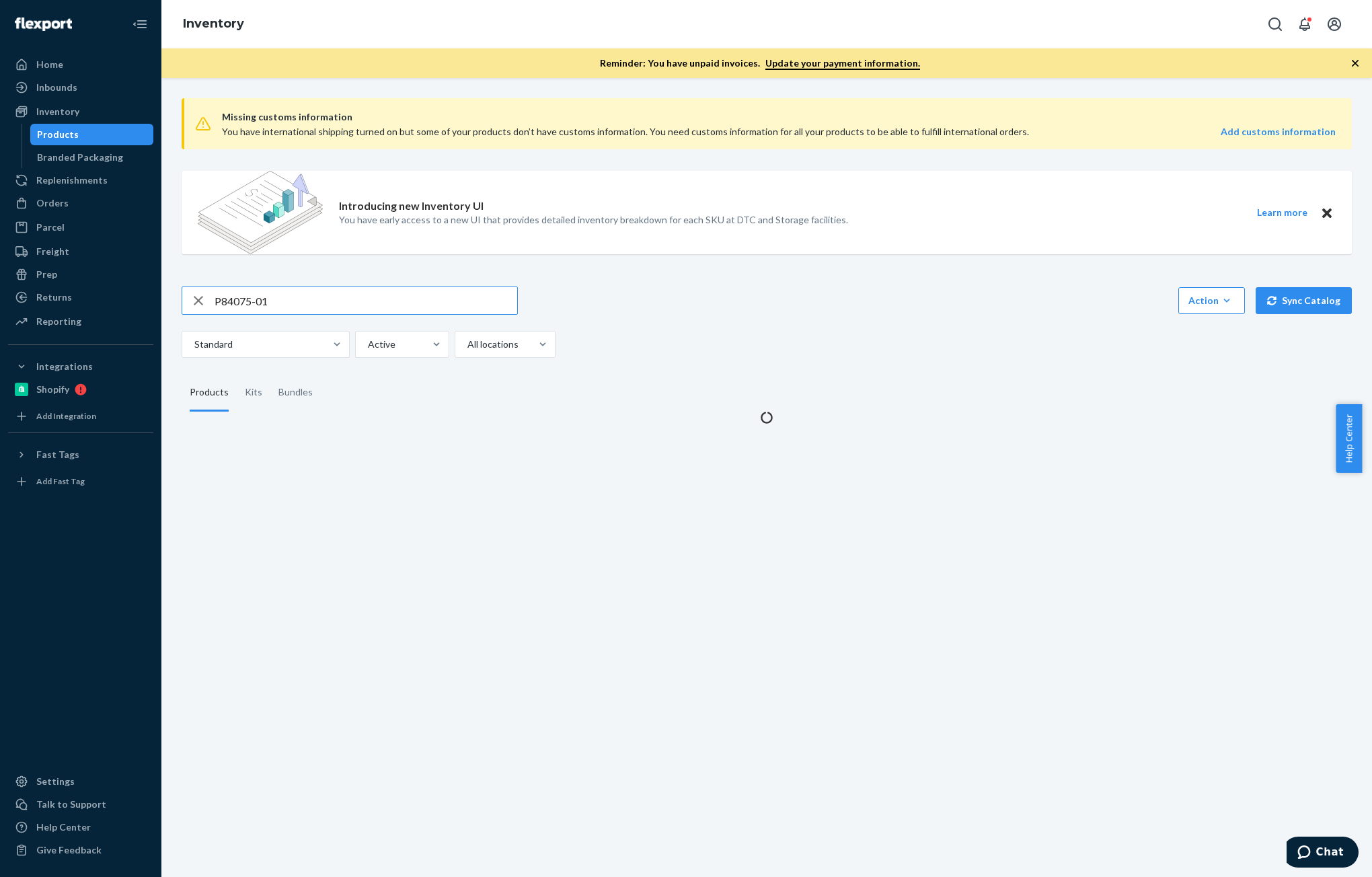
click at [324, 306] on input "P84075-01" at bounding box center [366, 300] width 303 height 27
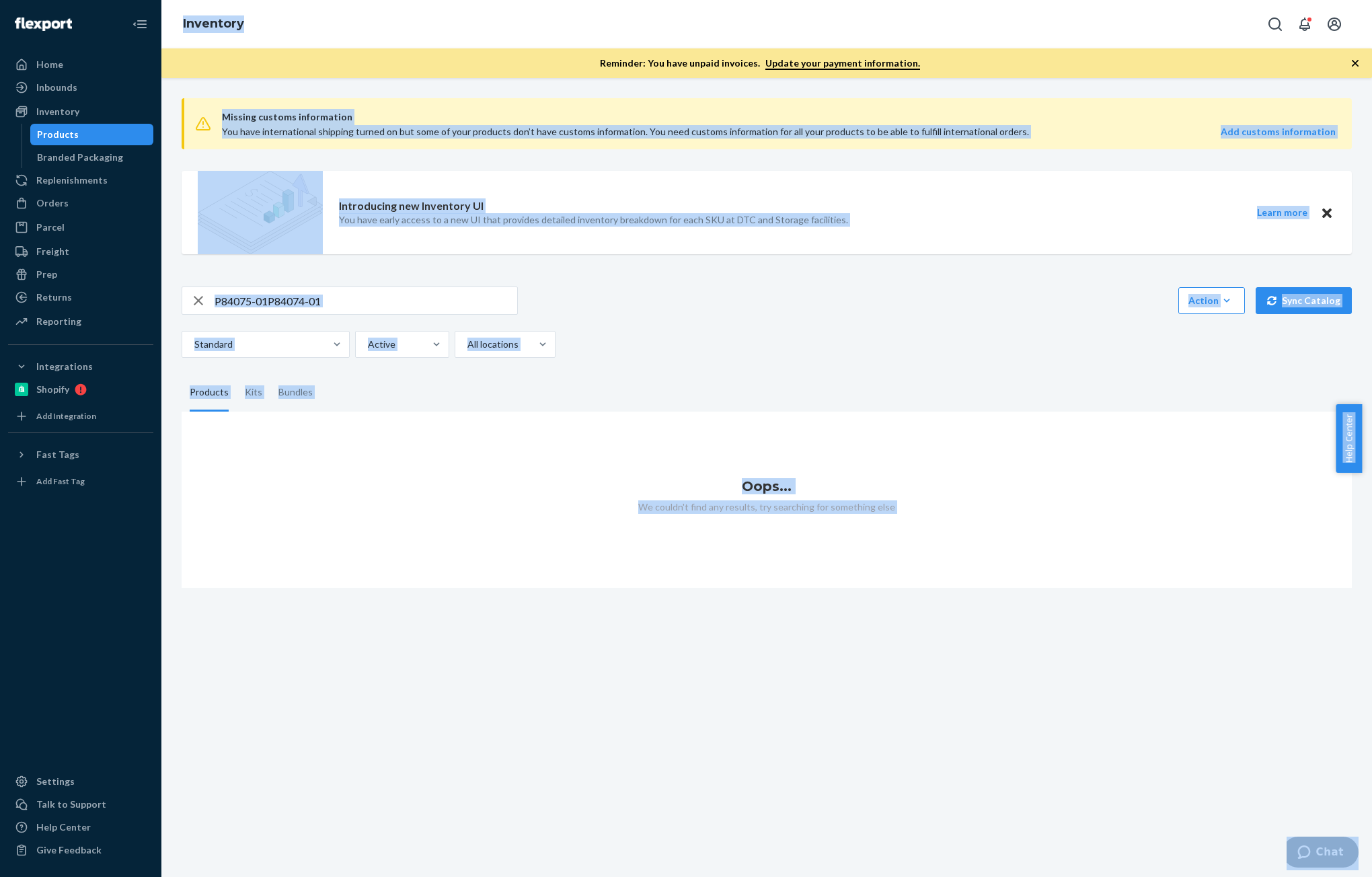
click at [324, 306] on input "P84075-01P84074-01" at bounding box center [366, 300] width 303 height 27
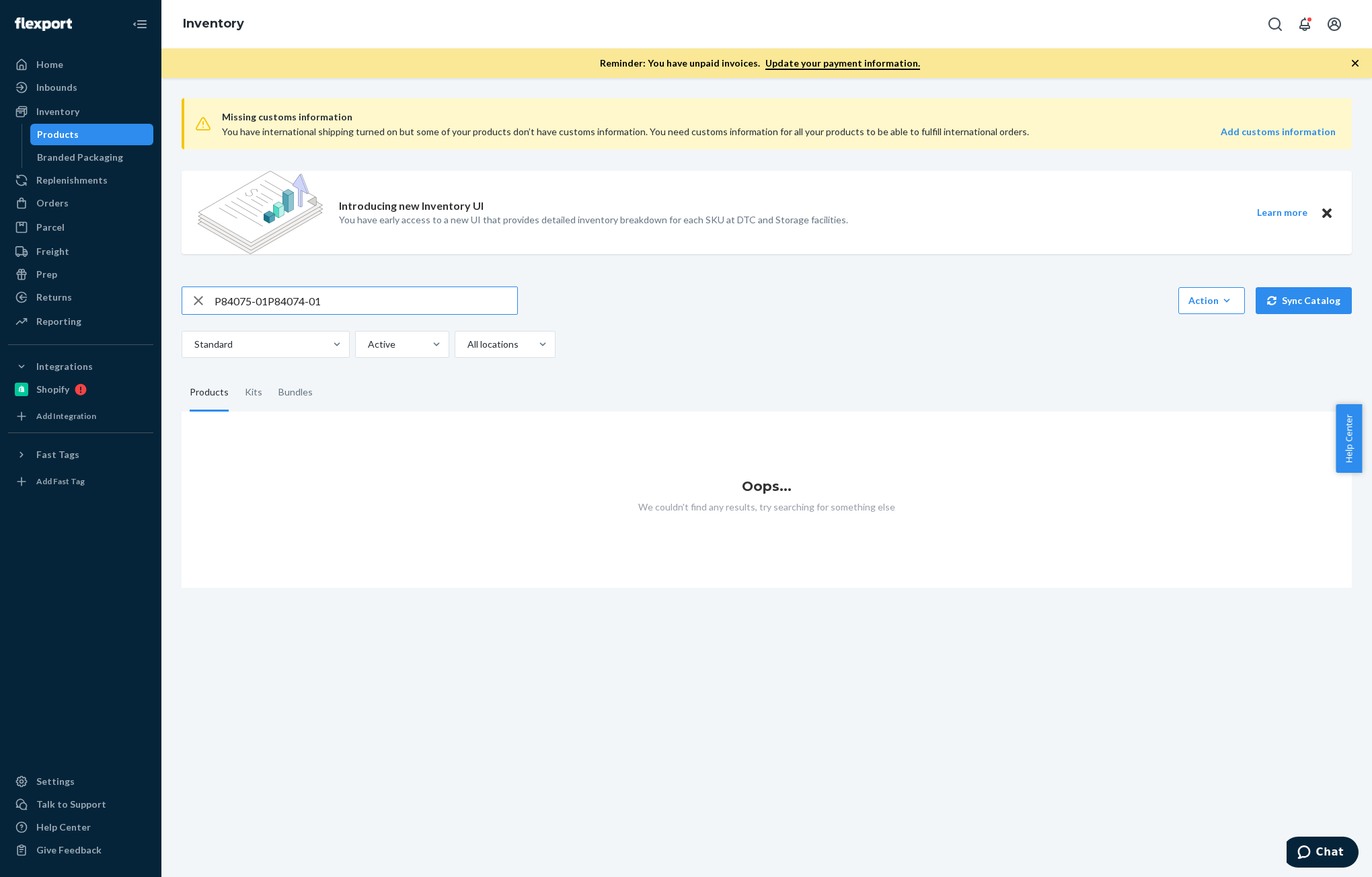
paste input "text"
type input "P84074-01"
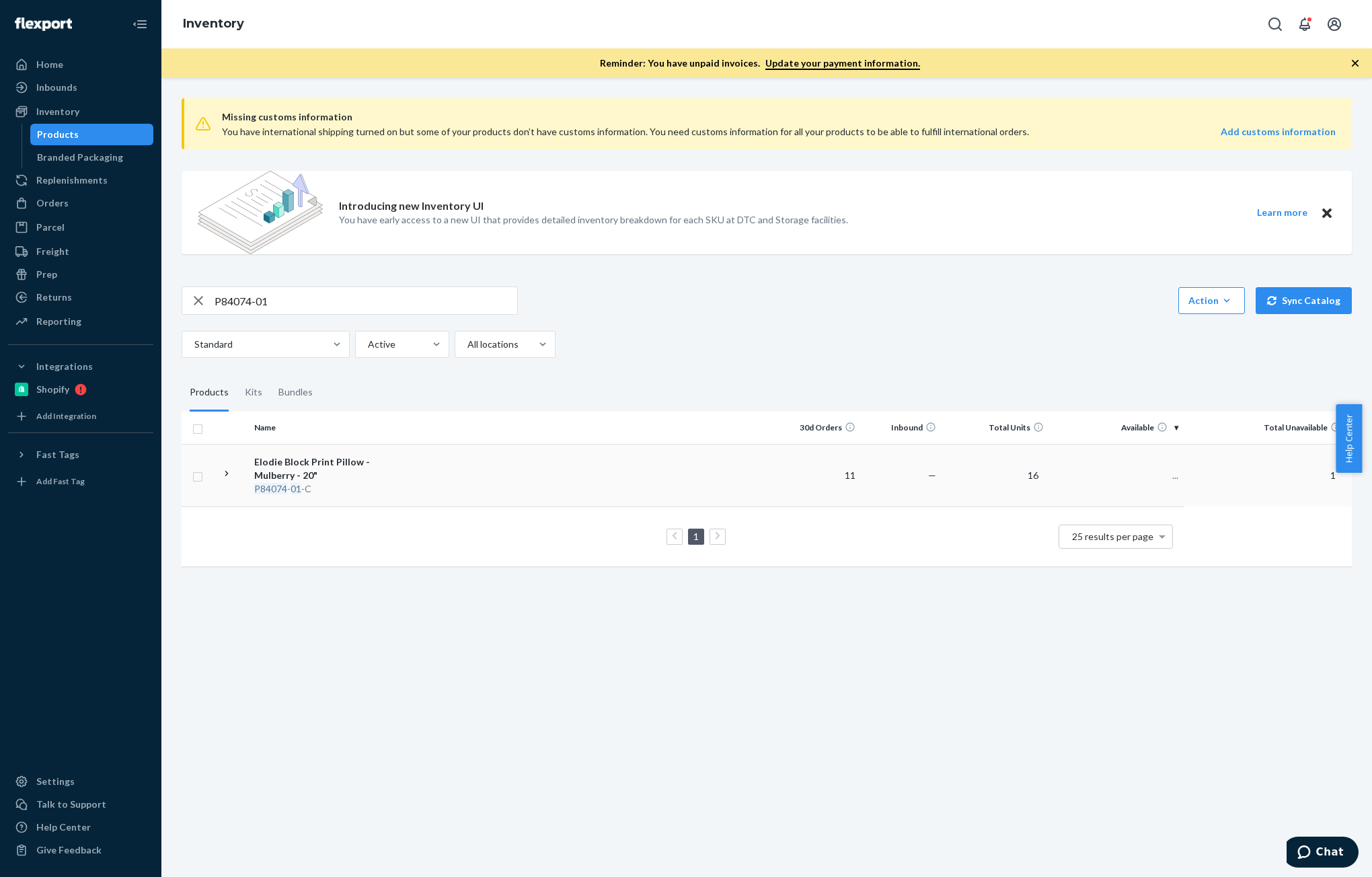
click at [330, 475] on div "Elodie Block Print Pillow - Mulberry - 20"" at bounding box center [324, 468] width 141 height 27
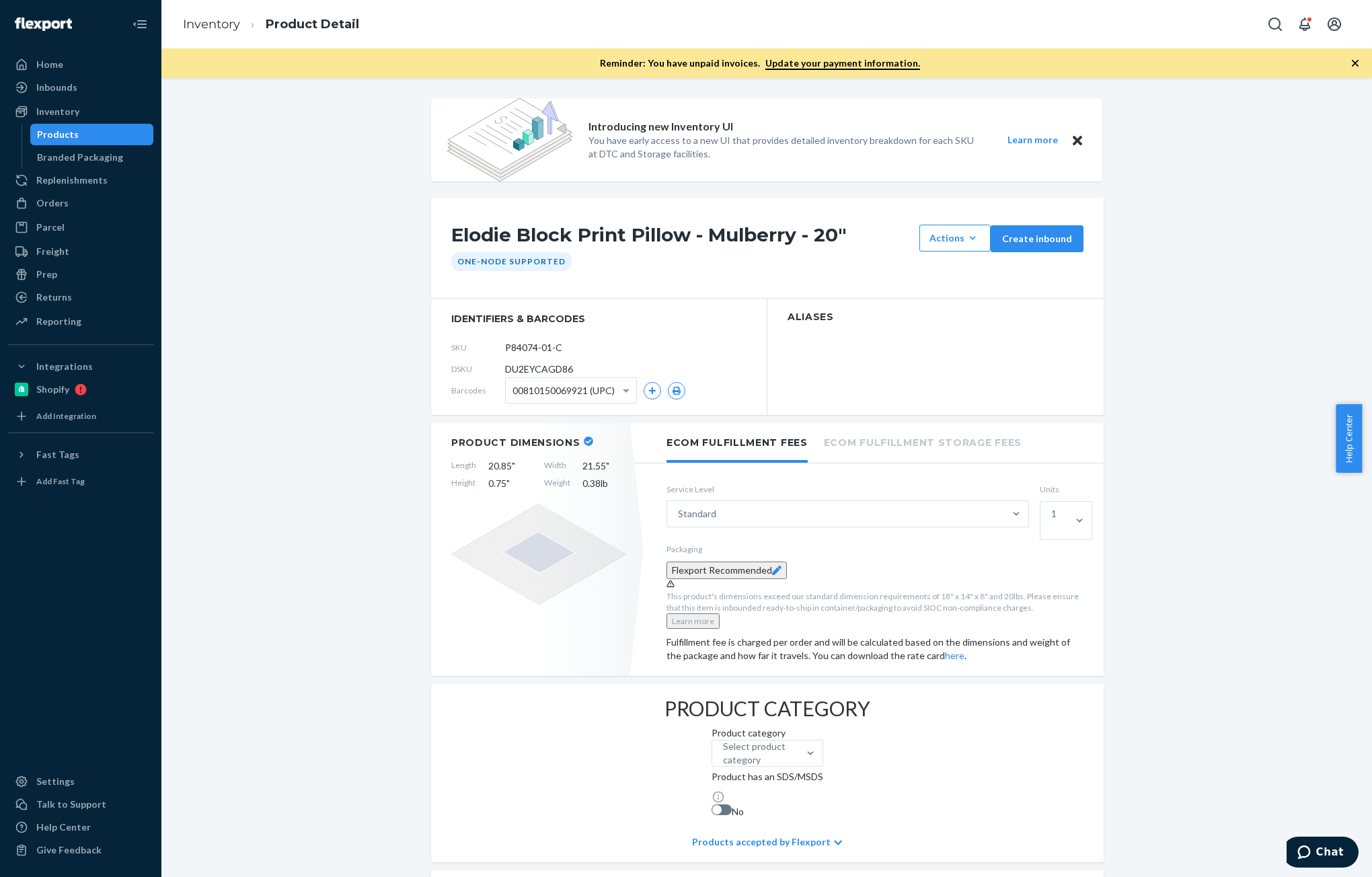
click at [531, 364] on span "DU2EYCAGD86" at bounding box center [539, 369] width 68 height 13
copy span "DU2EYCAGD86"
click at [211, 20] on link "Inventory" at bounding box center [211, 24] width 58 height 15
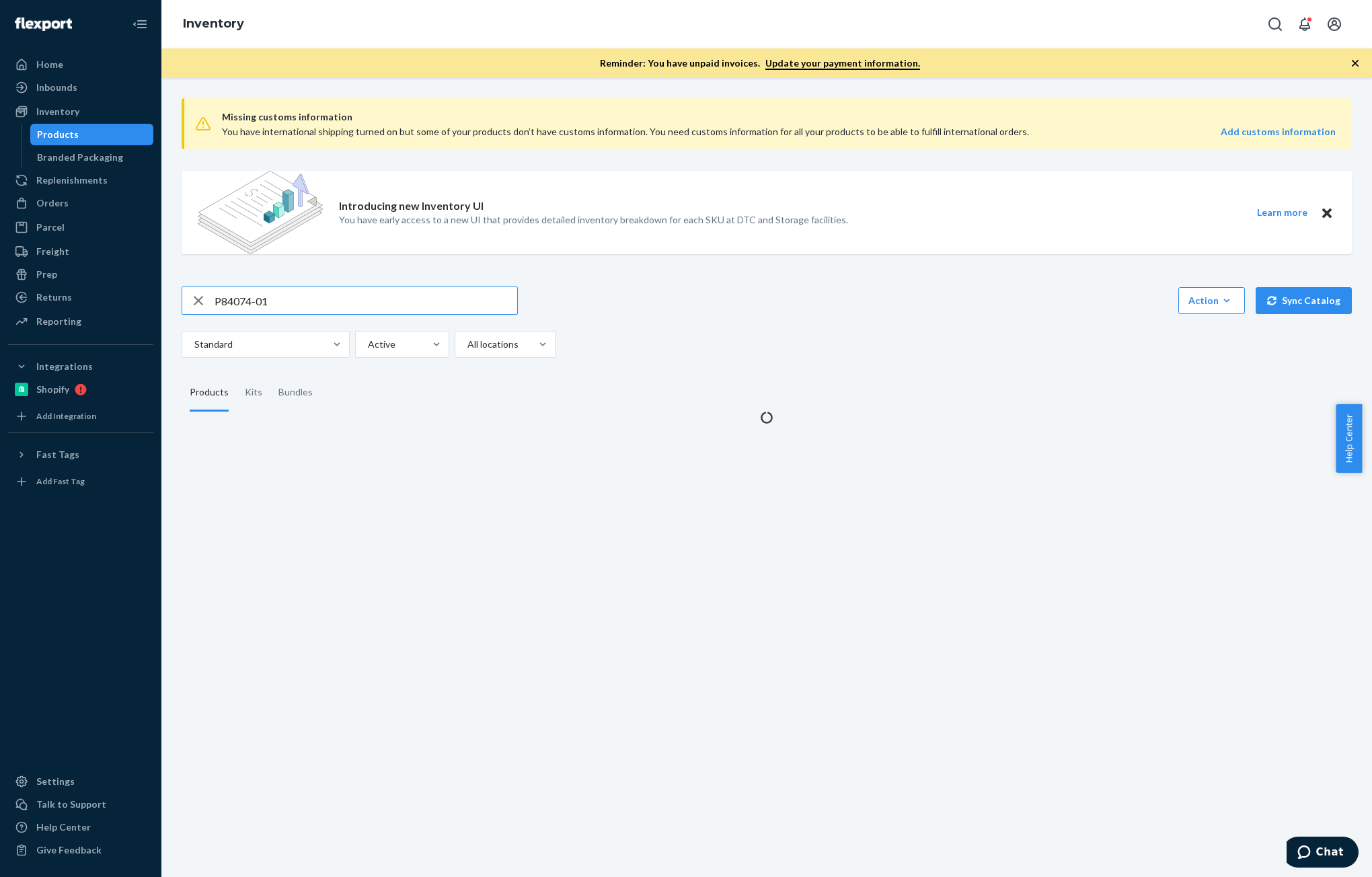
click at [310, 294] on input "P84074-01" at bounding box center [366, 300] width 303 height 27
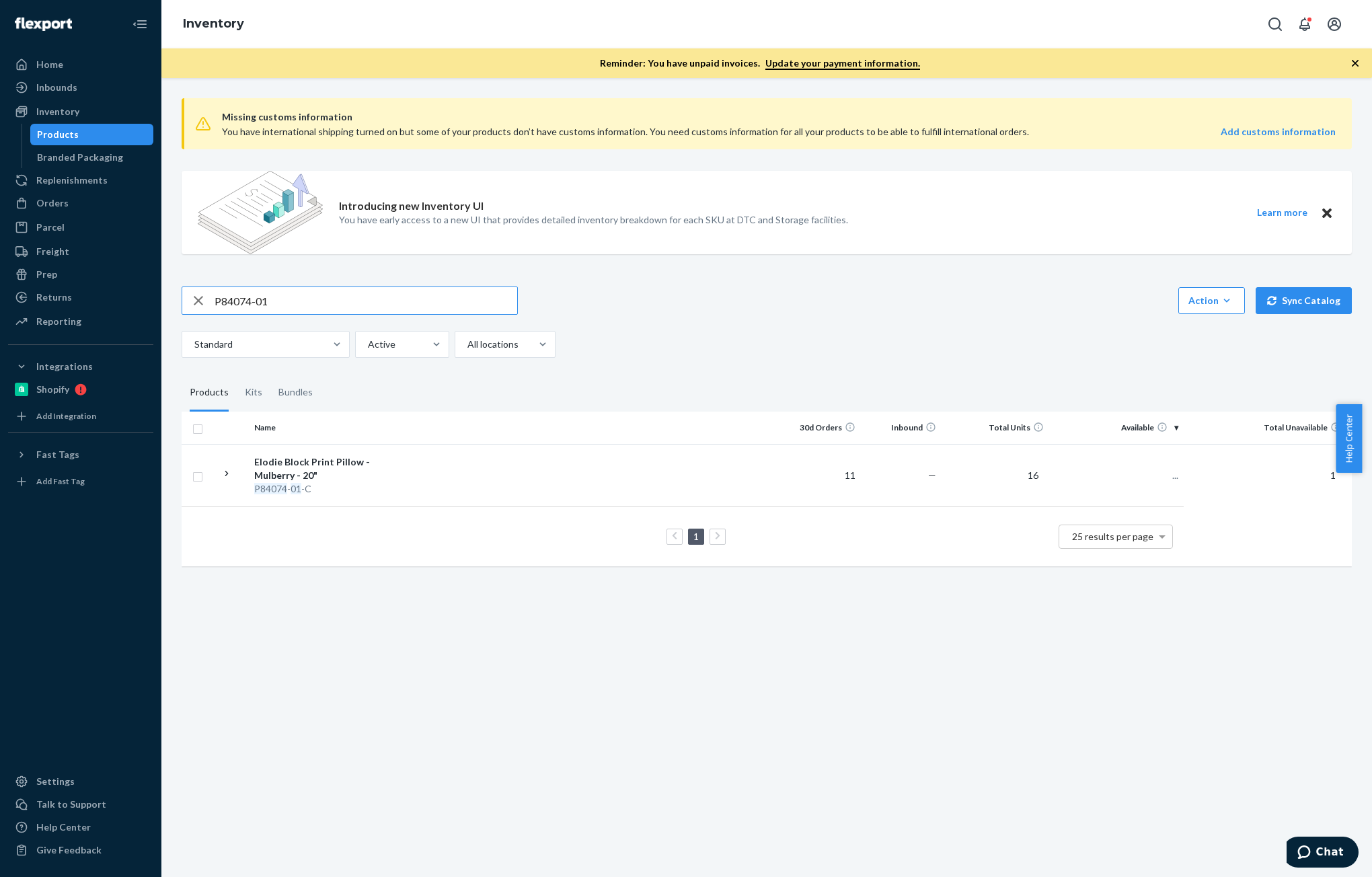
click at [313, 296] on input "P84074-01" at bounding box center [366, 300] width 303 height 27
type input "P84073-01"
click at [393, 470] on div "Mariel Block Print Pillow - Mulberry - 22"" at bounding box center [324, 468] width 141 height 27
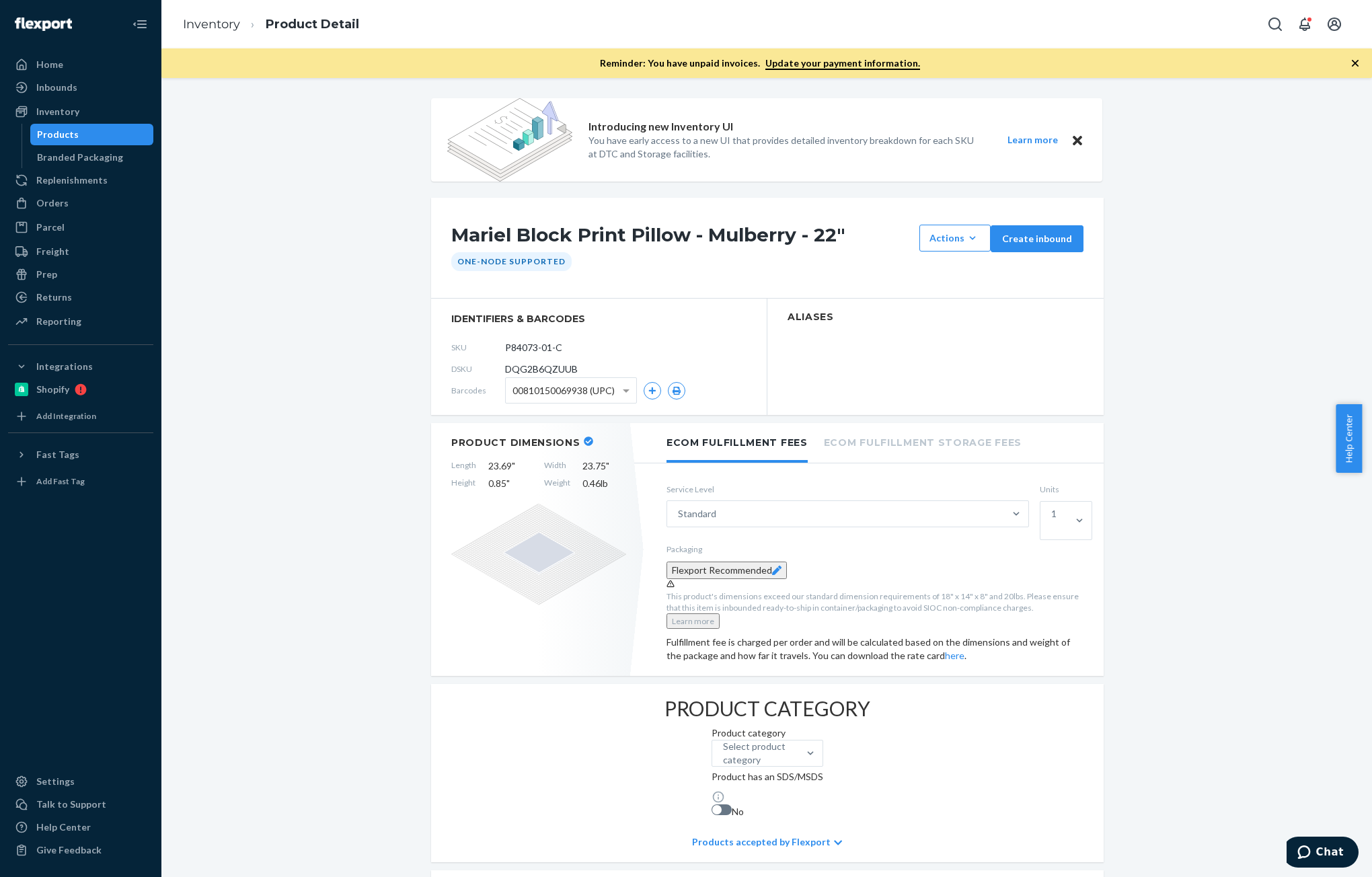
click at [545, 364] on span "DQG2B6QZUUB" at bounding box center [541, 369] width 73 height 13
copy span "DQG2B6QZUUB"
